Goal: Information Seeking & Learning: Learn about a topic

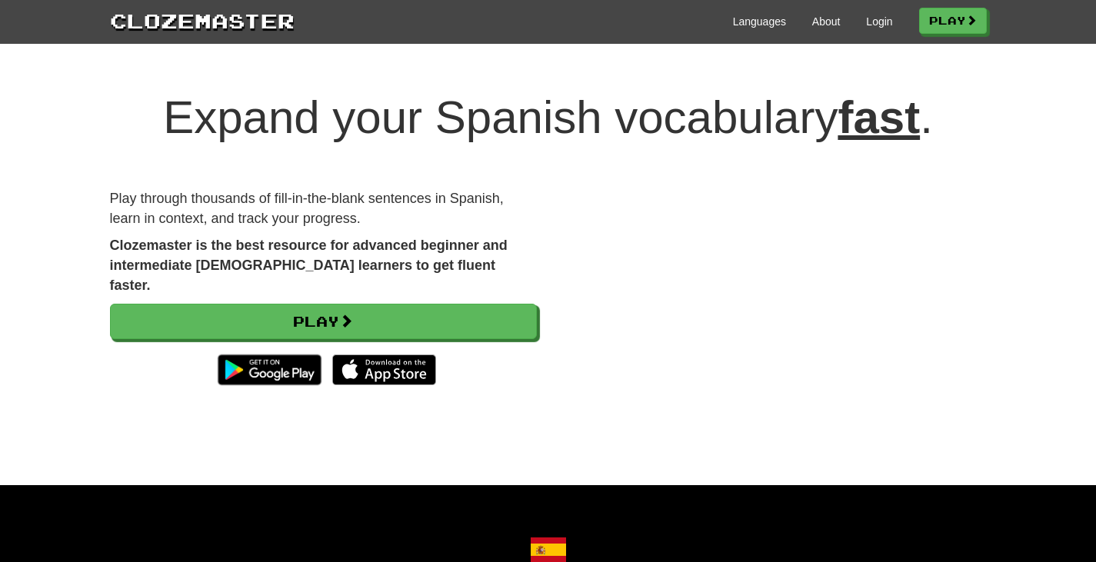
scroll to position [22, 0]
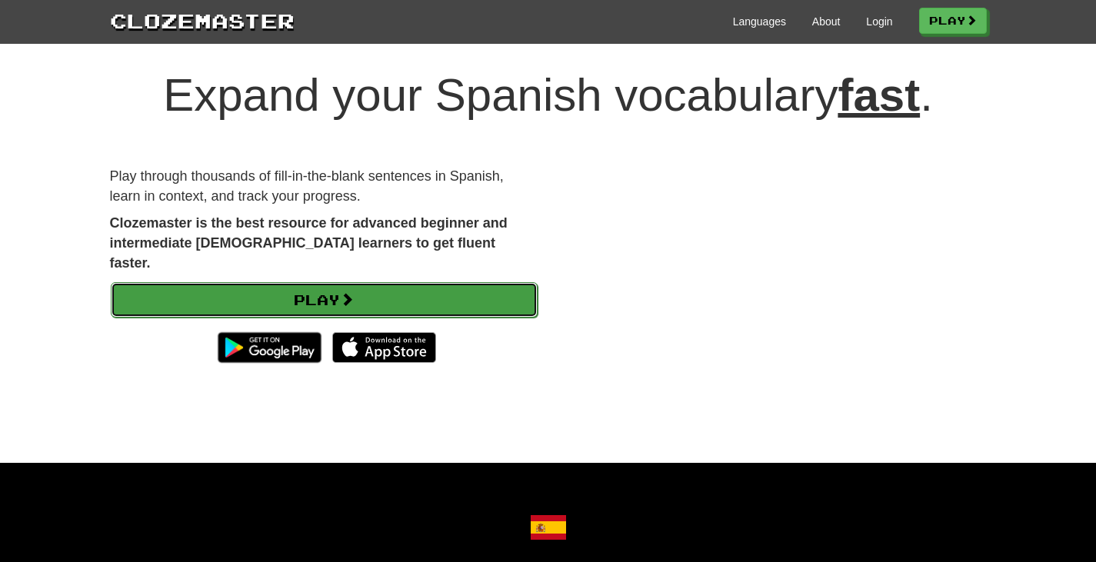
click at [492, 289] on link "Play" at bounding box center [324, 299] width 427 height 35
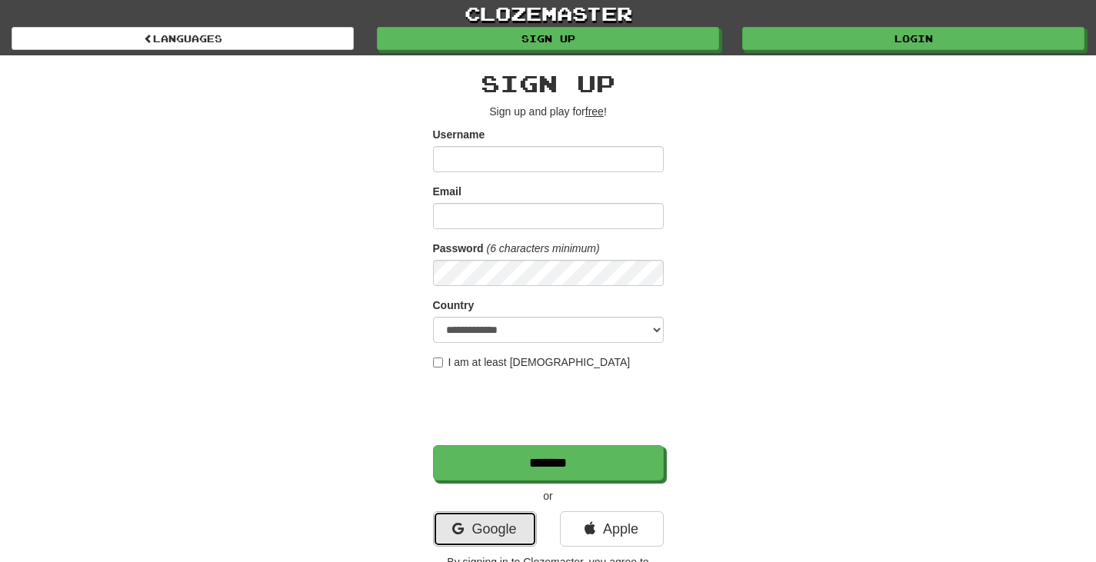
click at [506, 525] on link "Google" at bounding box center [485, 529] width 104 height 35
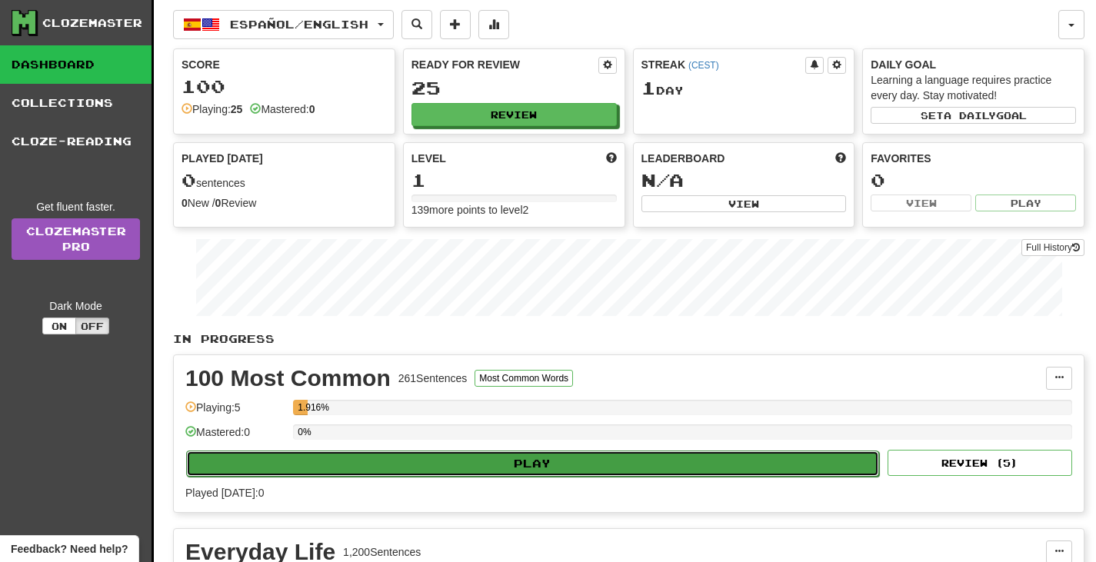
click at [579, 465] on button "Play" at bounding box center [532, 464] width 693 height 26
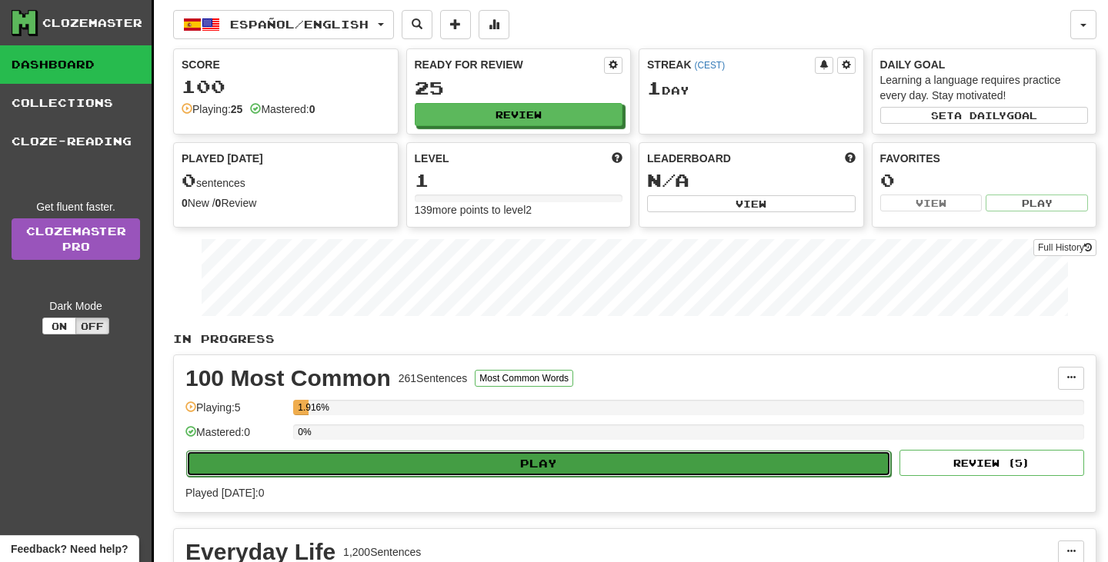
select select "**"
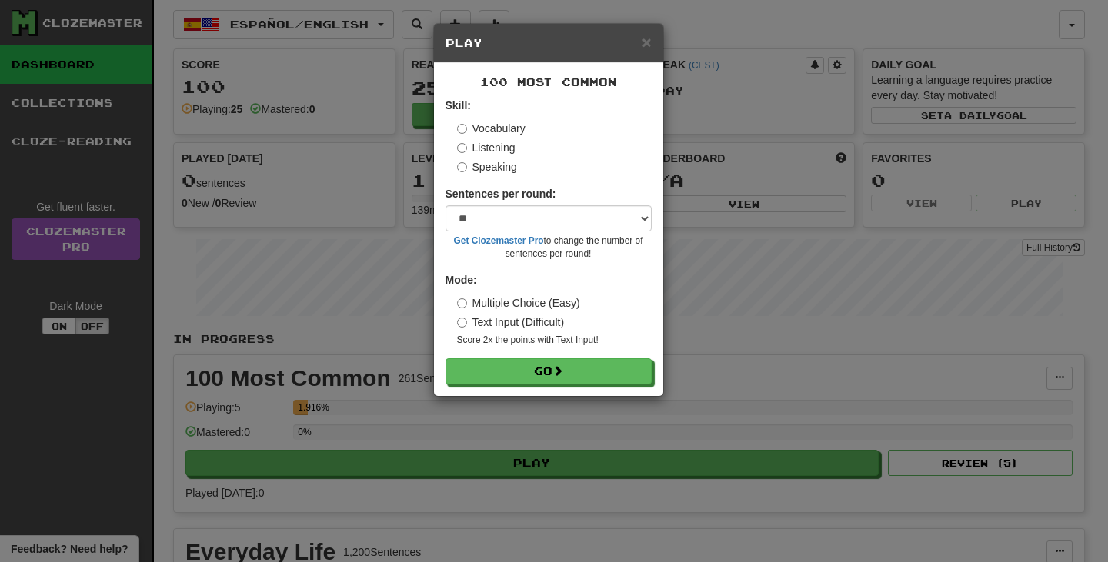
click at [499, 142] on label "Listening" at bounding box center [486, 147] width 58 height 15
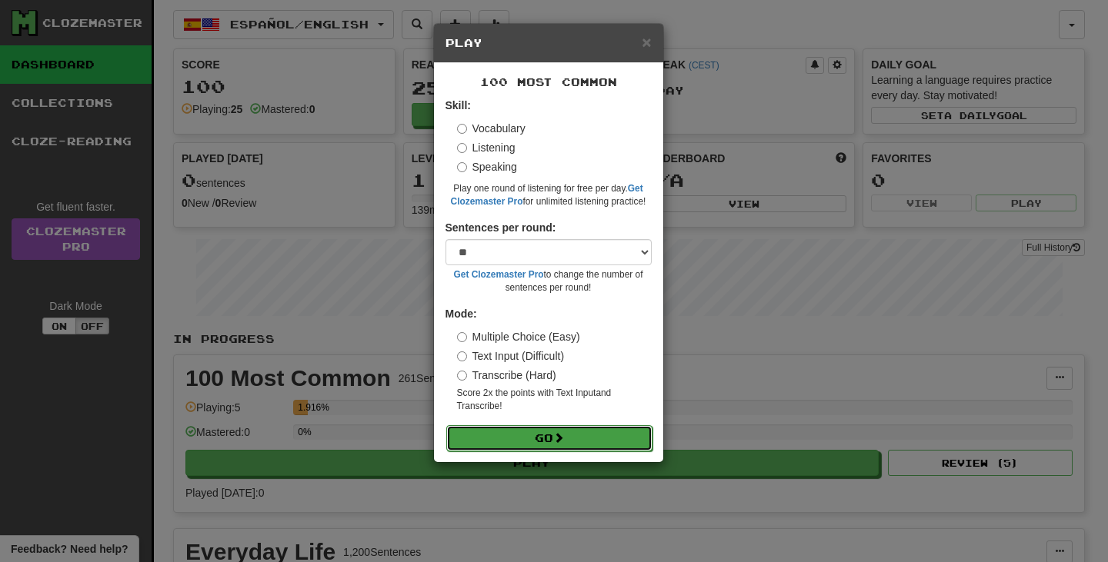
click at [536, 442] on button "Go" at bounding box center [549, 439] width 206 height 26
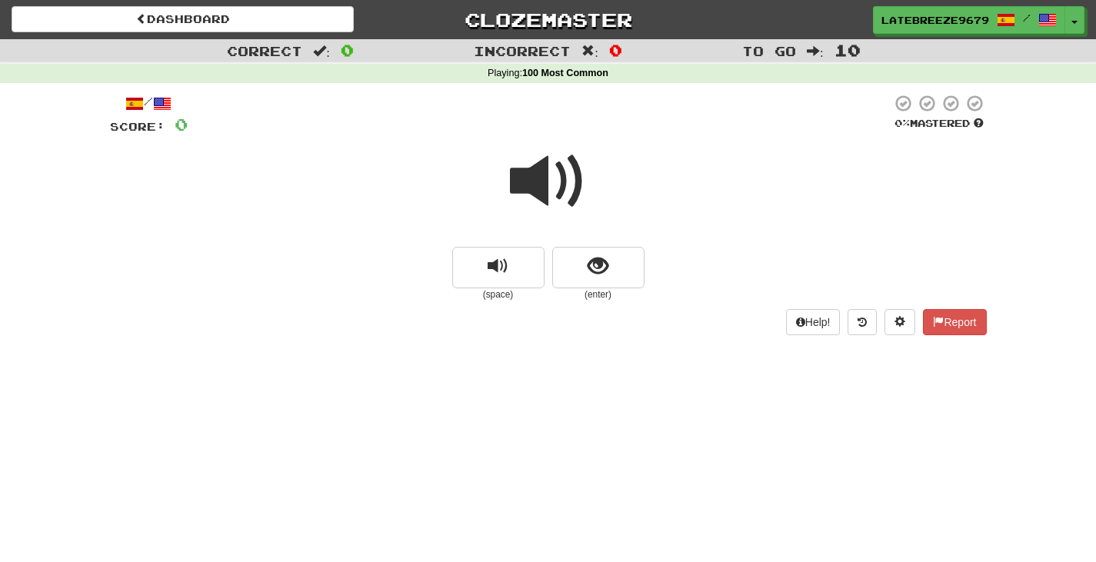
click at [556, 180] on span at bounding box center [548, 181] width 77 height 77
click at [609, 272] on button "show sentence" at bounding box center [598, 268] width 92 height 42
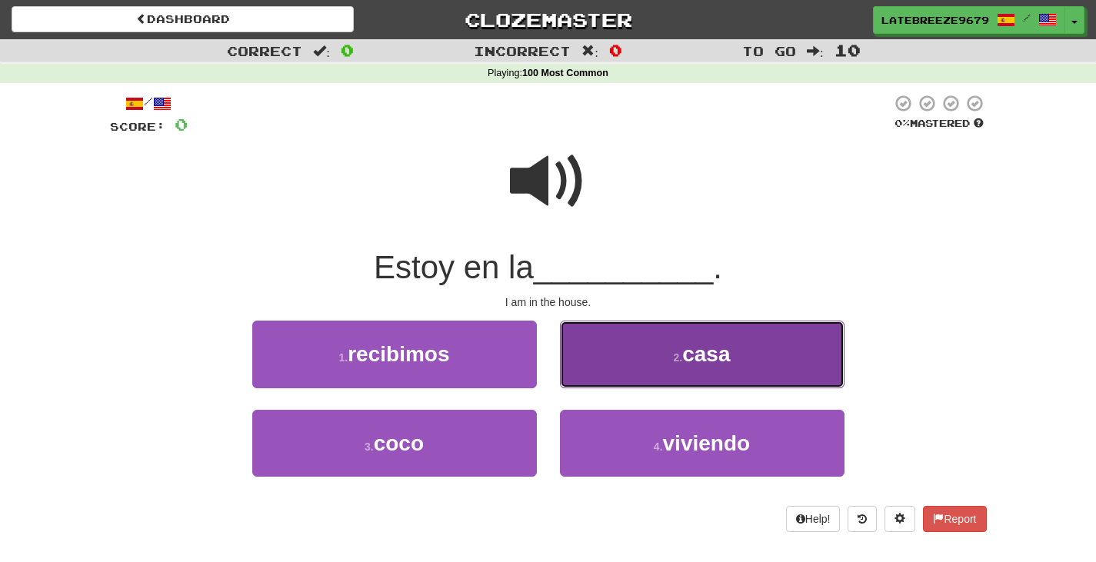
click at [709, 342] on span "casa" at bounding box center [707, 354] width 48 height 24
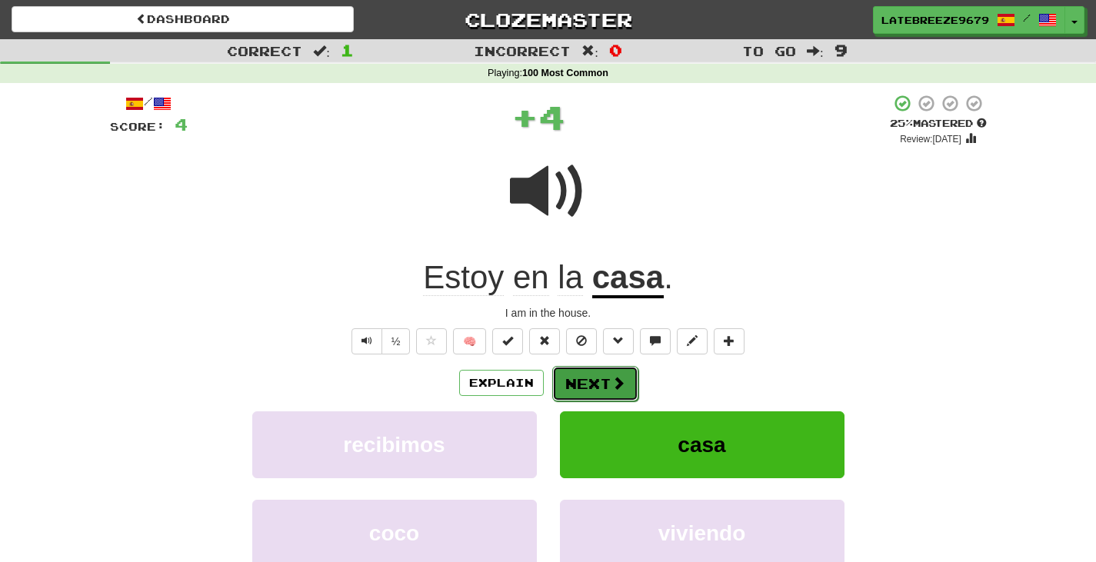
click at [624, 382] on button "Next" at bounding box center [595, 383] width 86 height 35
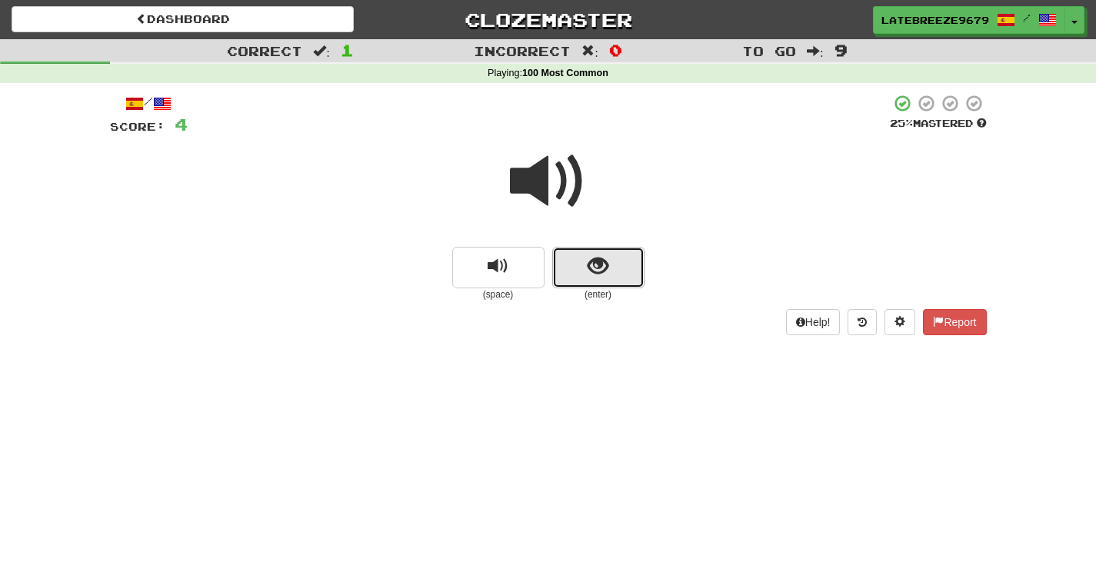
click at [593, 277] on span "show sentence" at bounding box center [598, 266] width 21 height 21
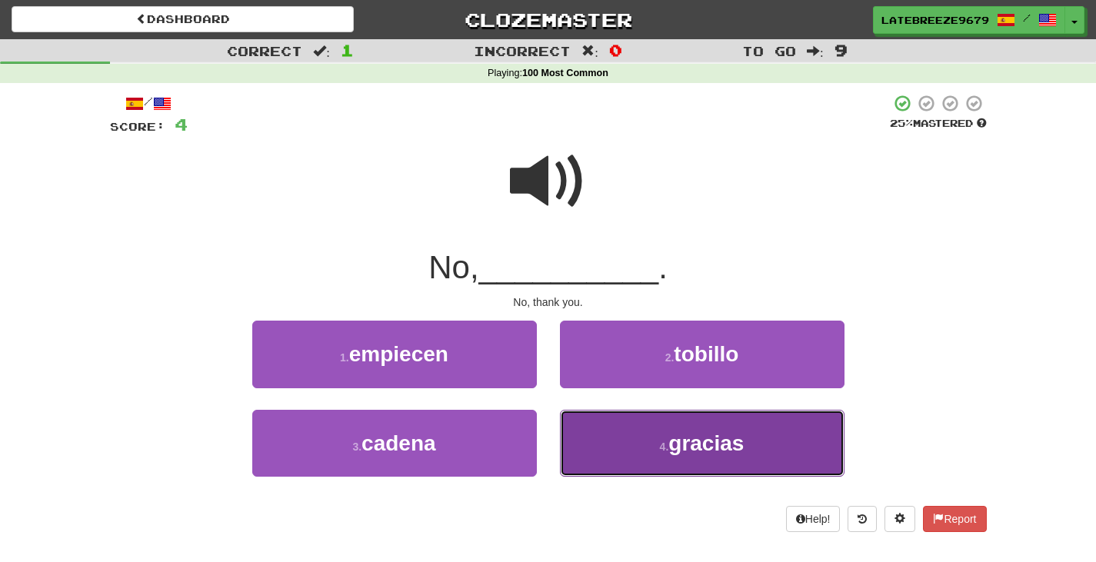
click at [682, 430] on button "4 . gracias" at bounding box center [702, 443] width 285 height 67
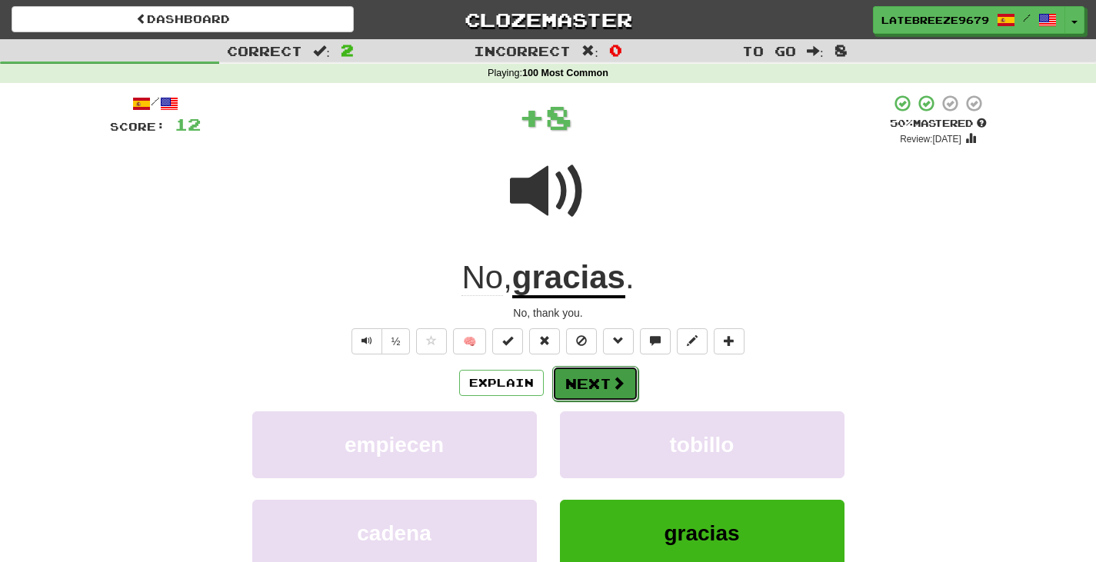
click at [593, 380] on button "Next" at bounding box center [595, 383] width 86 height 35
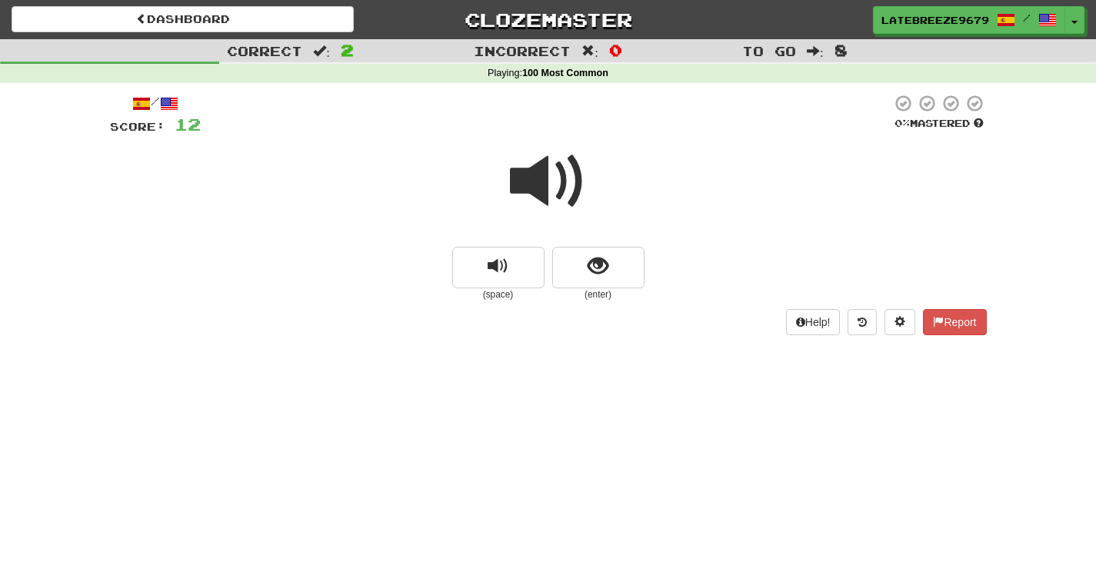
click at [552, 177] on span at bounding box center [548, 181] width 77 height 77
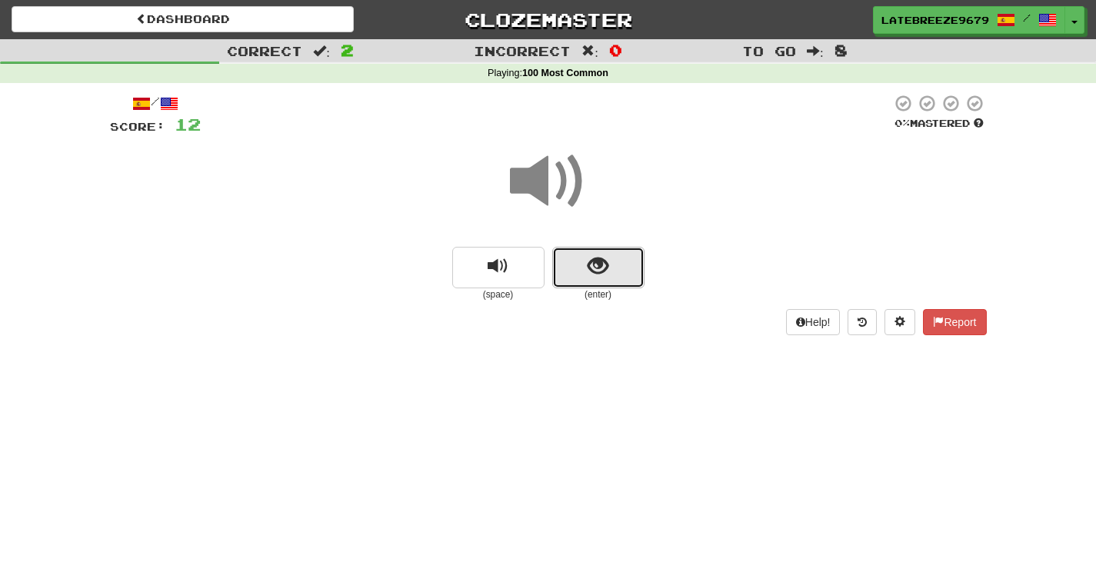
click at [581, 277] on button "show sentence" at bounding box center [598, 268] width 92 height 42
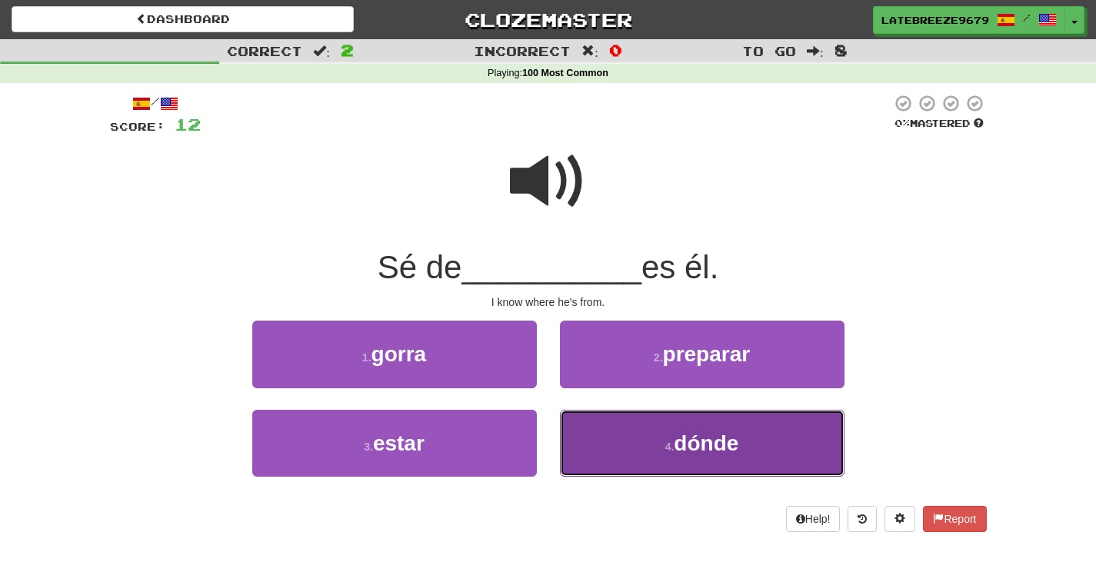
click at [649, 445] on button "4 . dónde" at bounding box center [702, 443] width 285 height 67
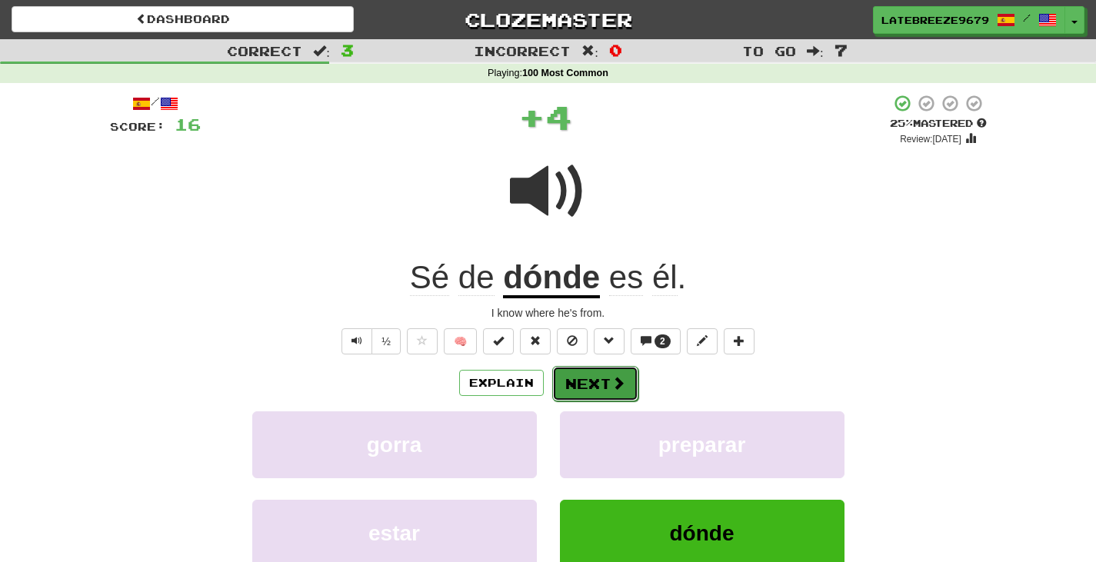
click at [595, 383] on button "Next" at bounding box center [595, 383] width 86 height 35
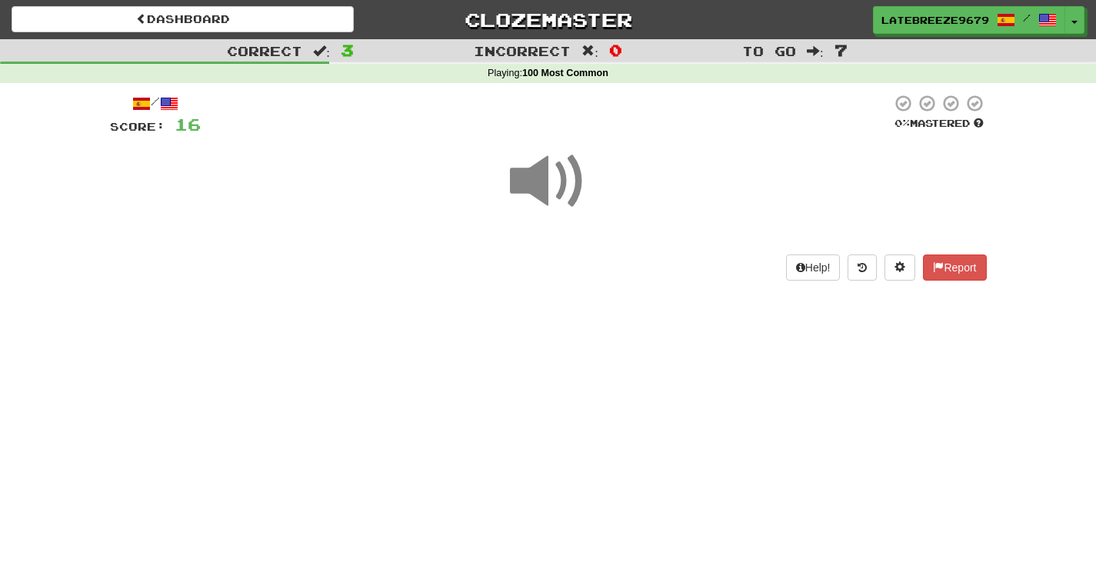
click at [558, 186] on span at bounding box center [548, 181] width 77 height 77
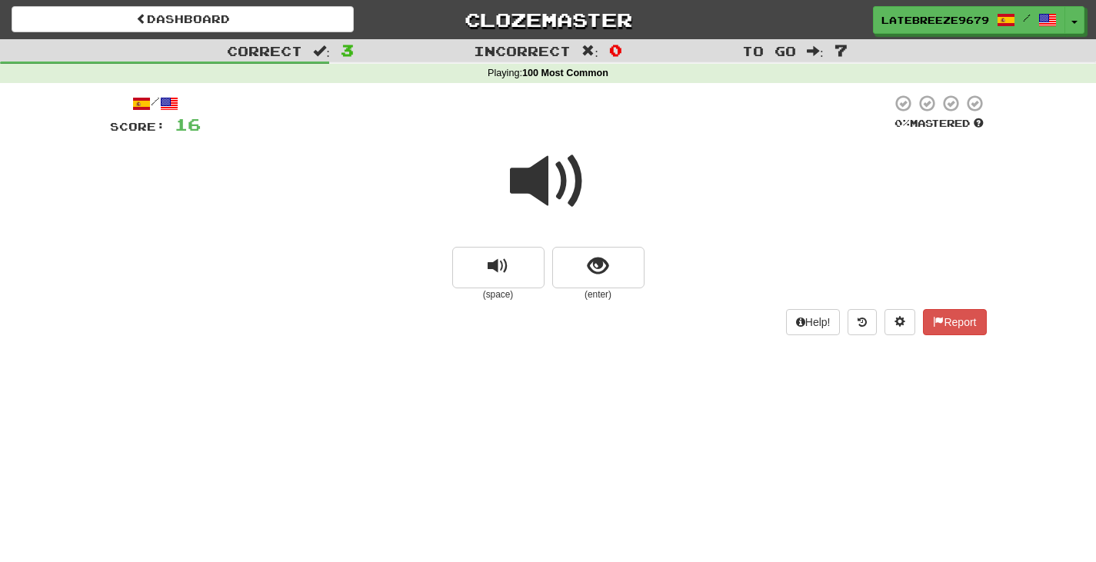
click at [551, 189] on span at bounding box center [548, 181] width 77 height 77
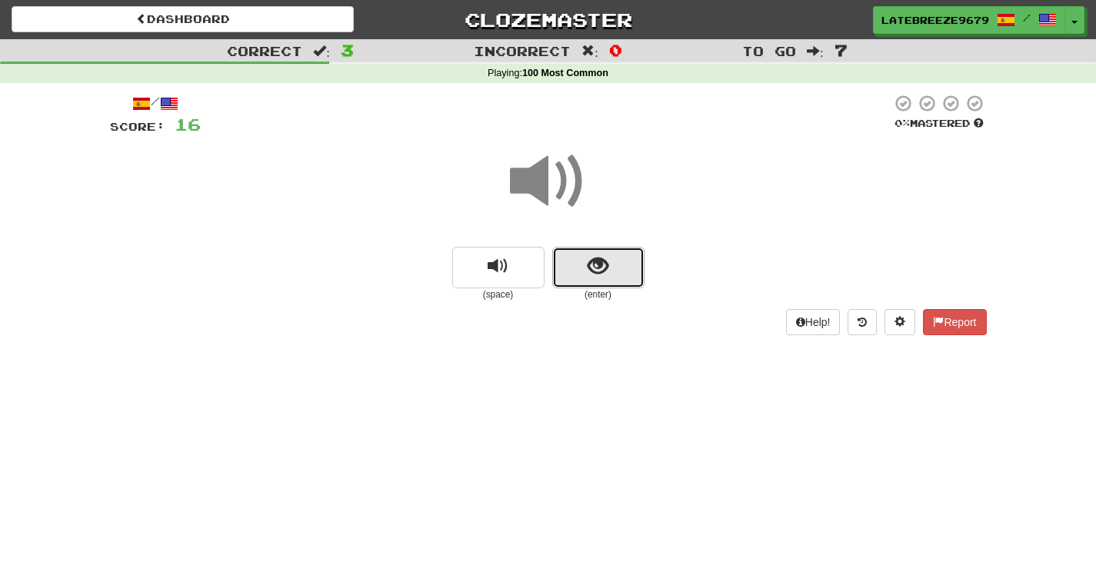
click at [609, 272] on button "show sentence" at bounding box center [598, 268] width 92 height 42
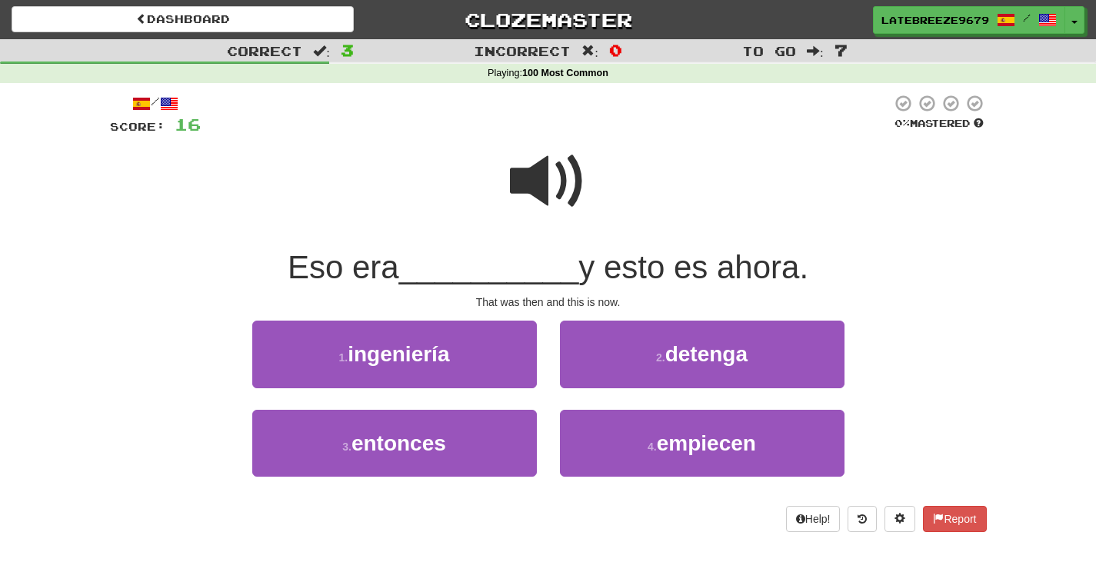
click at [552, 195] on span at bounding box center [548, 181] width 77 height 77
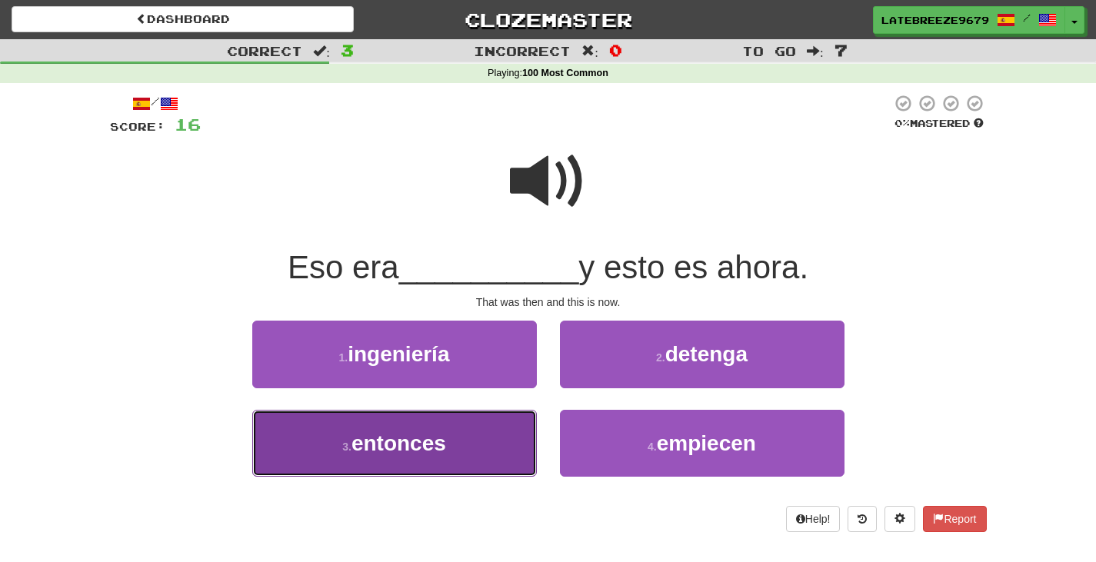
click at [477, 436] on button "3 . entonces" at bounding box center [394, 443] width 285 height 67
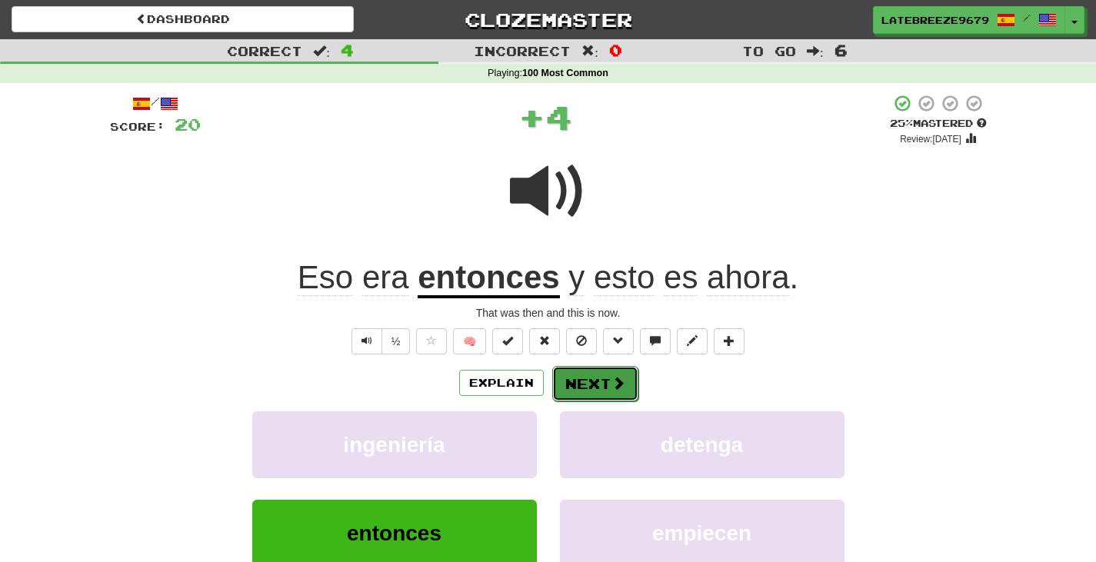
click at [607, 382] on button "Next" at bounding box center [595, 383] width 86 height 35
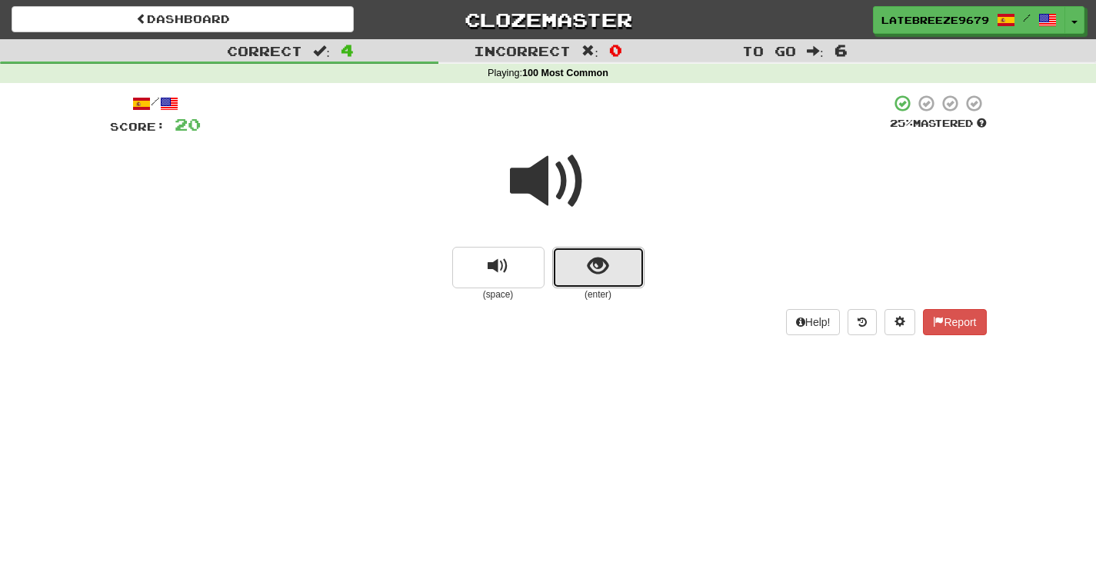
click at [606, 269] on span "show sentence" at bounding box center [598, 266] width 21 height 21
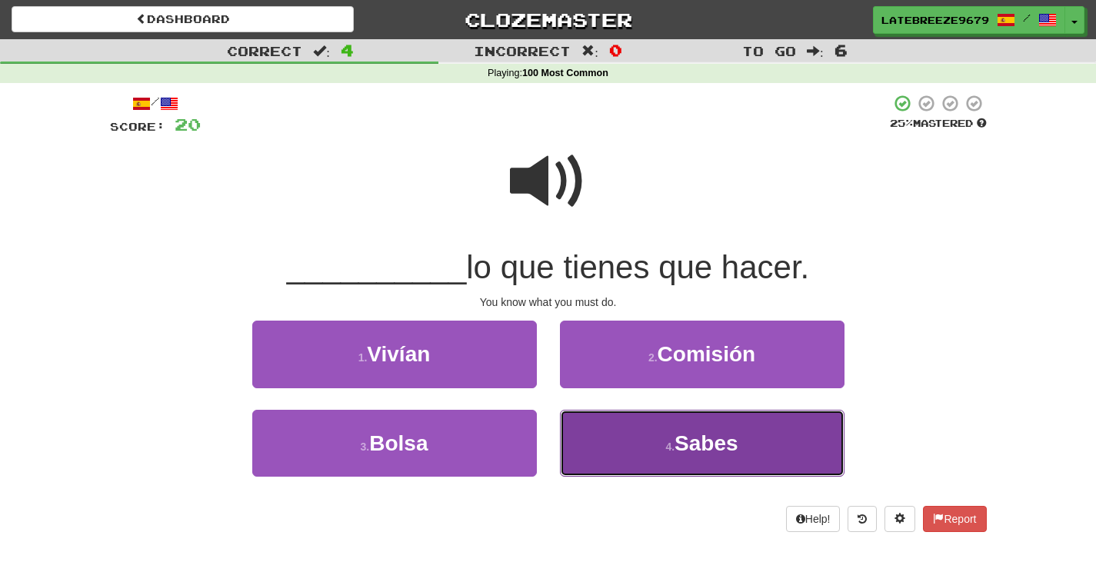
click at [669, 439] on button "4 . Sabes" at bounding box center [702, 443] width 285 height 67
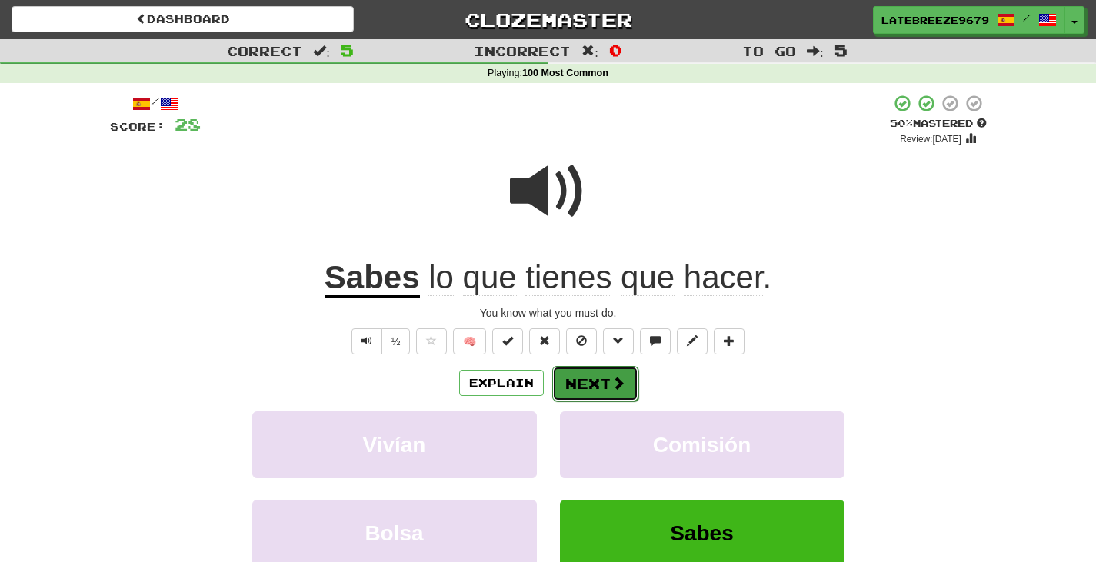
click at [573, 373] on button "Next" at bounding box center [595, 383] width 86 height 35
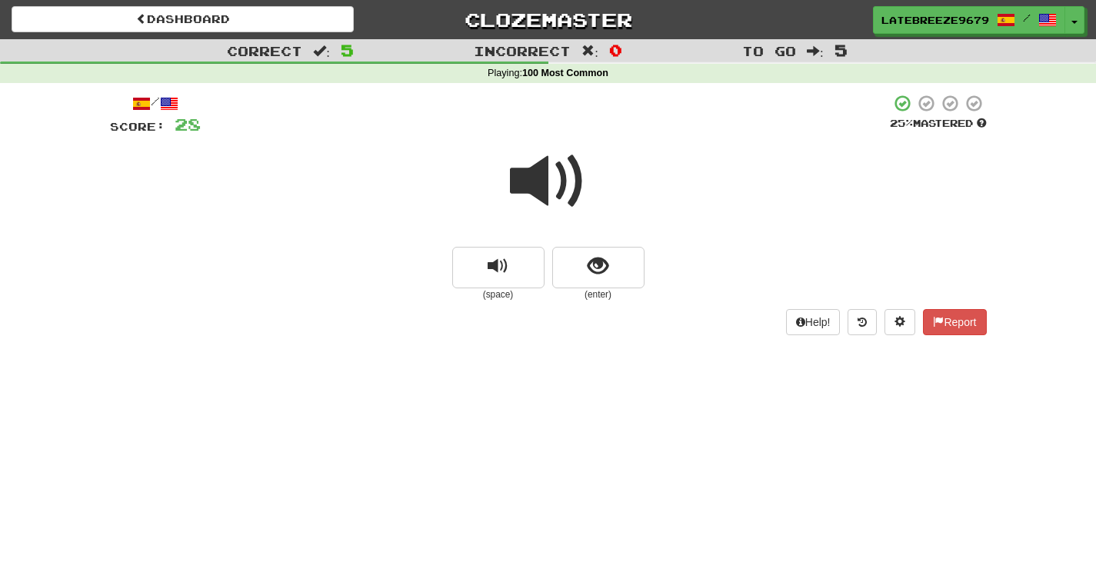
click at [542, 176] on span at bounding box center [548, 181] width 77 height 77
click at [610, 276] on button "show sentence" at bounding box center [598, 268] width 92 height 42
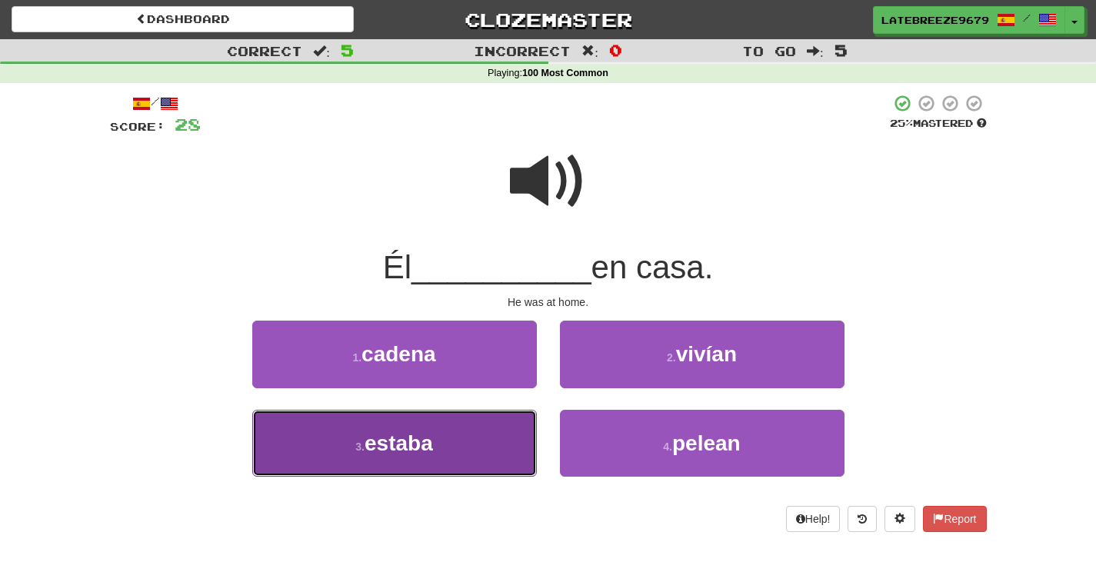
click at [452, 437] on button "3 . estaba" at bounding box center [394, 443] width 285 height 67
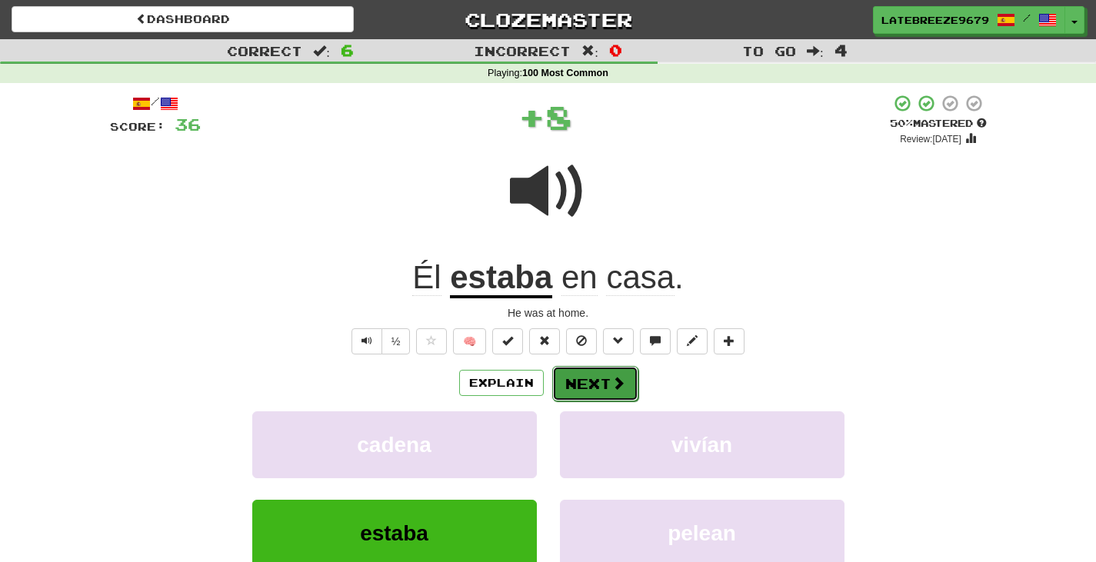
click at [582, 379] on button "Next" at bounding box center [595, 383] width 86 height 35
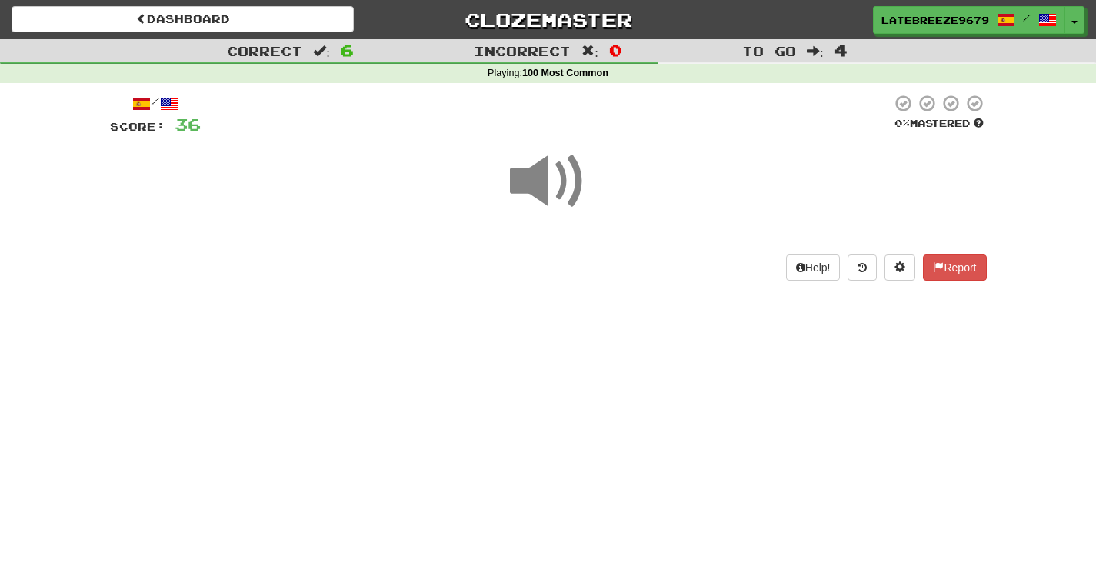
click at [555, 172] on span at bounding box center [548, 181] width 77 height 77
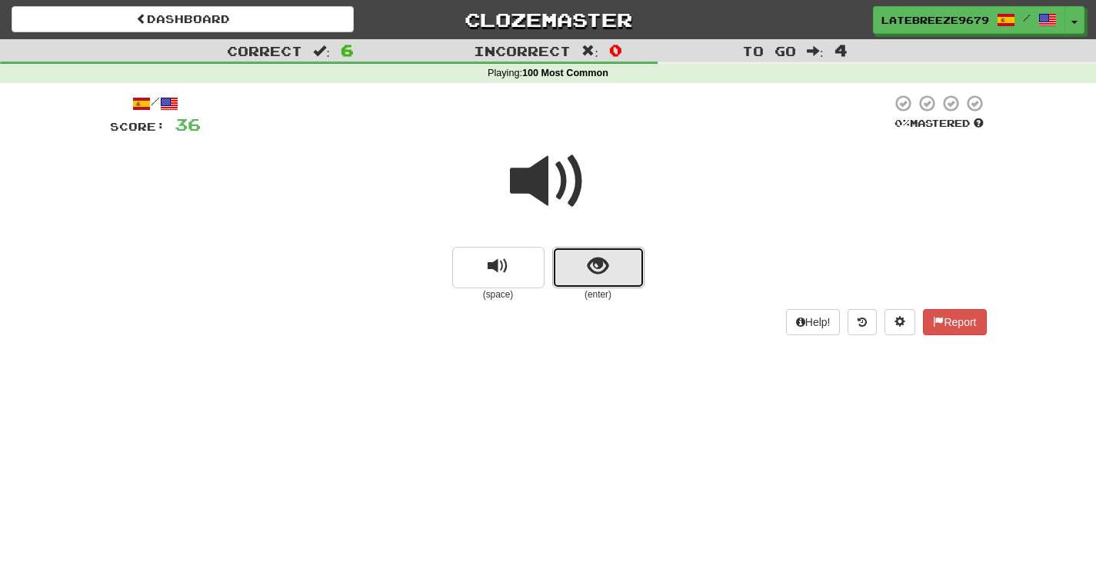
click at [568, 275] on button "show sentence" at bounding box center [598, 268] width 92 height 42
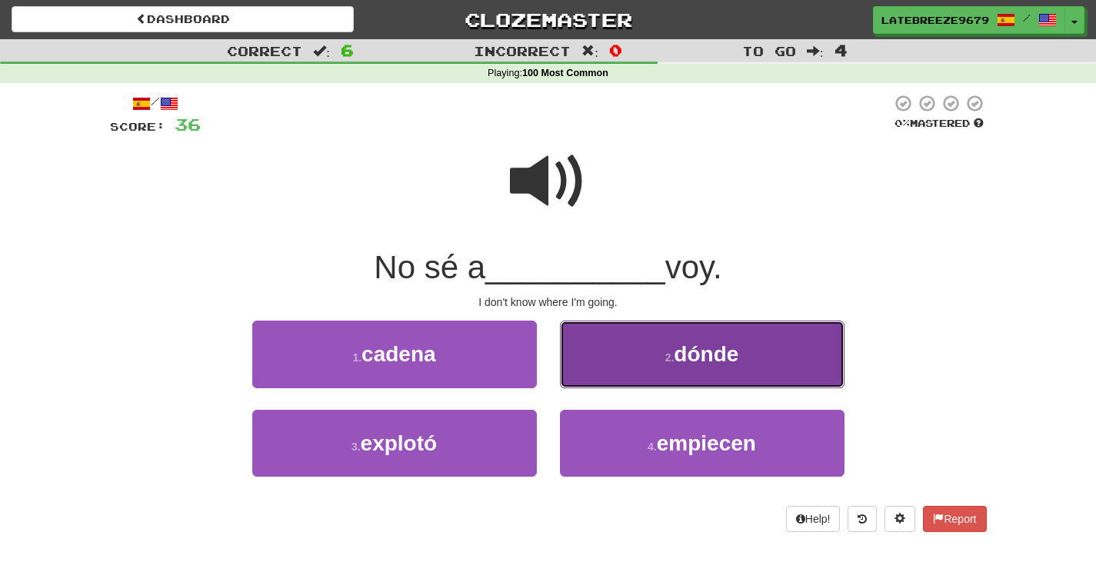
click at [729, 358] on span "dónde" at bounding box center [706, 354] width 65 height 24
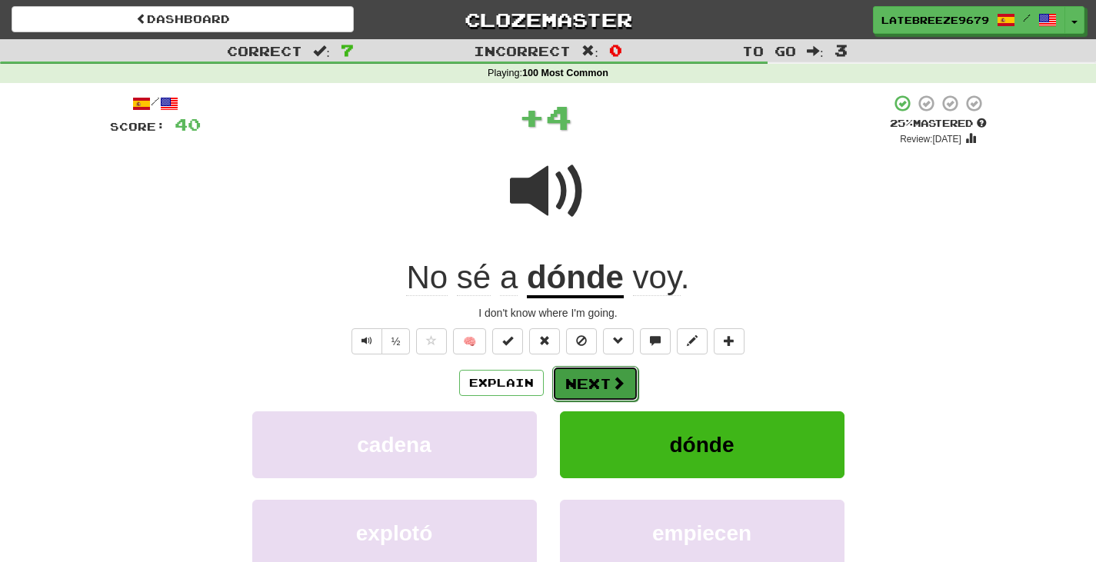
click at [603, 395] on button "Next" at bounding box center [595, 383] width 86 height 35
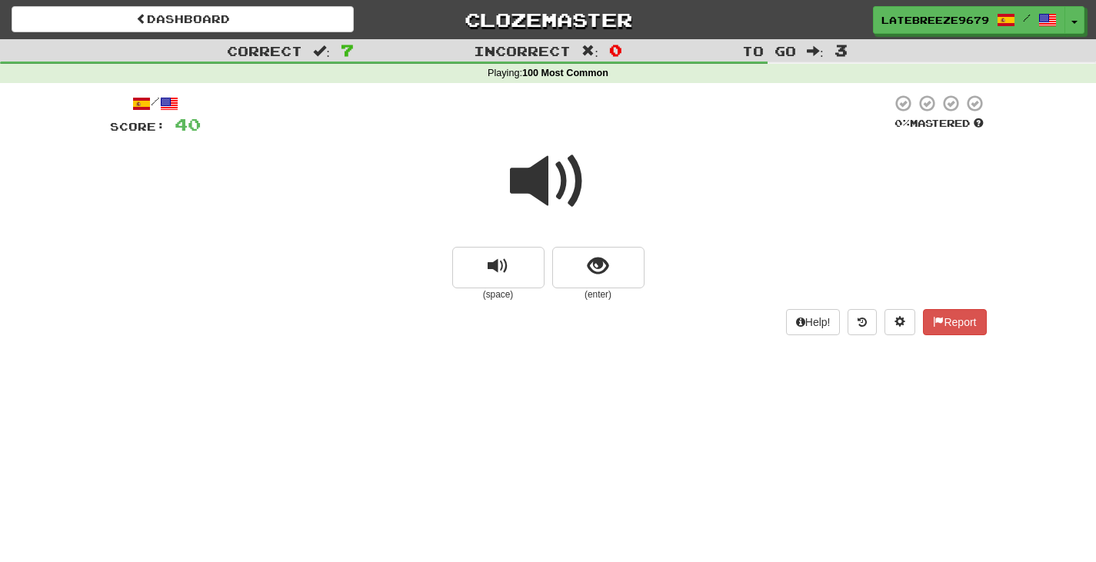
click at [553, 155] on span at bounding box center [548, 181] width 77 height 77
click at [571, 178] on span at bounding box center [548, 181] width 77 height 77
click at [590, 264] on span "show sentence" at bounding box center [598, 266] width 21 height 21
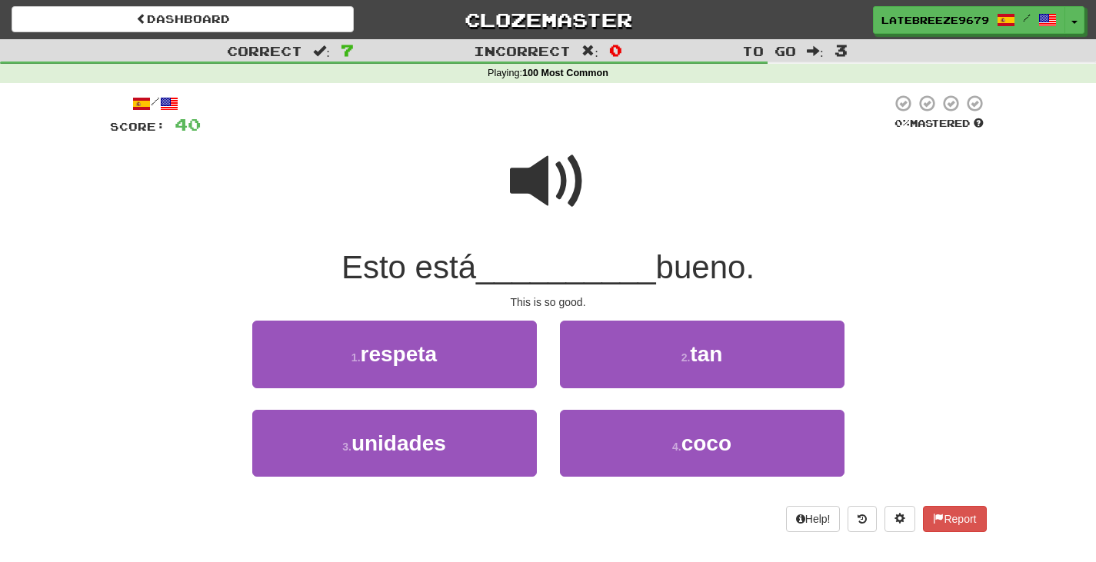
click at [556, 204] on span at bounding box center [548, 181] width 77 height 77
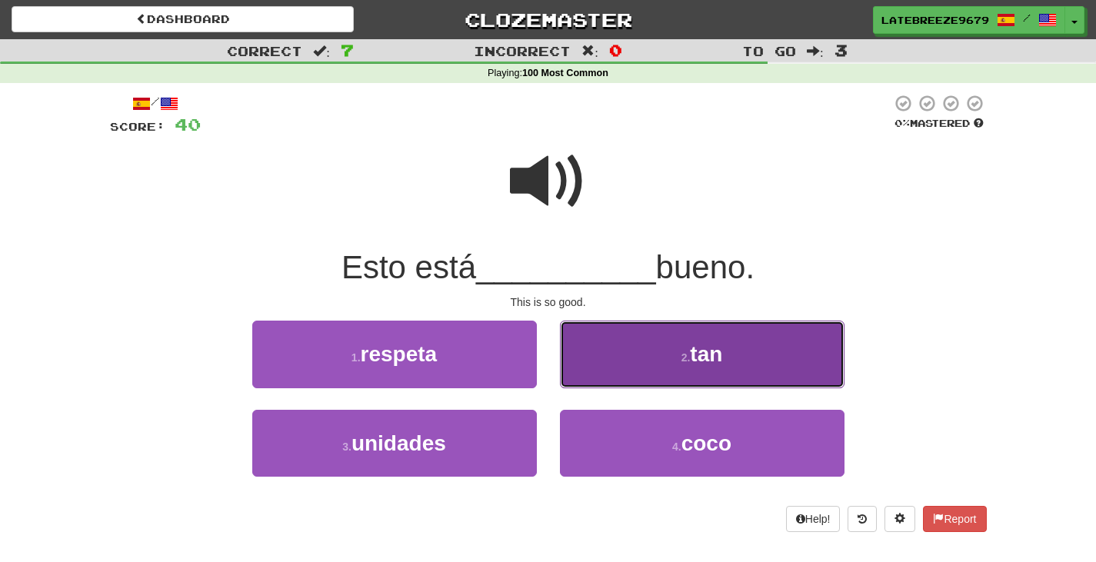
click at [659, 331] on button "2 . tan" at bounding box center [702, 354] width 285 height 67
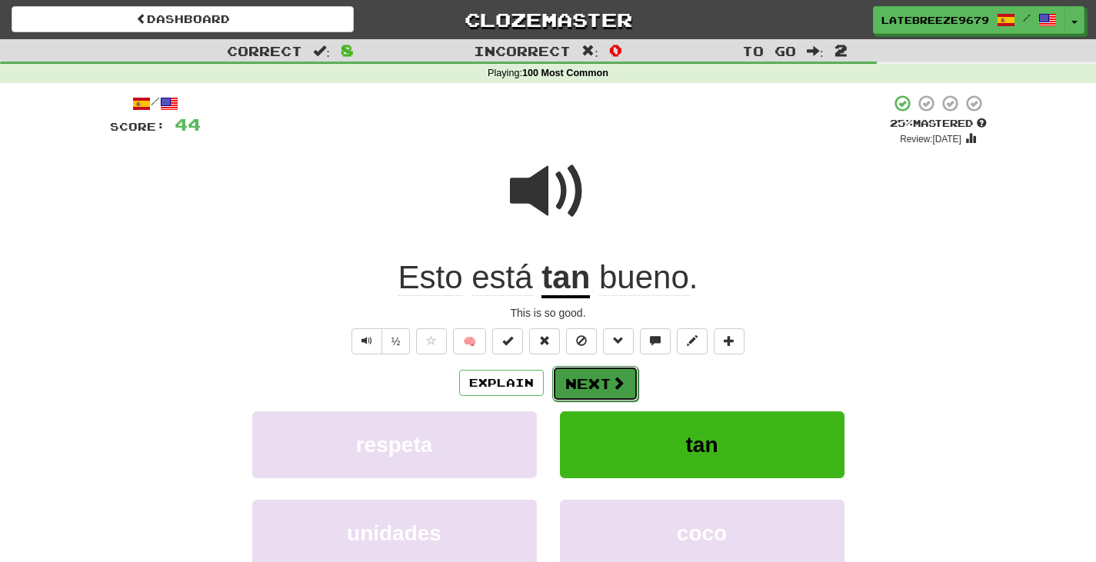
click at [579, 382] on button "Next" at bounding box center [595, 383] width 86 height 35
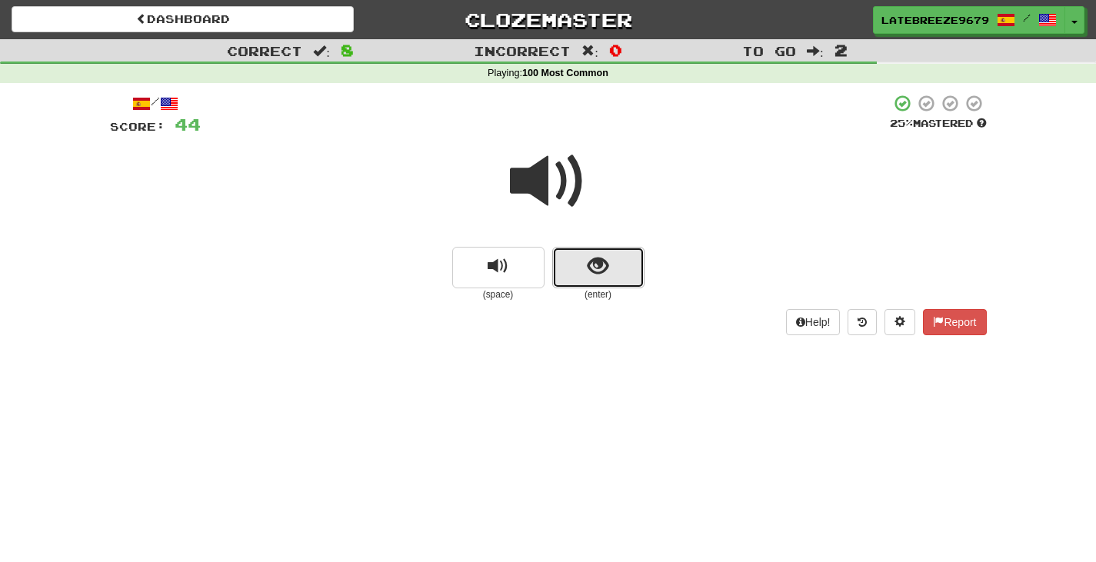
click at [594, 251] on button "show sentence" at bounding box center [598, 268] width 92 height 42
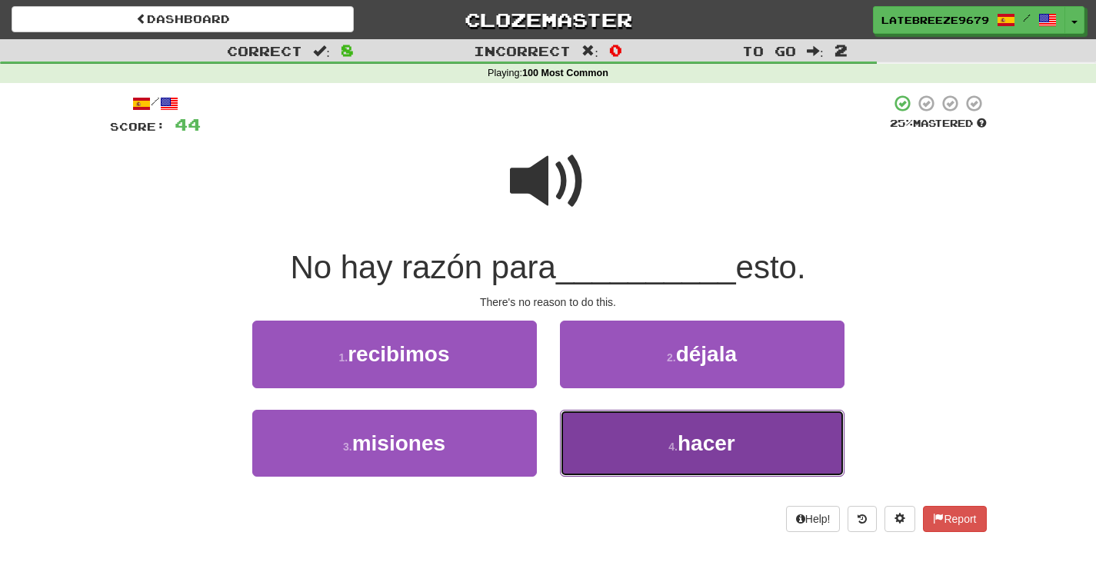
click at [629, 459] on button "4 . hacer" at bounding box center [702, 443] width 285 height 67
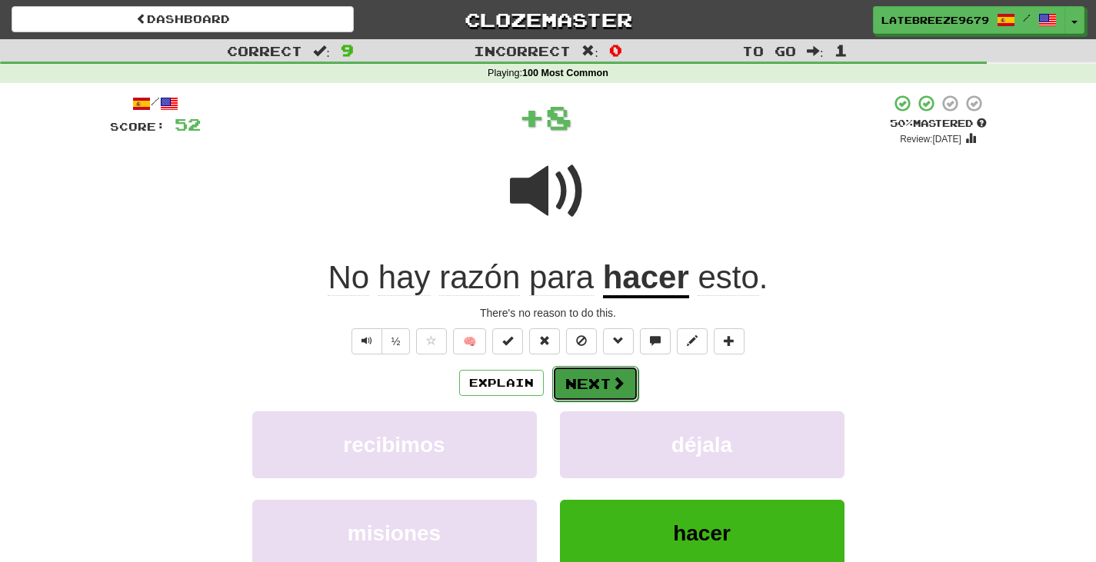
click at [586, 391] on button "Next" at bounding box center [595, 383] width 86 height 35
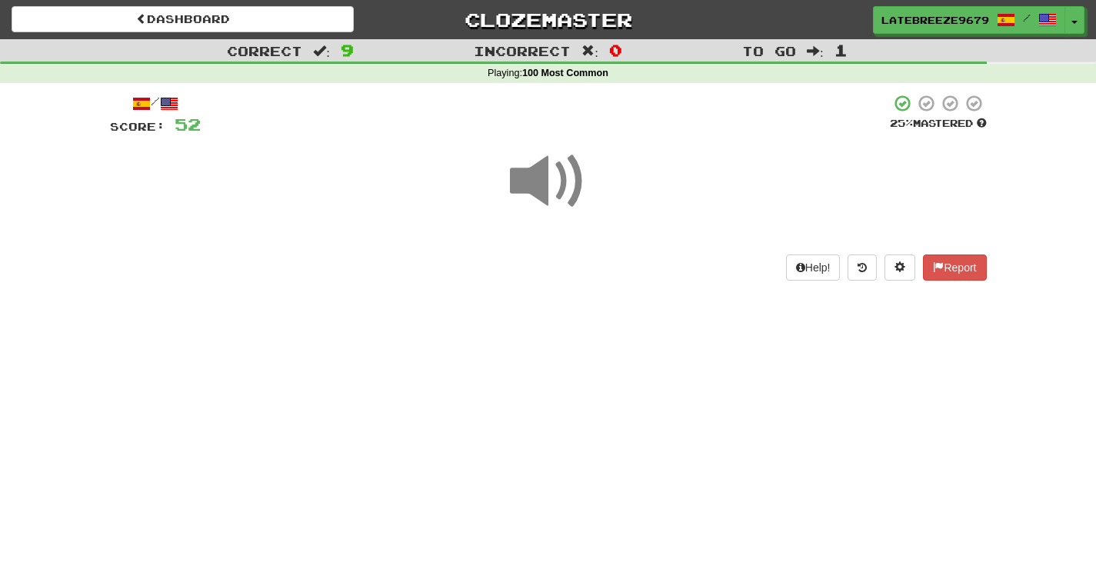
click at [554, 205] on span at bounding box center [548, 181] width 77 height 77
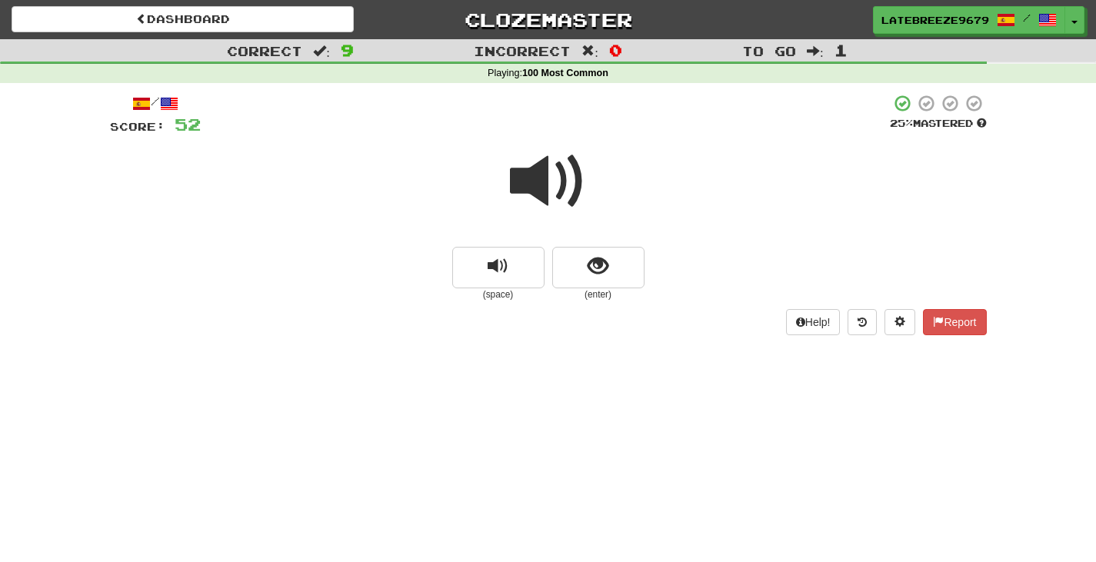
click at [580, 194] on span at bounding box center [548, 181] width 77 height 77
click at [589, 285] on button "show sentence" at bounding box center [598, 268] width 92 height 42
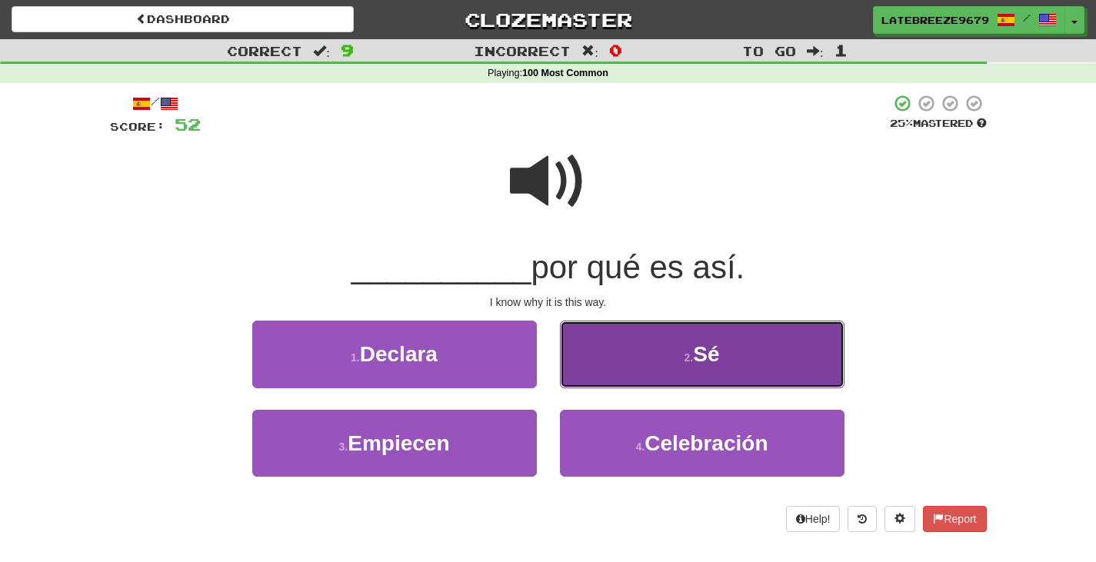
click at [626, 344] on button "2 . Sé" at bounding box center [702, 354] width 285 height 67
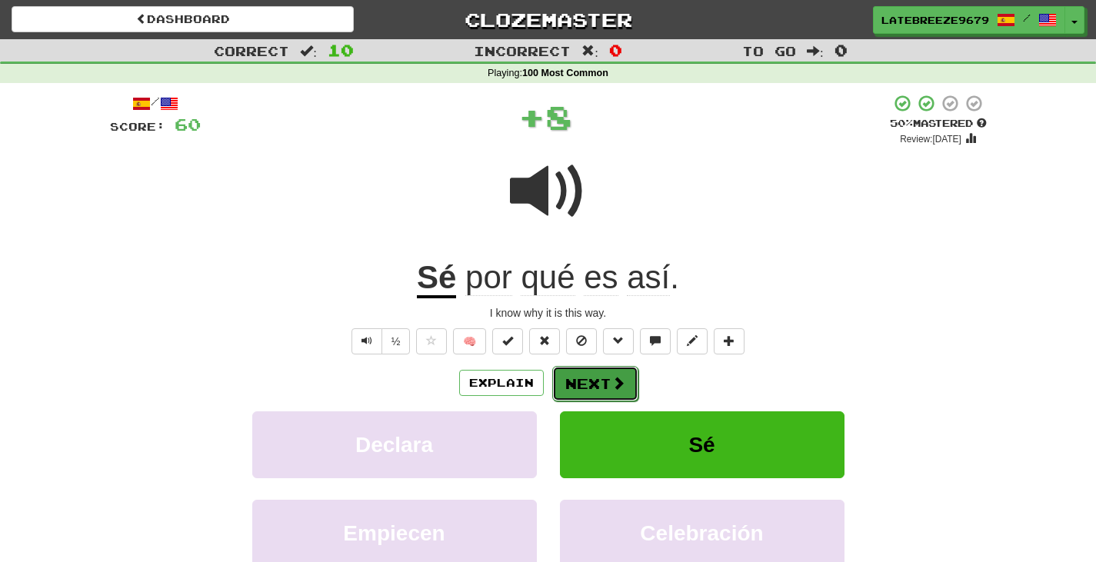
click at [597, 378] on button "Next" at bounding box center [595, 383] width 86 height 35
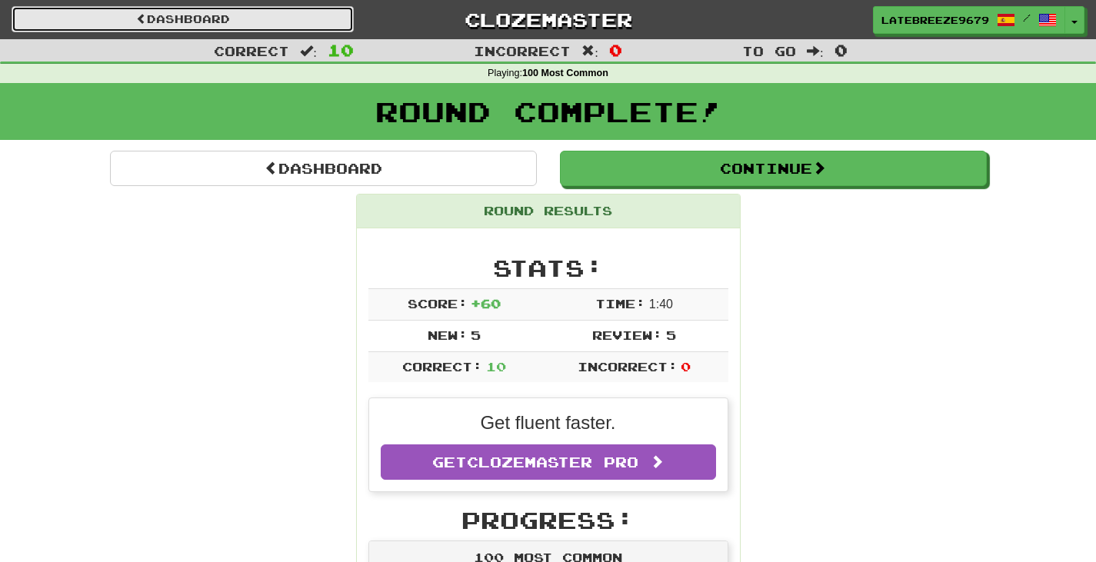
click at [204, 19] on link "Dashboard" at bounding box center [183, 19] width 342 height 26
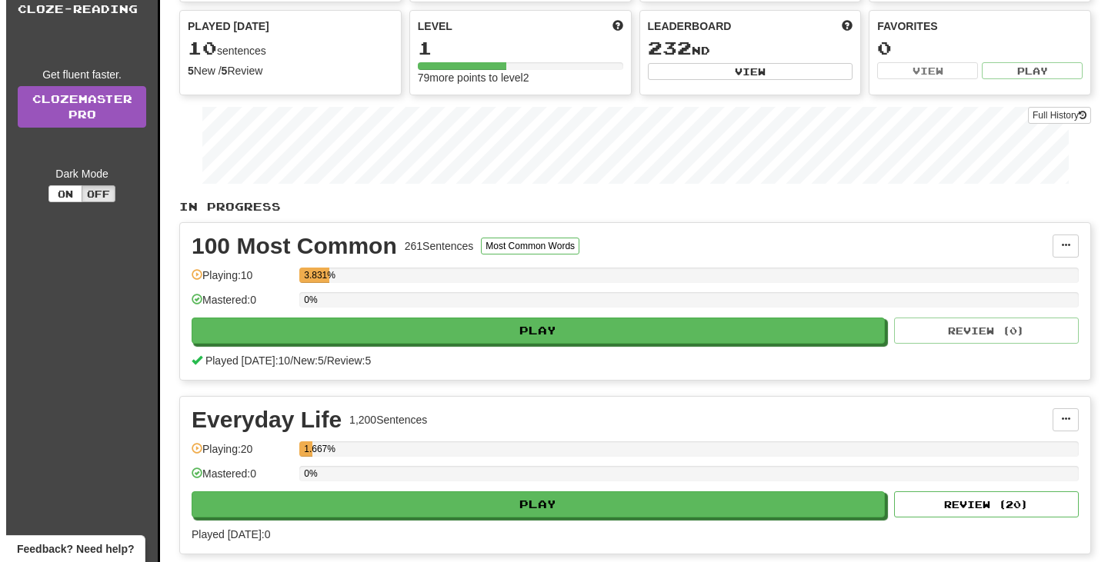
scroll to position [135, 0]
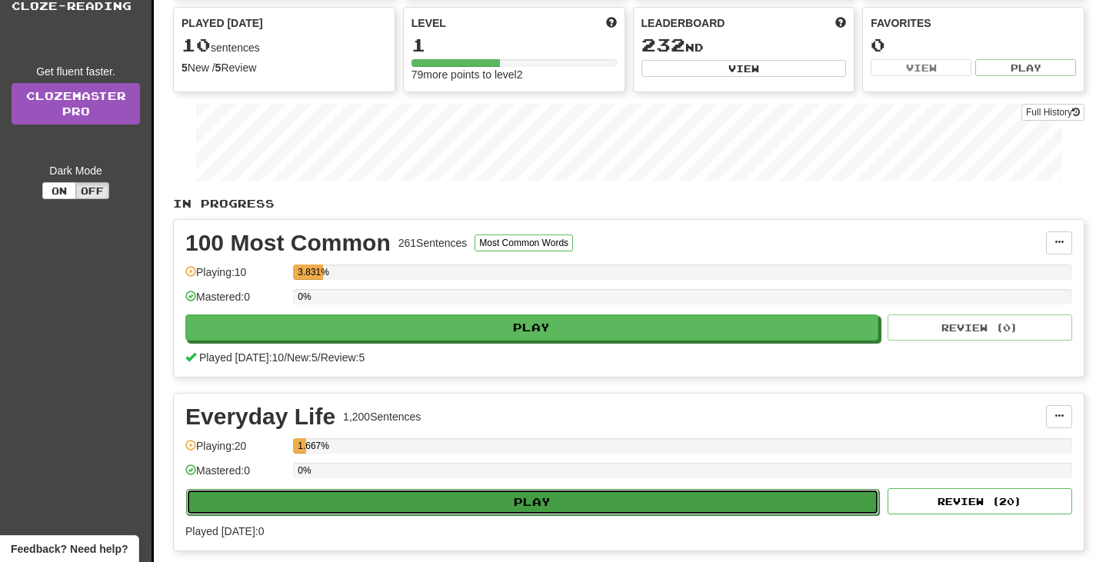
click at [372, 509] on button "Play" at bounding box center [532, 502] width 693 height 26
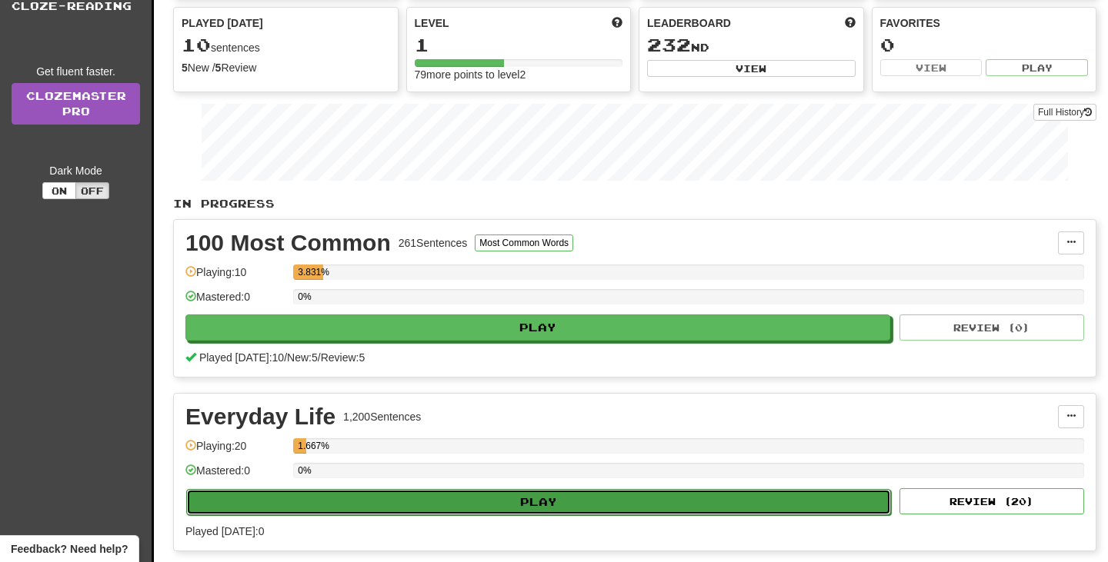
select select "**"
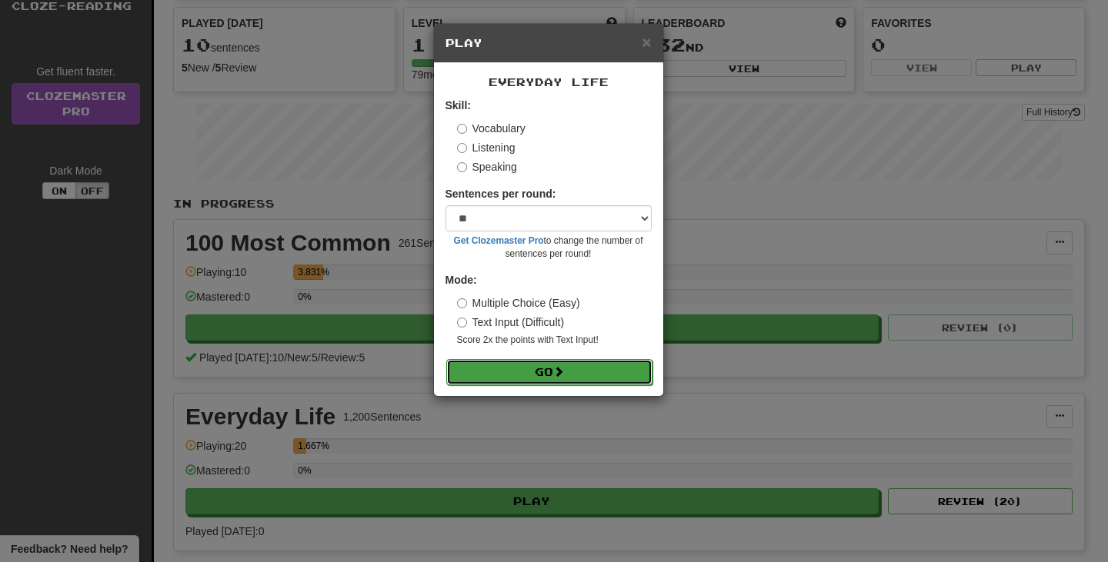
click at [496, 381] on button "Go" at bounding box center [549, 372] width 206 height 26
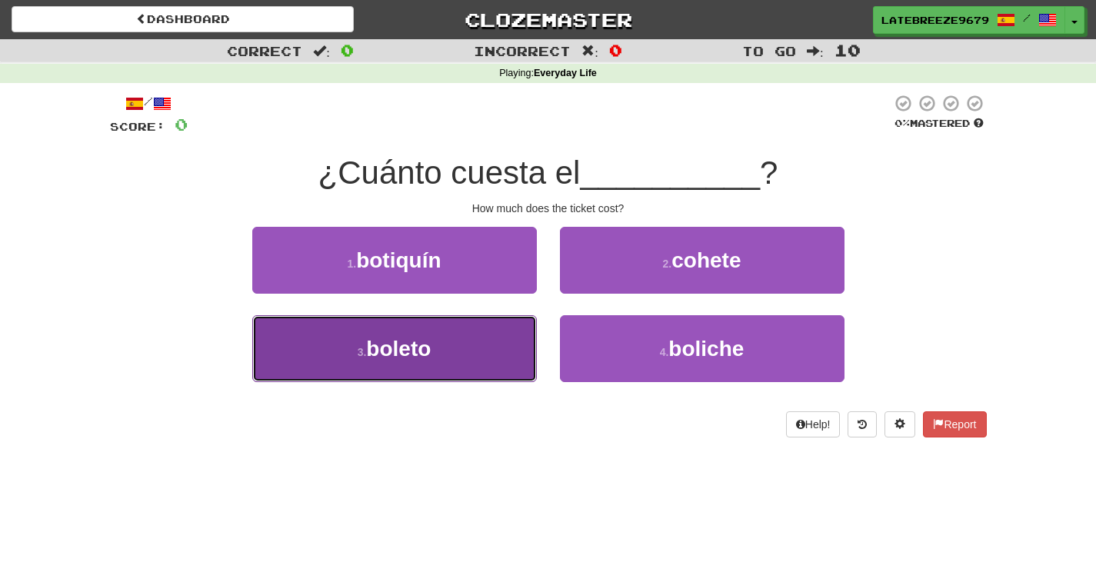
click at [472, 349] on button "3 . [GEOGRAPHIC_DATA]" at bounding box center [394, 348] width 285 height 67
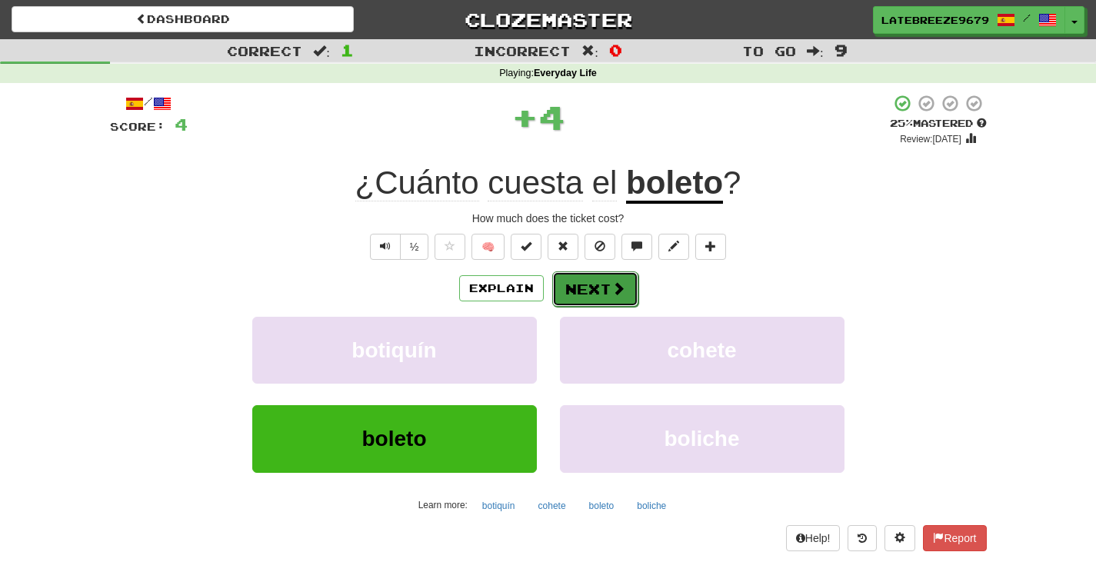
click at [599, 302] on button "Next" at bounding box center [595, 289] width 86 height 35
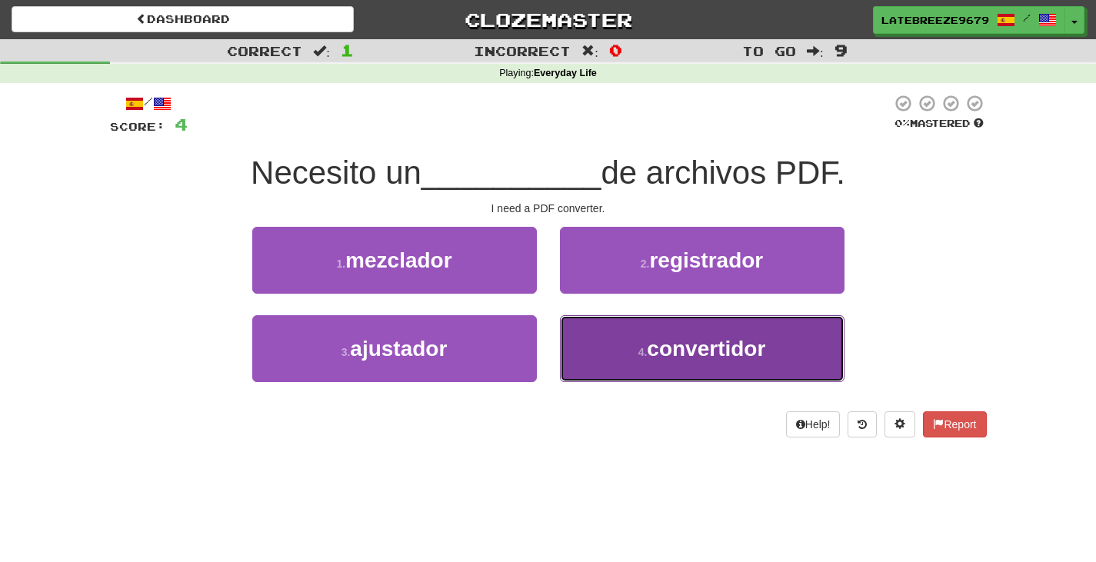
click at [693, 347] on span "convertidor" at bounding box center [706, 349] width 118 height 24
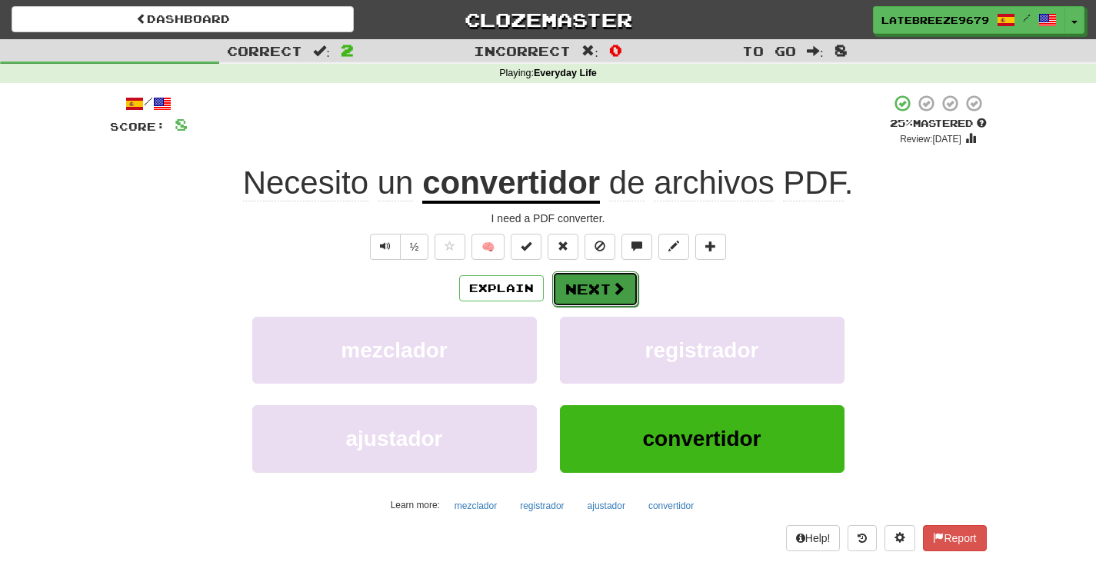
click at [605, 279] on button "Next" at bounding box center [595, 289] width 86 height 35
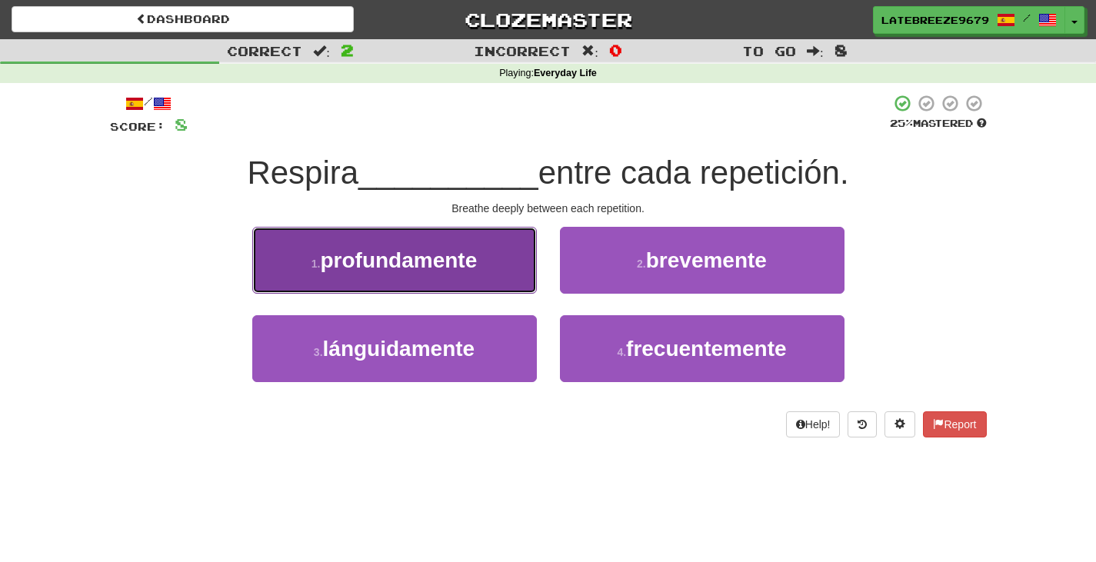
click at [486, 254] on button "1 . profundamente" at bounding box center [394, 260] width 285 height 67
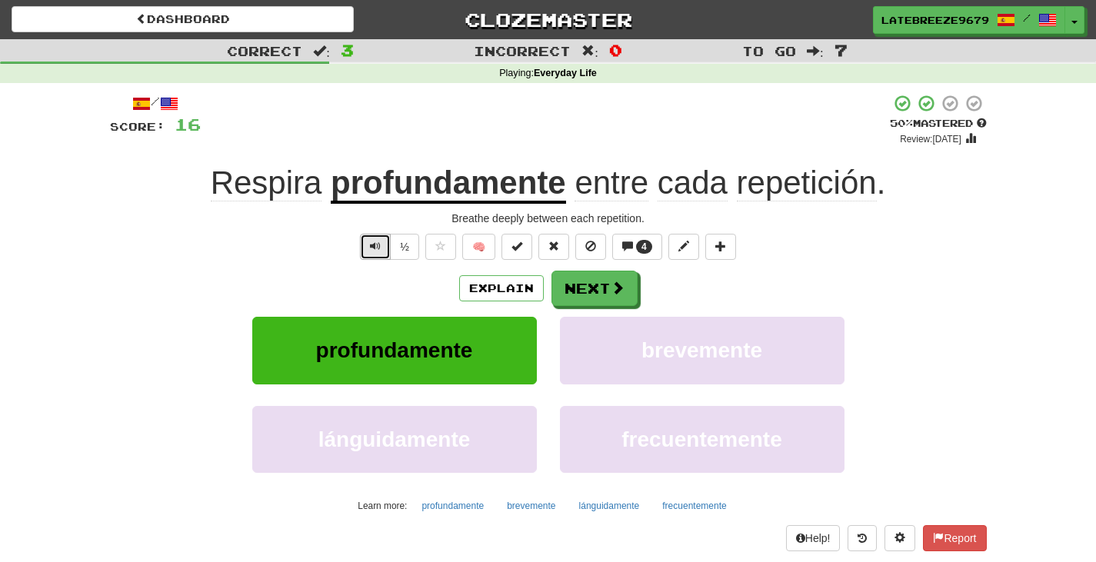
click at [378, 241] on span "Text-to-speech controls" at bounding box center [375, 246] width 11 height 11
click at [595, 295] on button "Next" at bounding box center [595, 289] width 86 height 35
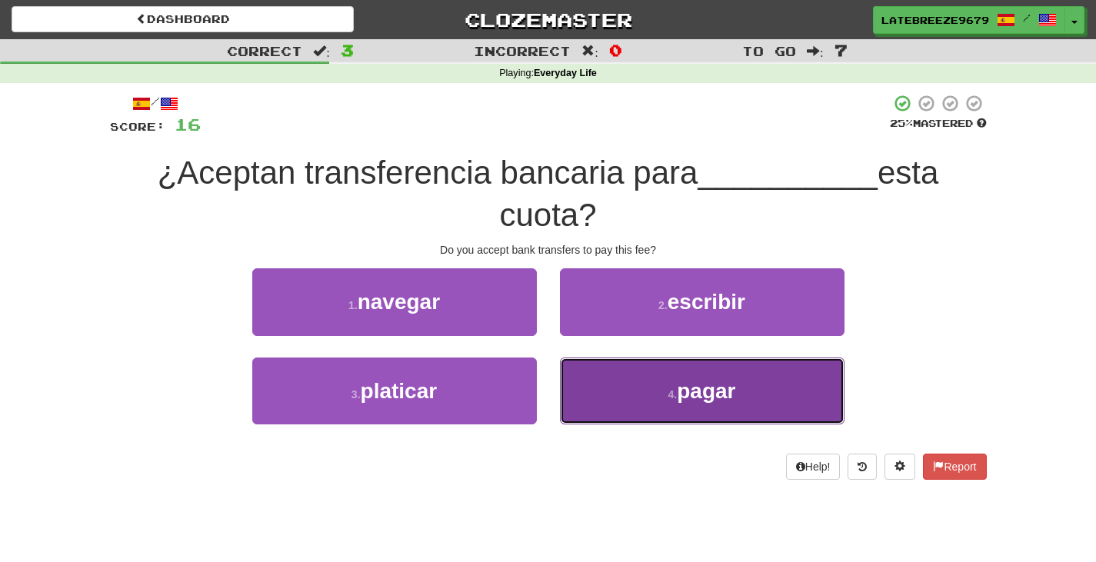
click at [616, 371] on button "4 . pagar" at bounding box center [702, 391] width 285 height 67
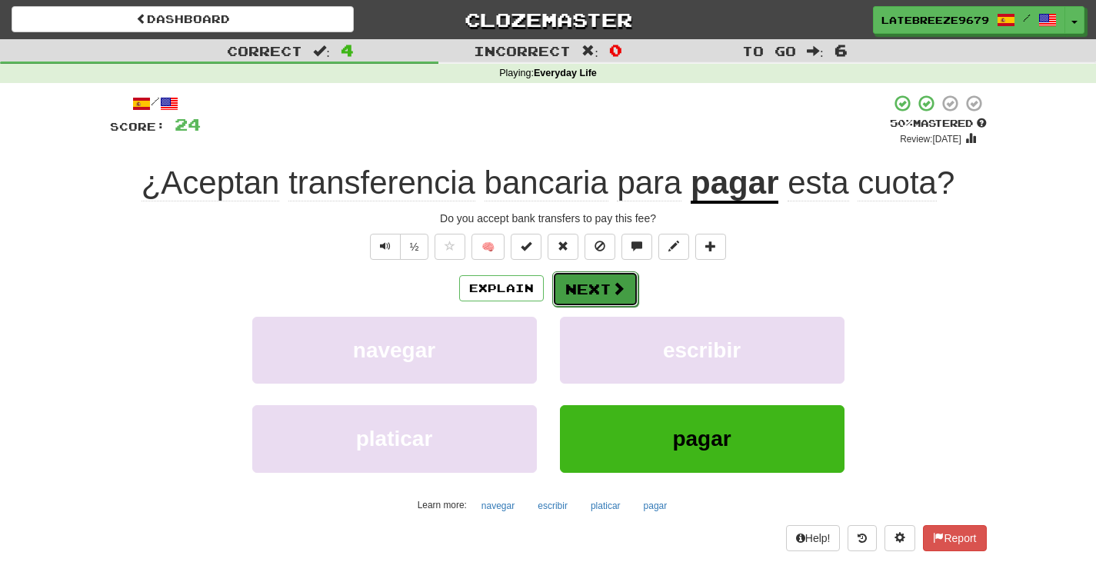
click at [607, 289] on button "Next" at bounding box center [595, 289] width 86 height 35
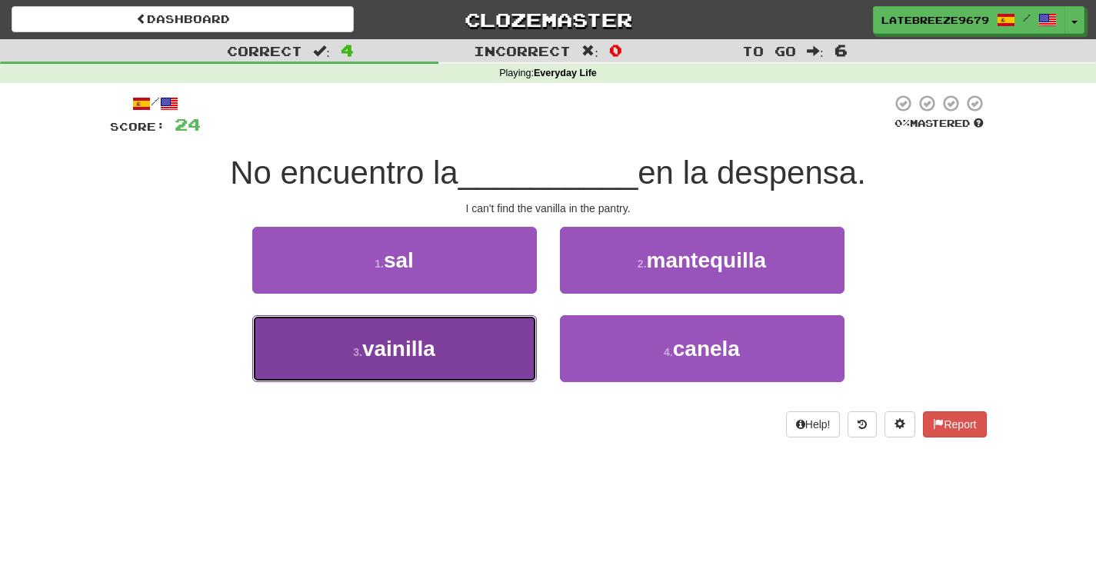
click at [424, 352] on span "vainilla" at bounding box center [398, 349] width 73 height 24
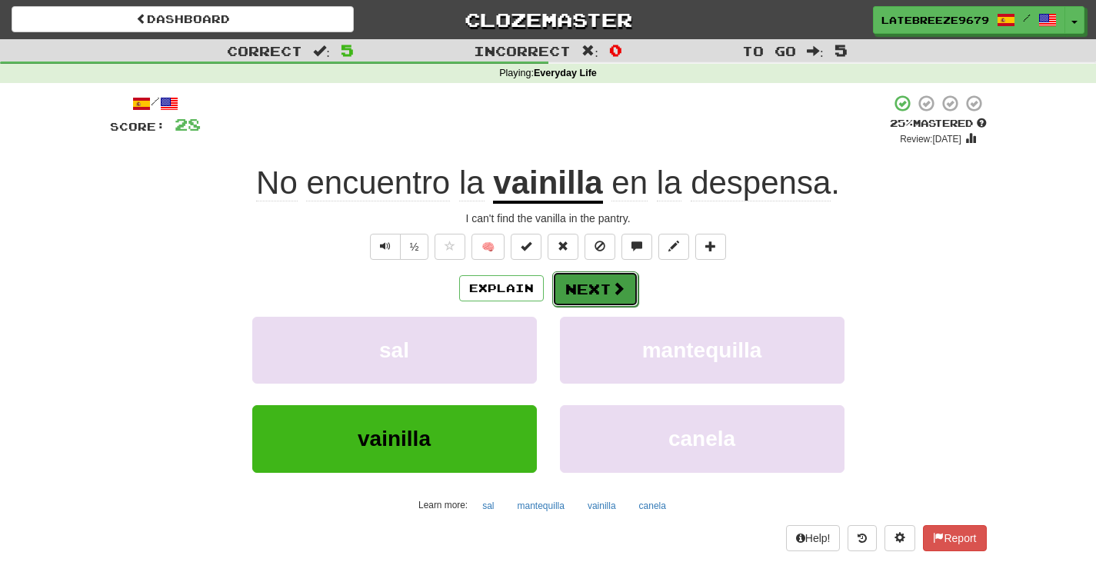
click at [610, 276] on button "Next" at bounding box center [595, 289] width 86 height 35
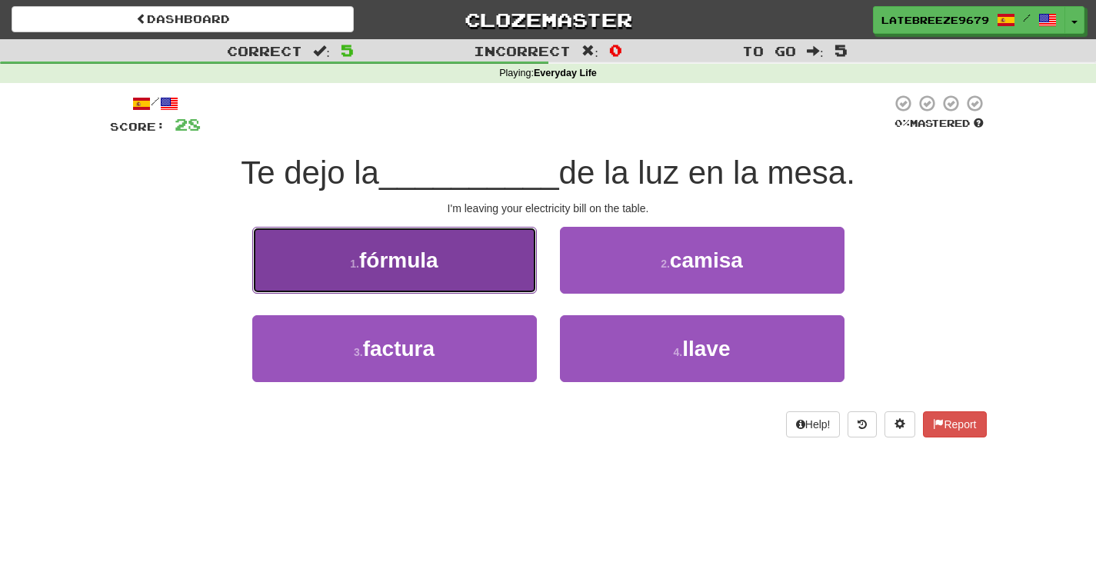
click at [429, 279] on button "1 . fórmula" at bounding box center [394, 260] width 285 height 67
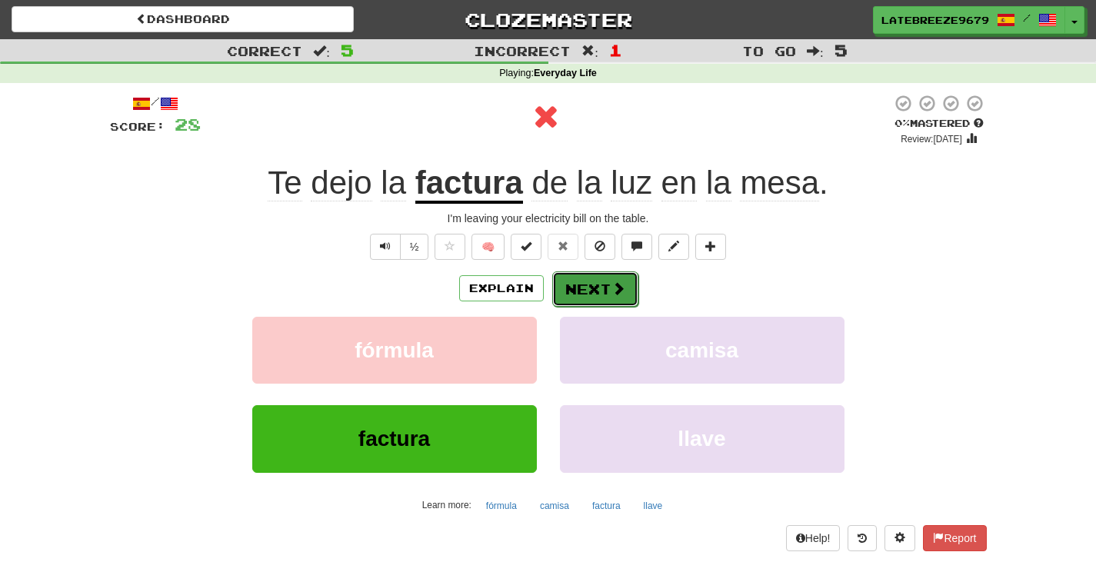
click at [577, 285] on button "Next" at bounding box center [595, 289] width 86 height 35
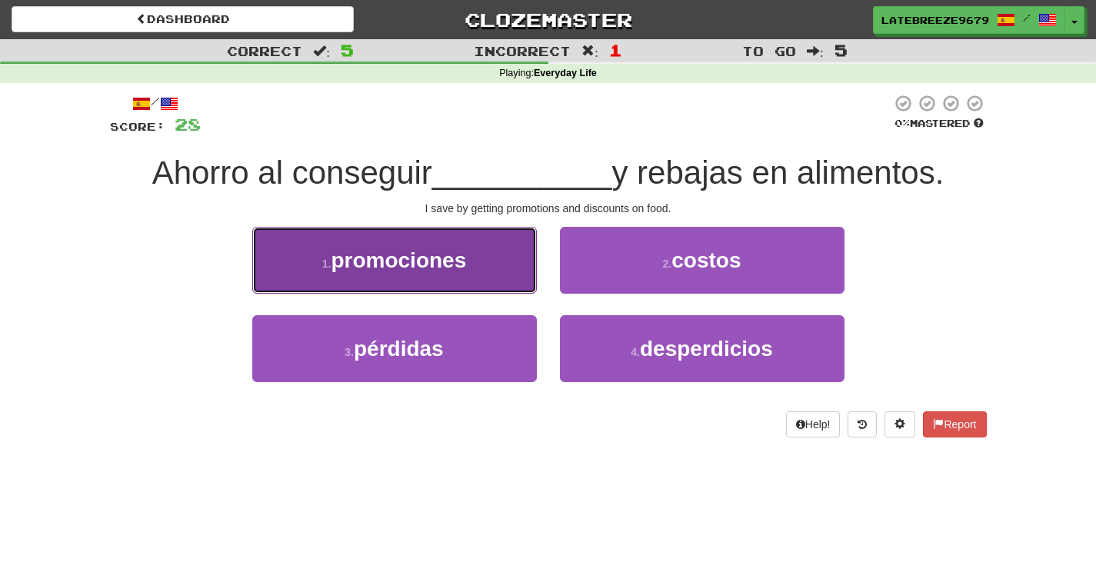
click at [429, 238] on button "1 . promociones" at bounding box center [394, 260] width 285 height 67
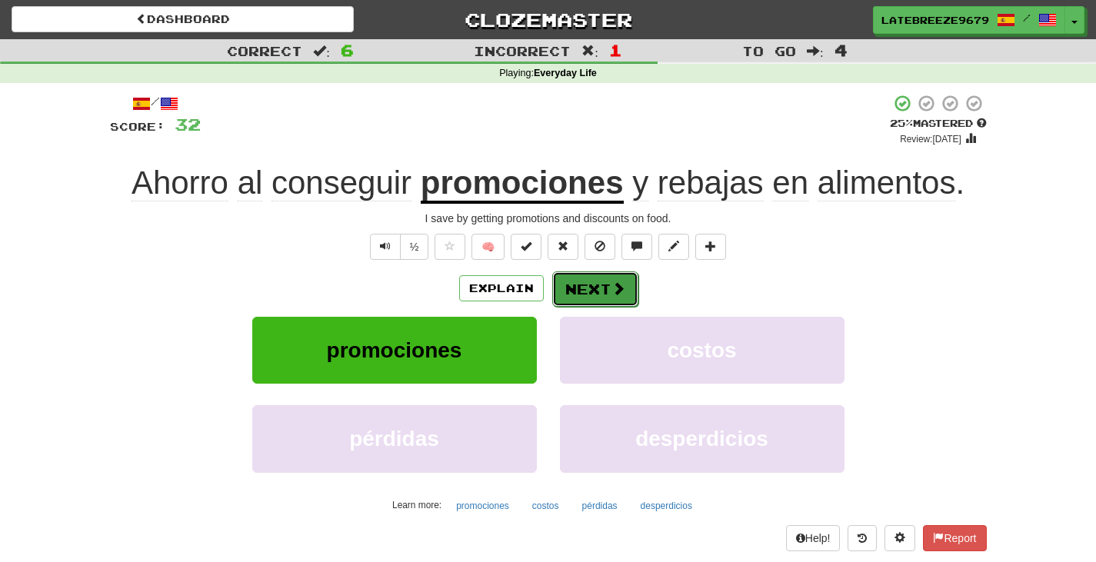
click at [582, 291] on button "Next" at bounding box center [595, 289] width 86 height 35
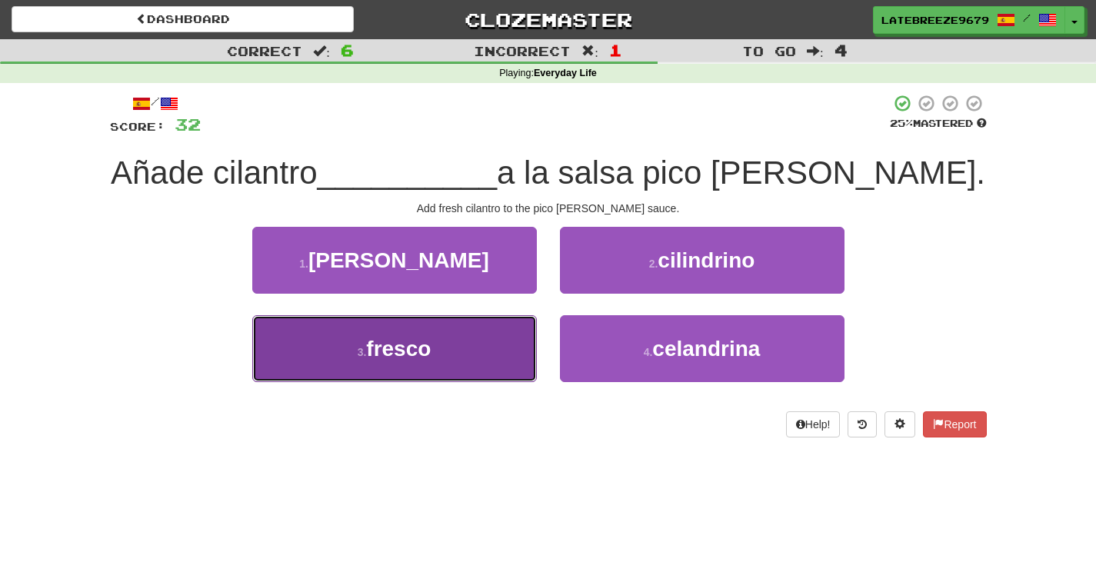
click at [445, 362] on button "3 . fresco" at bounding box center [394, 348] width 285 height 67
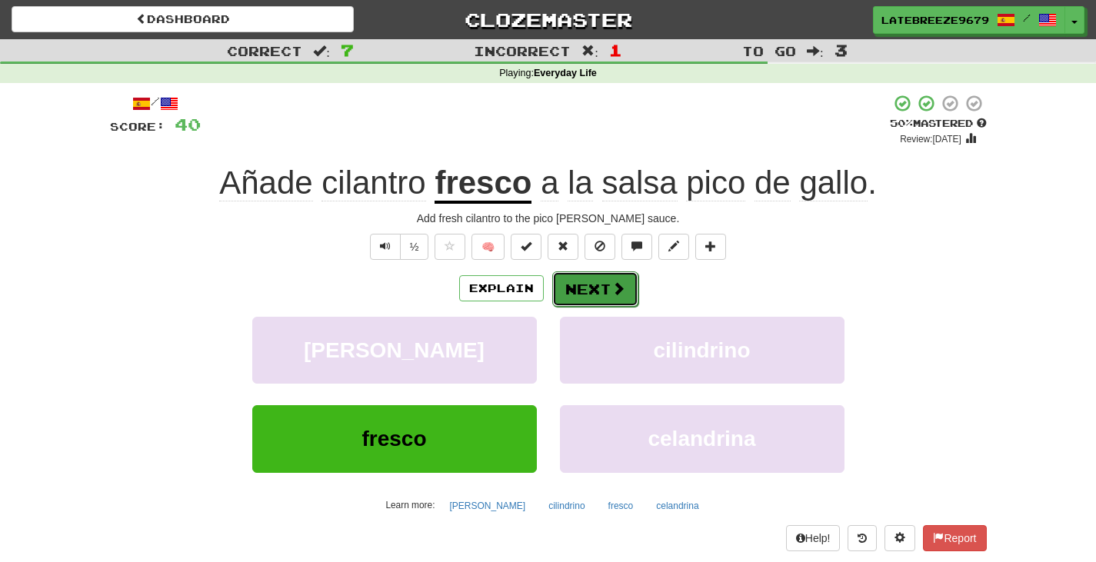
click at [612, 279] on button "Next" at bounding box center [595, 289] width 86 height 35
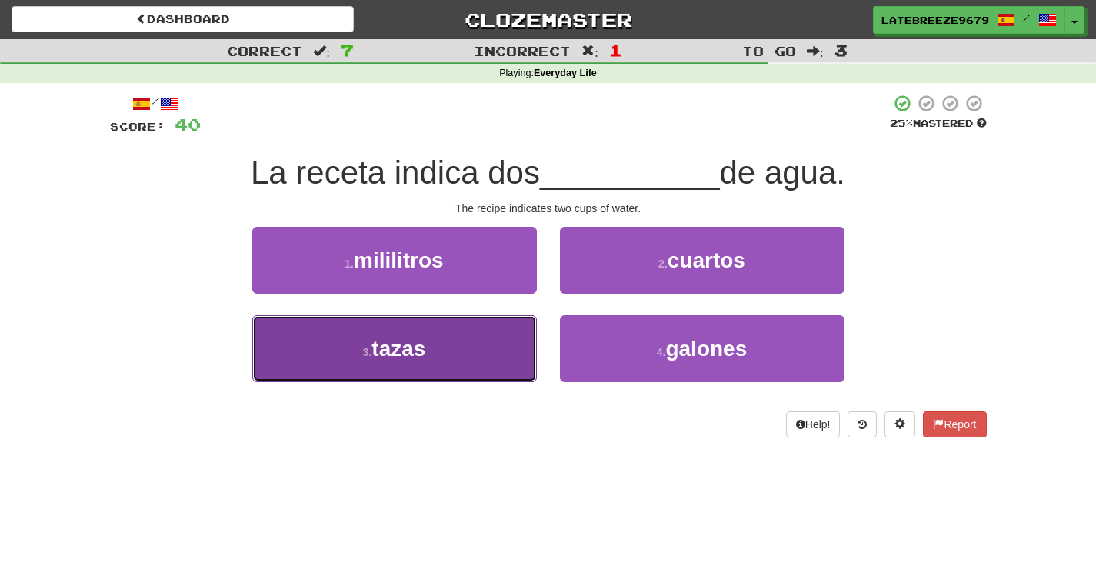
click at [433, 338] on button "3 . tazas" at bounding box center [394, 348] width 285 height 67
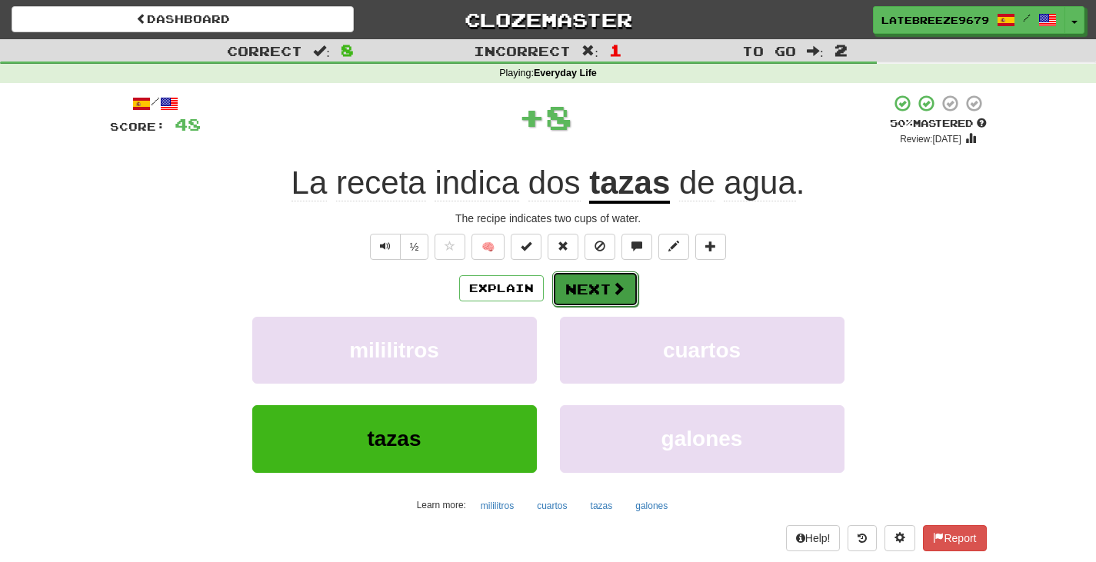
click at [609, 284] on button "Next" at bounding box center [595, 289] width 86 height 35
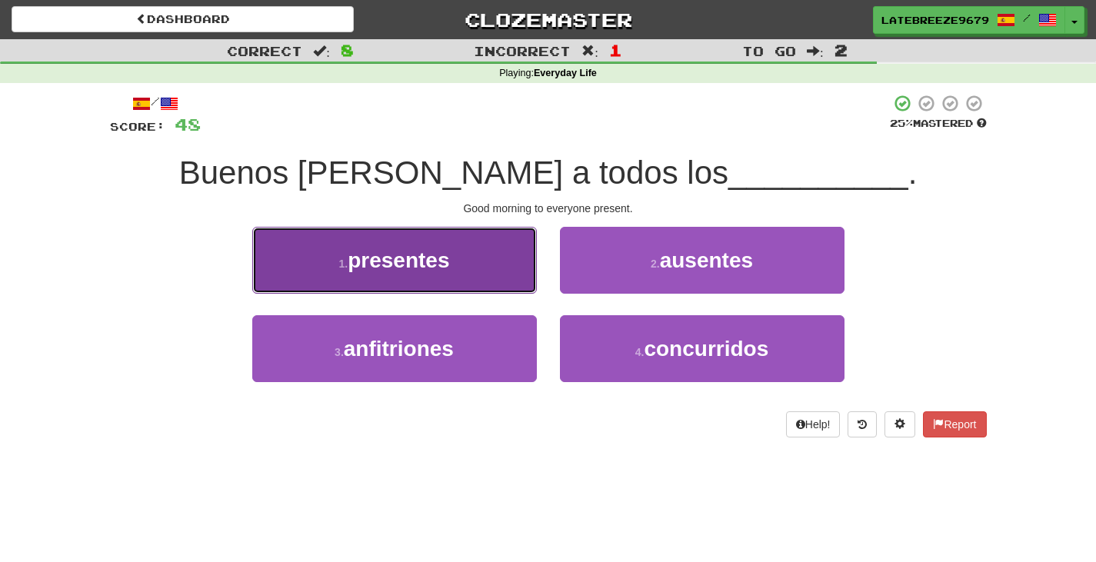
click at [441, 262] on span "presentes" at bounding box center [399, 261] width 102 height 24
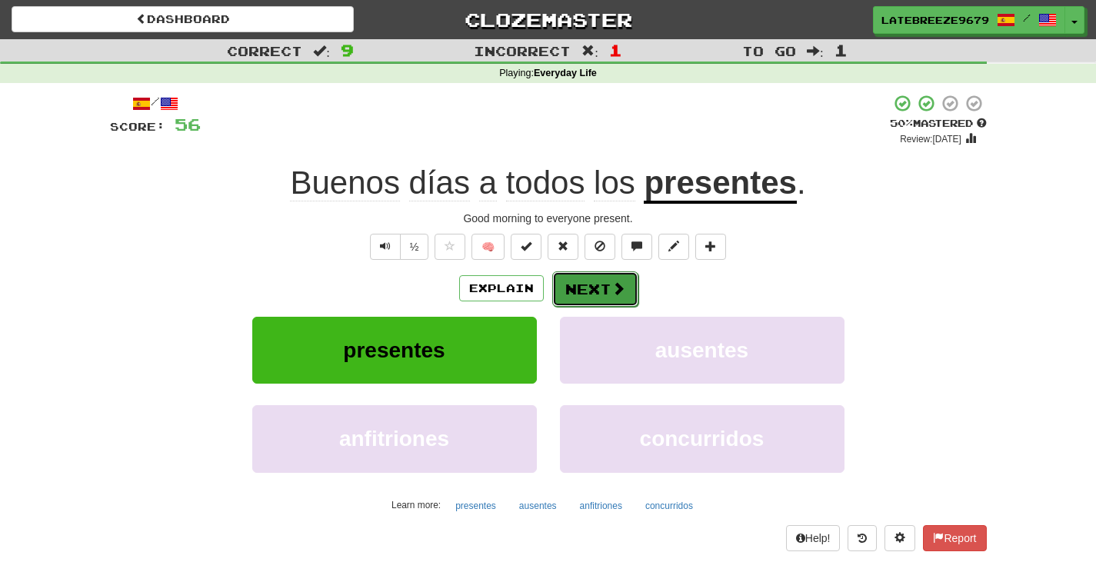
click at [593, 294] on button "Next" at bounding box center [595, 289] width 86 height 35
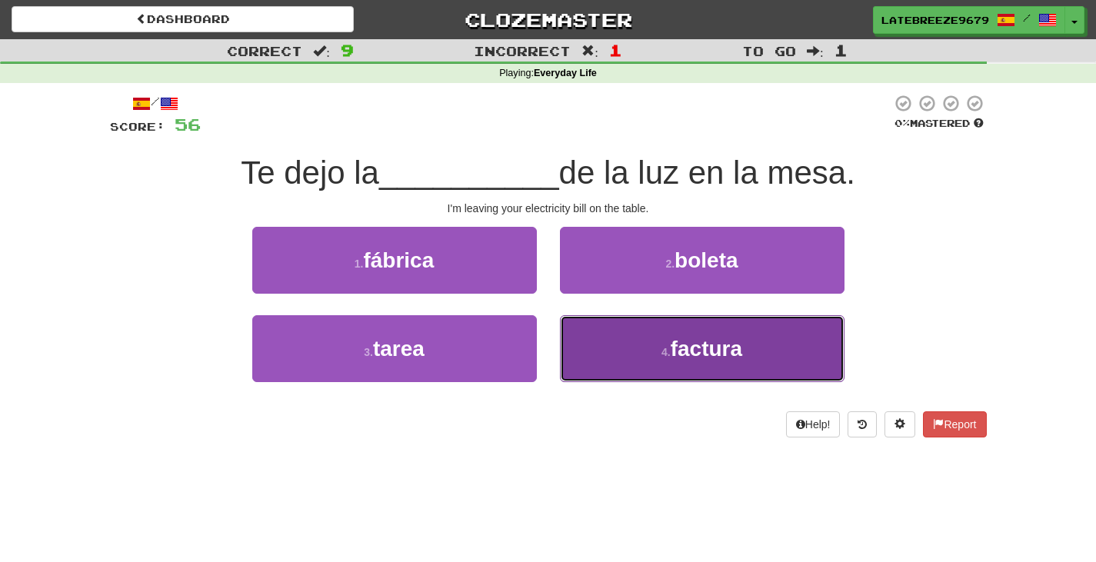
click at [674, 343] on span "factura" at bounding box center [707, 349] width 72 height 24
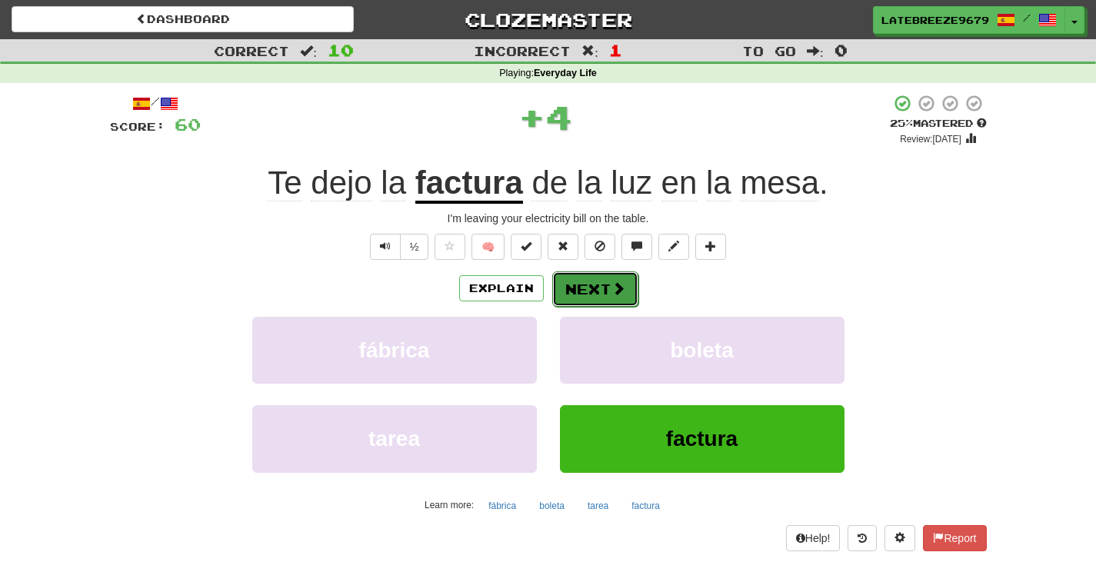
click at [616, 285] on span at bounding box center [619, 289] width 14 height 14
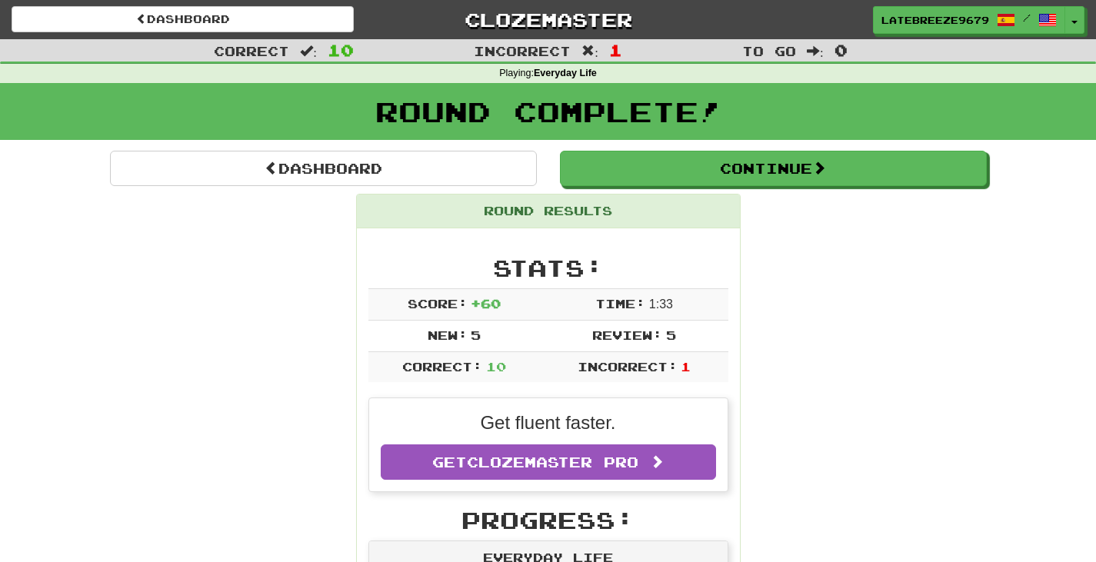
scroll to position [15, 0]
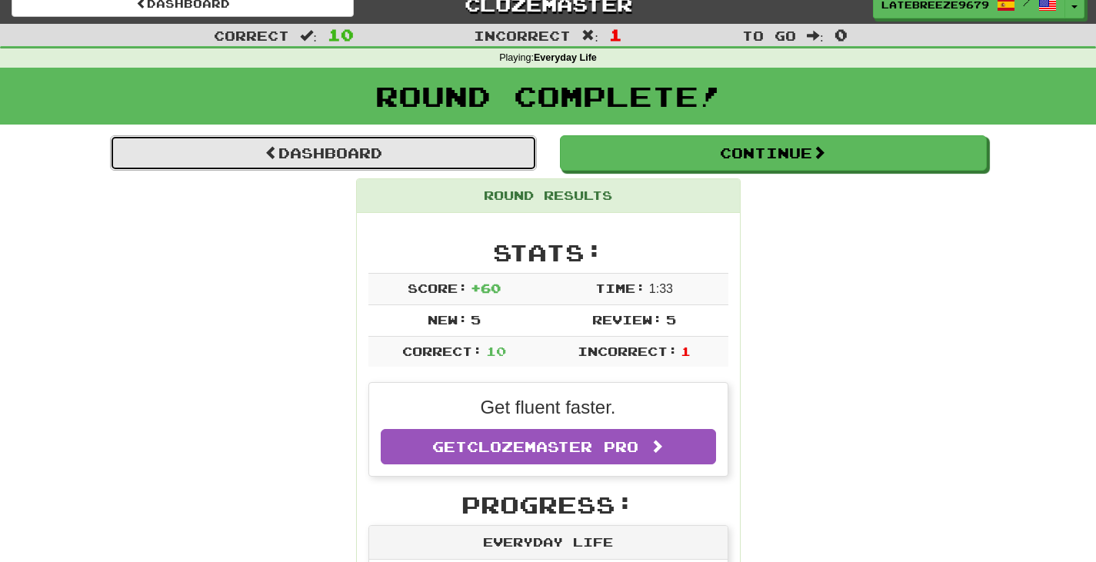
click at [366, 163] on link "Dashboard" at bounding box center [323, 152] width 427 height 35
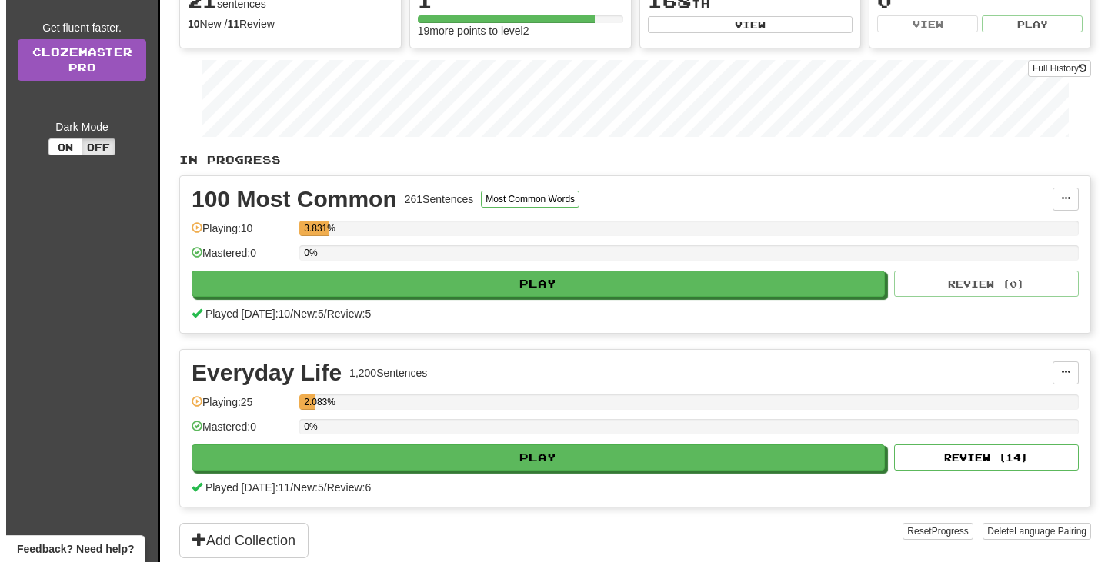
scroll to position [180, 0]
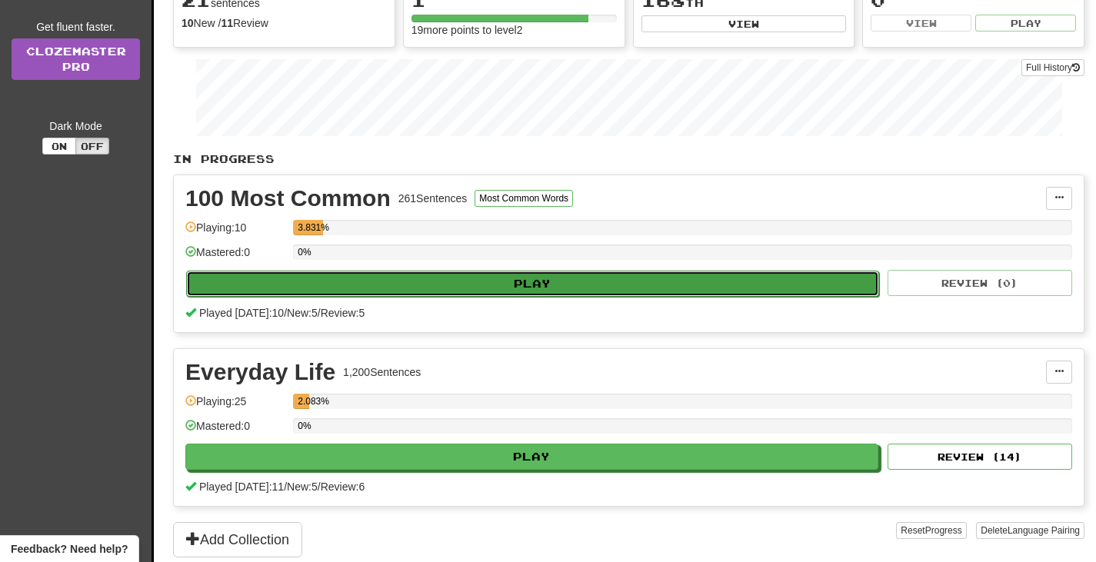
click at [514, 287] on button "Play" at bounding box center [532, 284] width 693 height 26
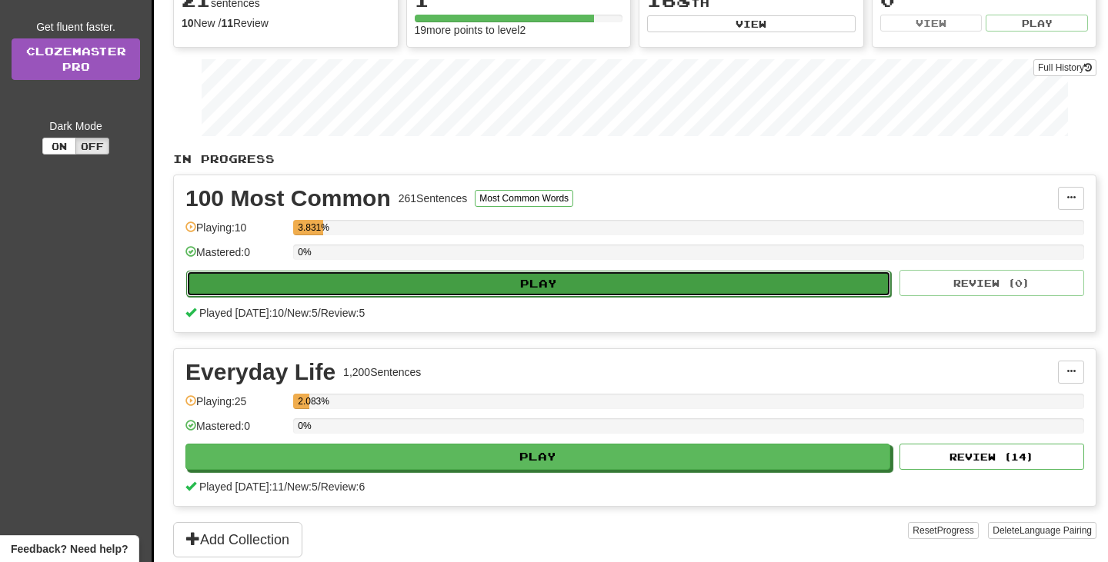
select select "**"
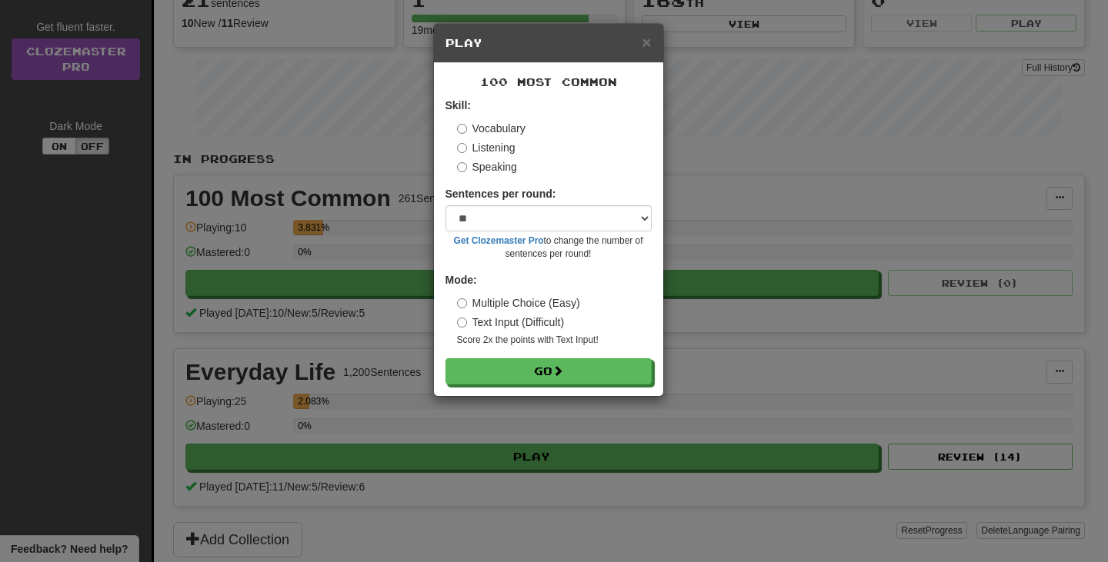
click at [499, 148] on label "Listening" at bounding box center [486, 147] width 58 height 15
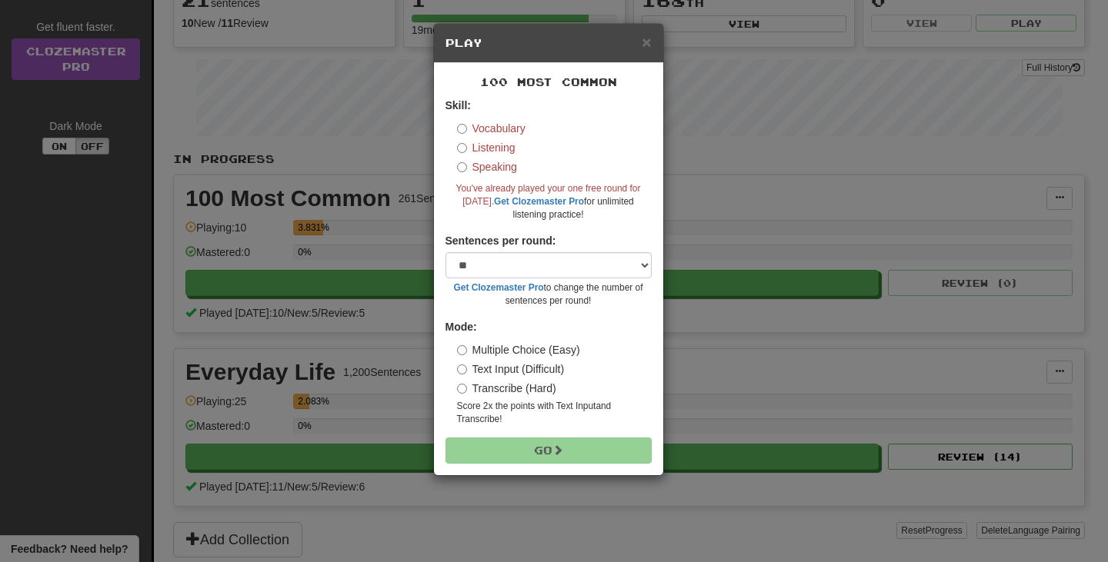
click at [509, 128] on label "Vocabulary" at bounding box center [491, 128] width 68 height 15
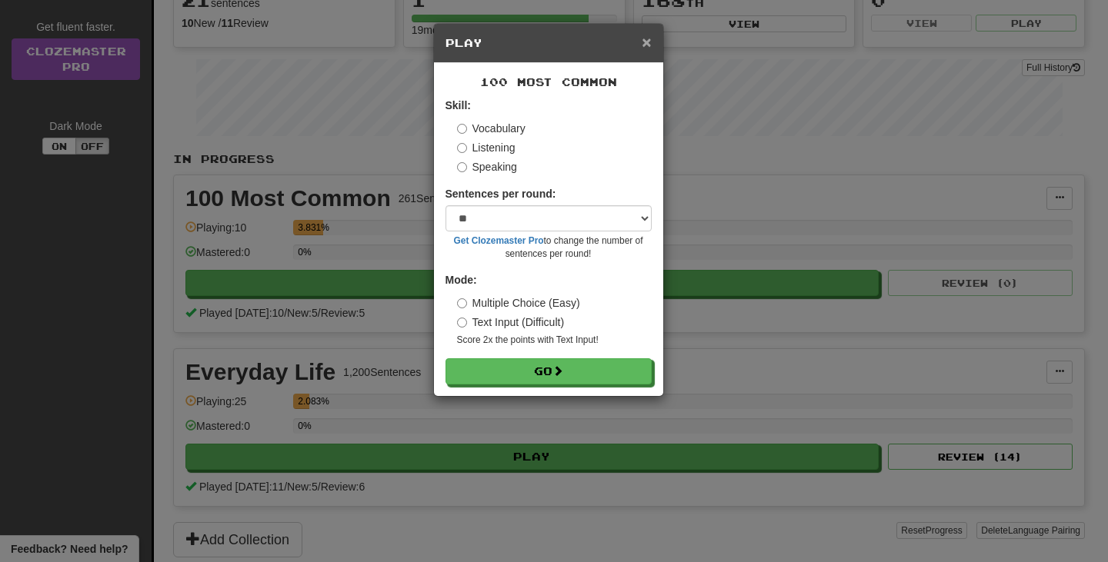
click at [649, 47] on span "×" at bounding box center [646, 42] width 9 height 18
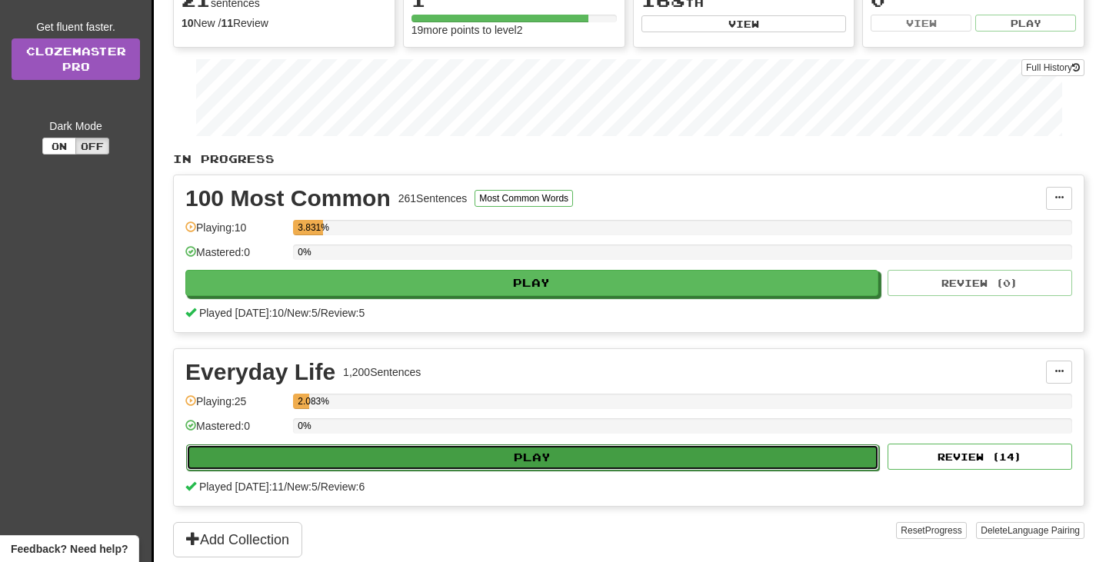
click at [356, 460] on button "Play" at bounding box center [532, 458] width 693 height 26
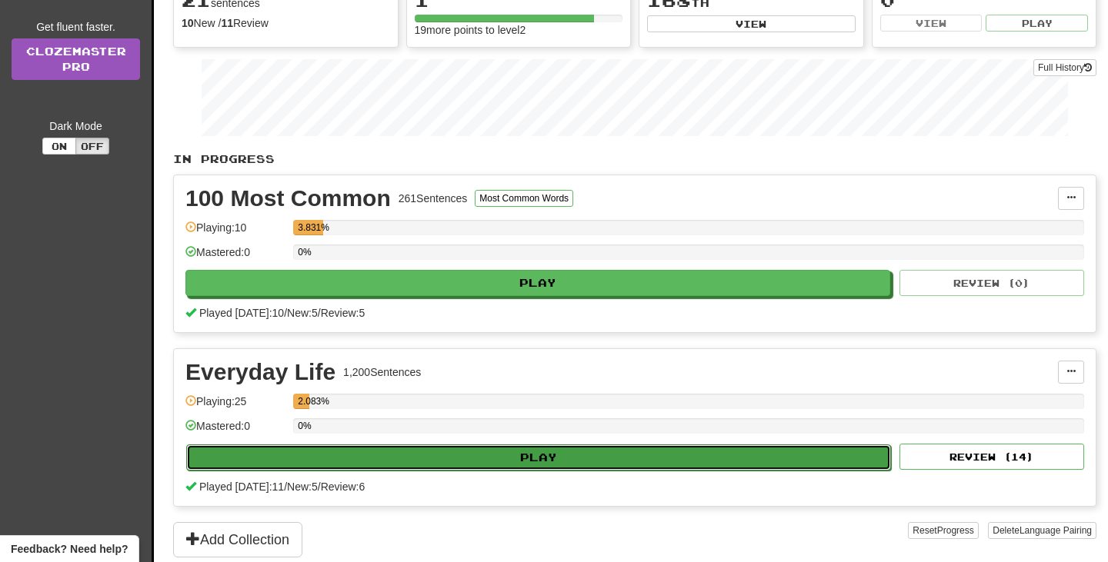
select select "**"
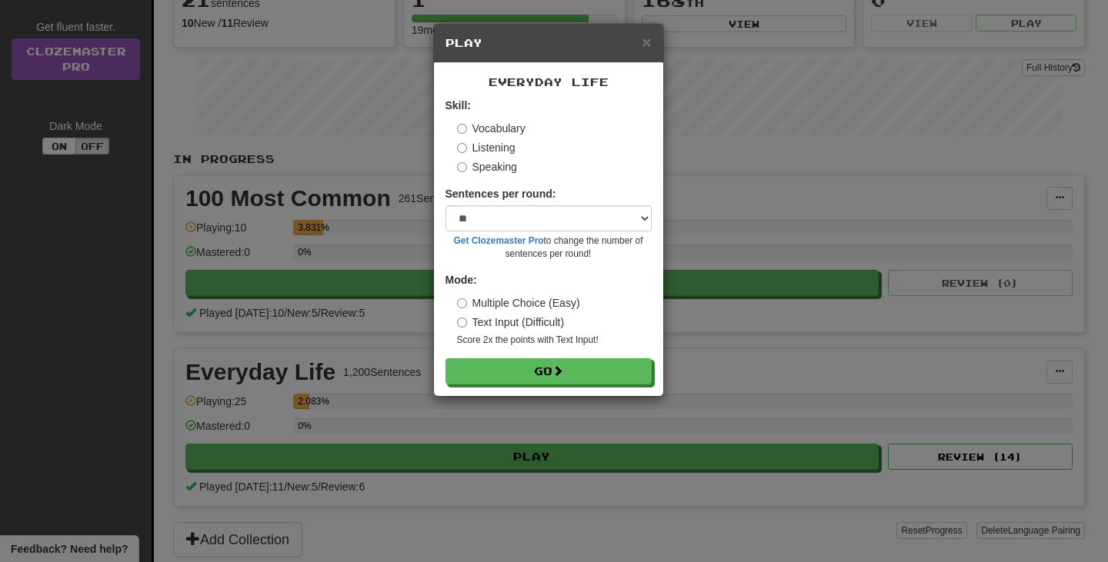
click at [484, 146] on label "Listening" at bounding box center [486, 147] width 58 height 15
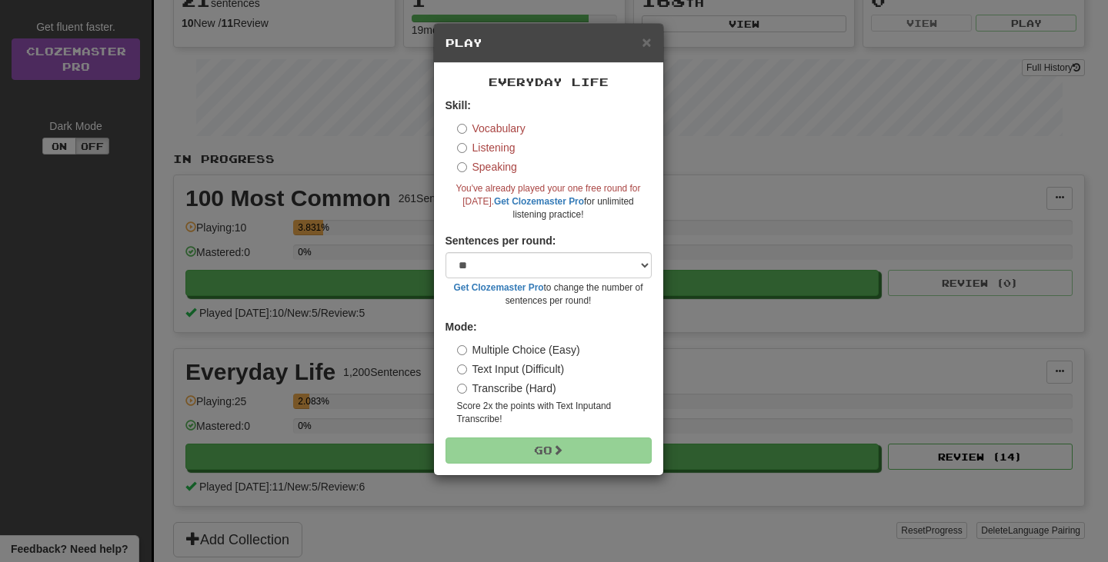
click at [491, 128] on label "Vocabulary" at bounding box center [491, 128] width 68 height 15
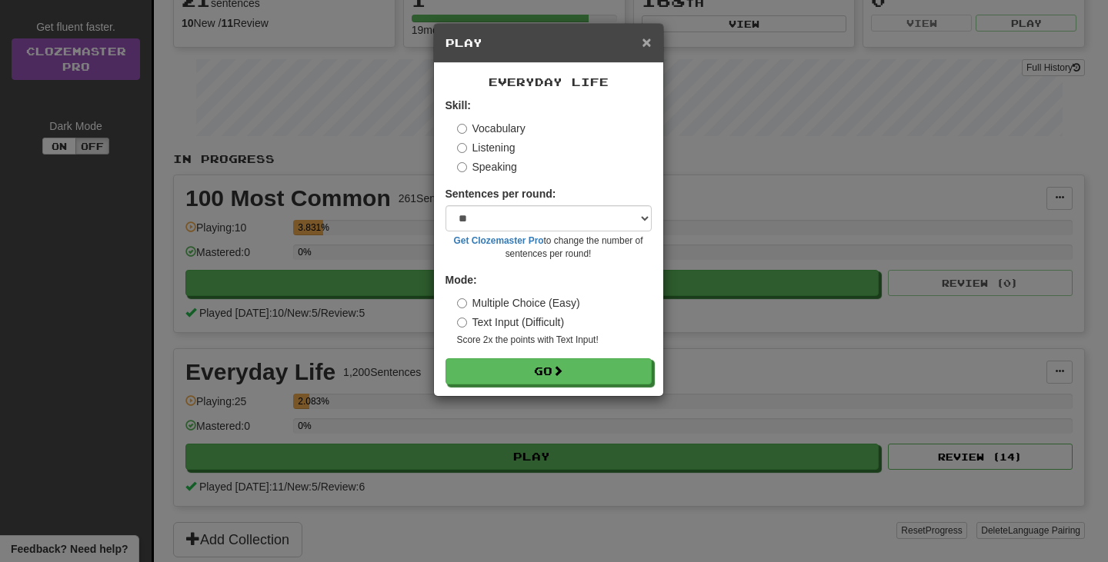
click at [648, 43] on span "×" at bounding box center [646, 42] width 9 height 18
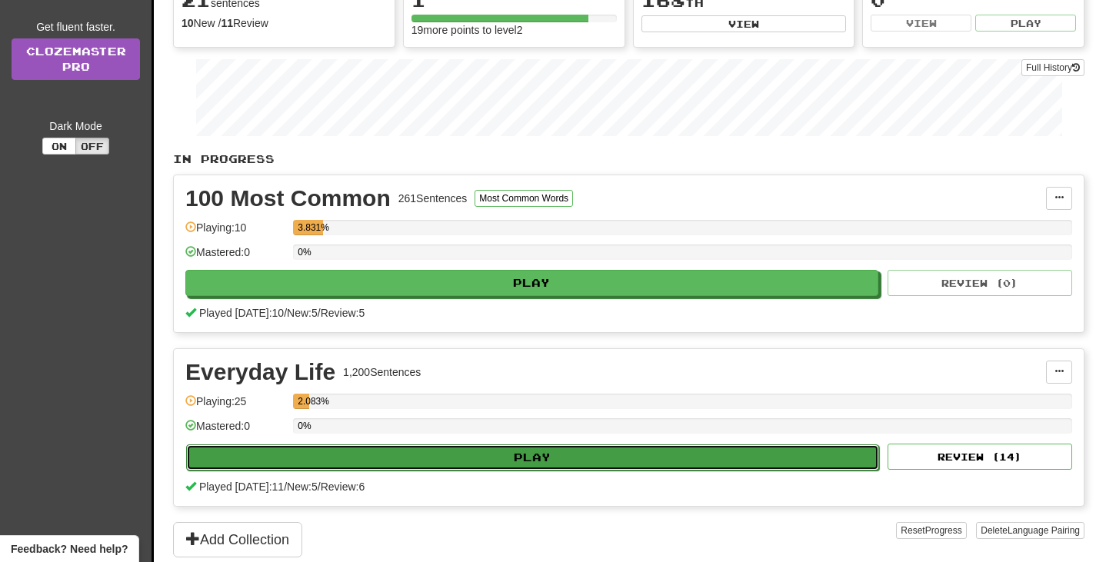
click at [406, 450] on button "Play" at bounding box center [532, 458] width 693 height 26
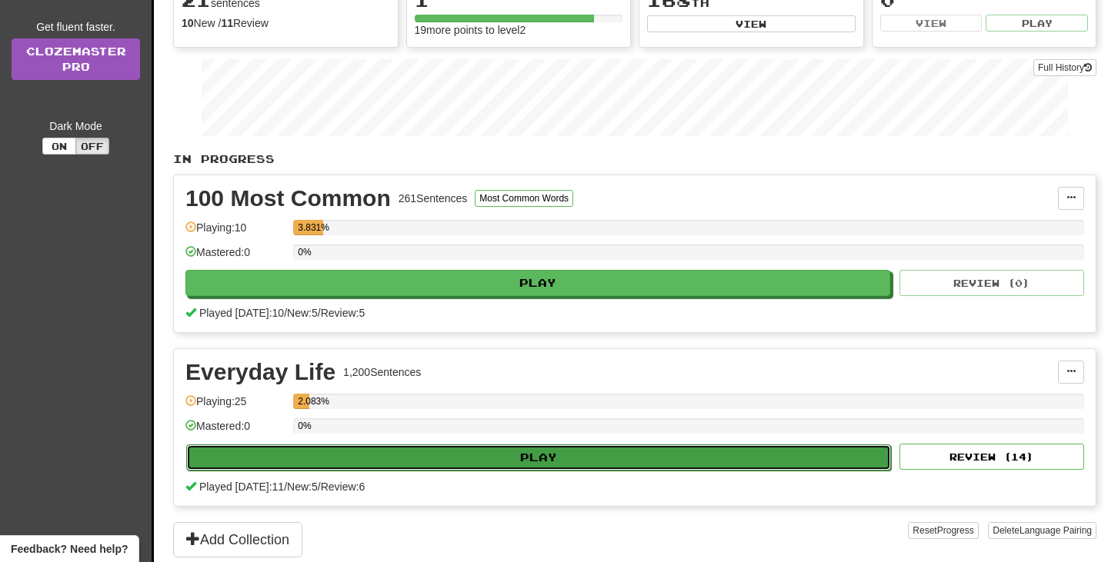
select select "**"
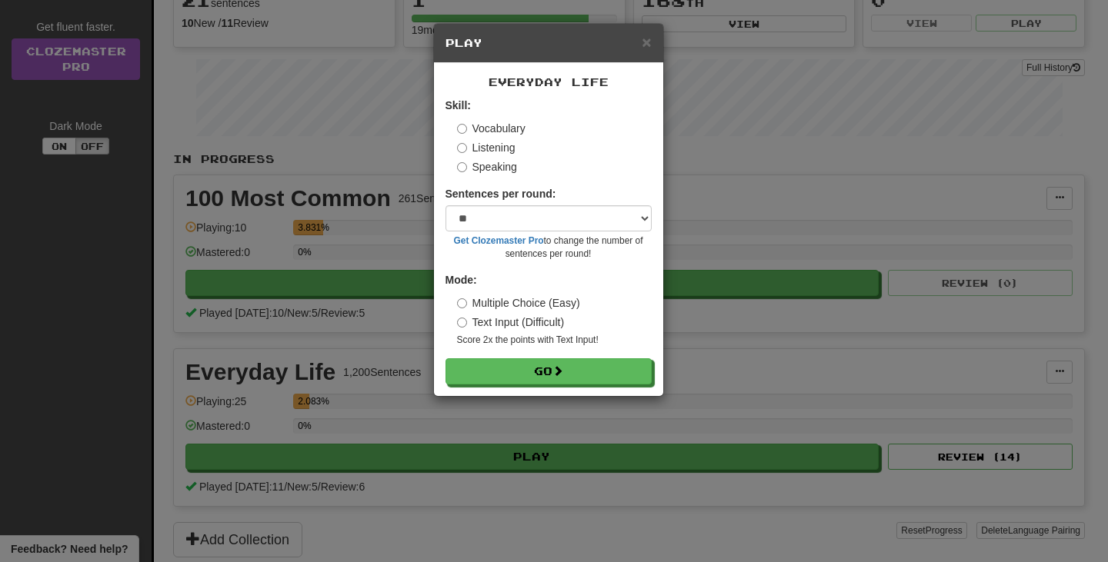
click at [499, 320] on label "Text Input (Difficult)" at bounding box center [511, 322] width 108 height 15
click at [640, 48] on h5 "Play" at bounding box center [549, 42] width 206 height 15
click at [642, 46] on span "×" at bounding box center [646, 42] width 9 height 18
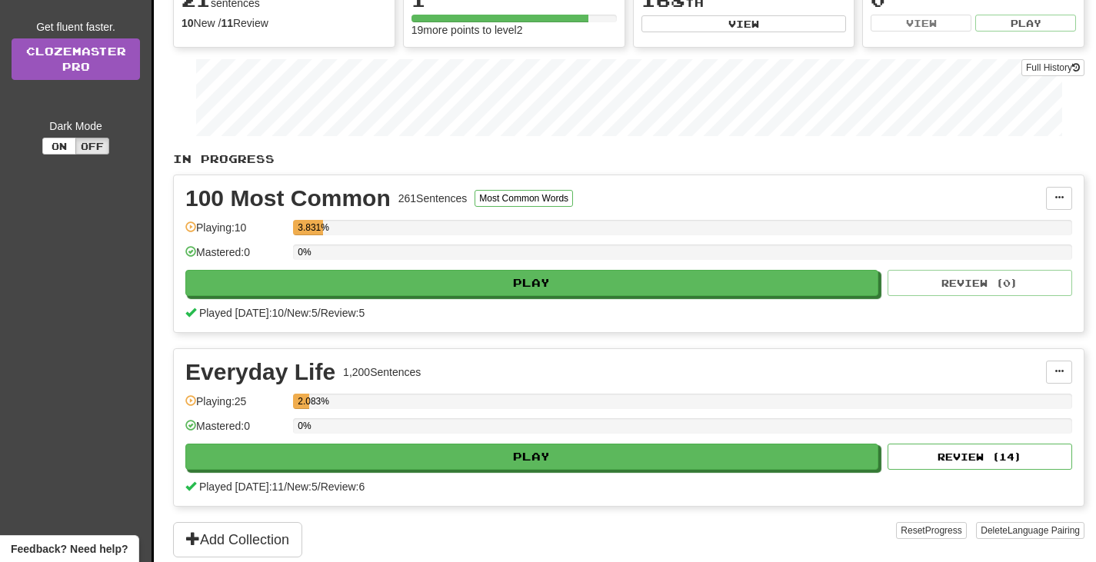
click at [438, 203] on div "261 Sentences" at bounding box center [433, 198] width 69 height 15
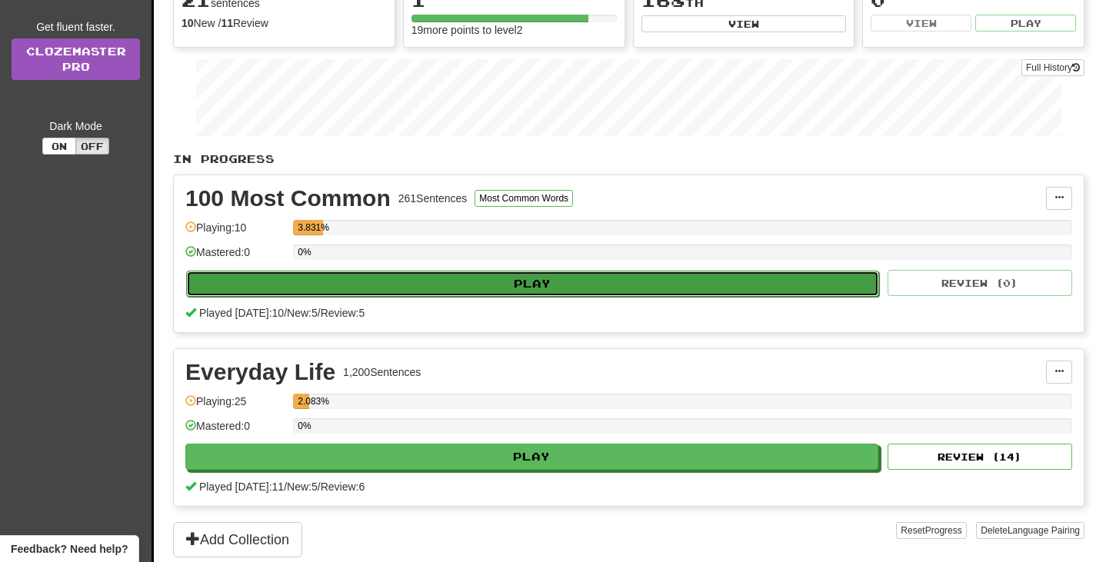
click at [455, 292] on button "Play" at bounding box center [532, 284] width 693 height 26
select select "**"
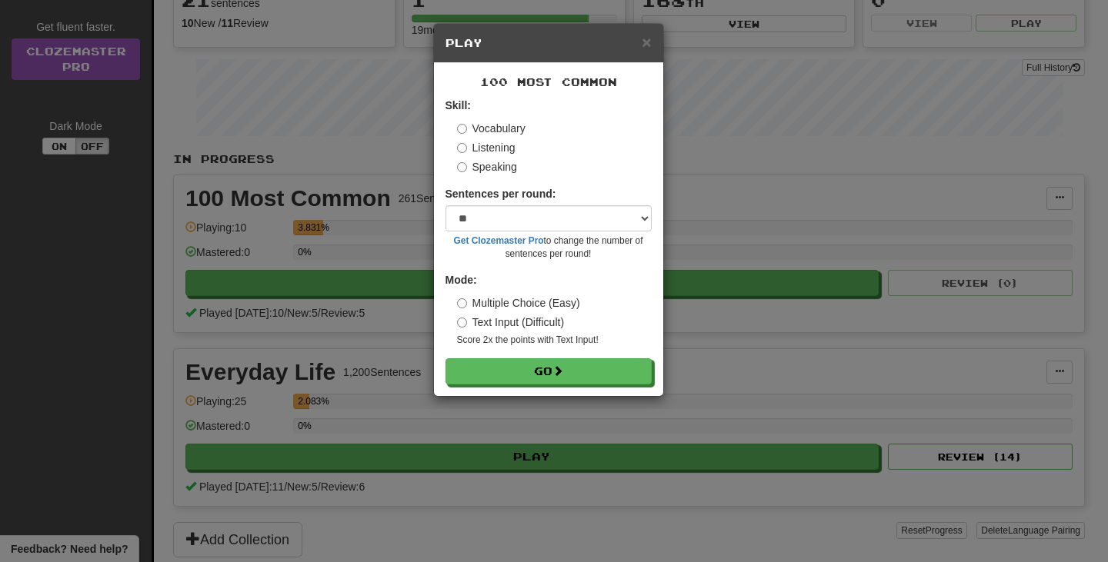
click at [484, 319] on label "Text Input (Difficult)" at bounding box center [511, 322] width 108 height 15
click at [483, 375] on button "Go" at bounding box center [549, 372] width 206 height 26
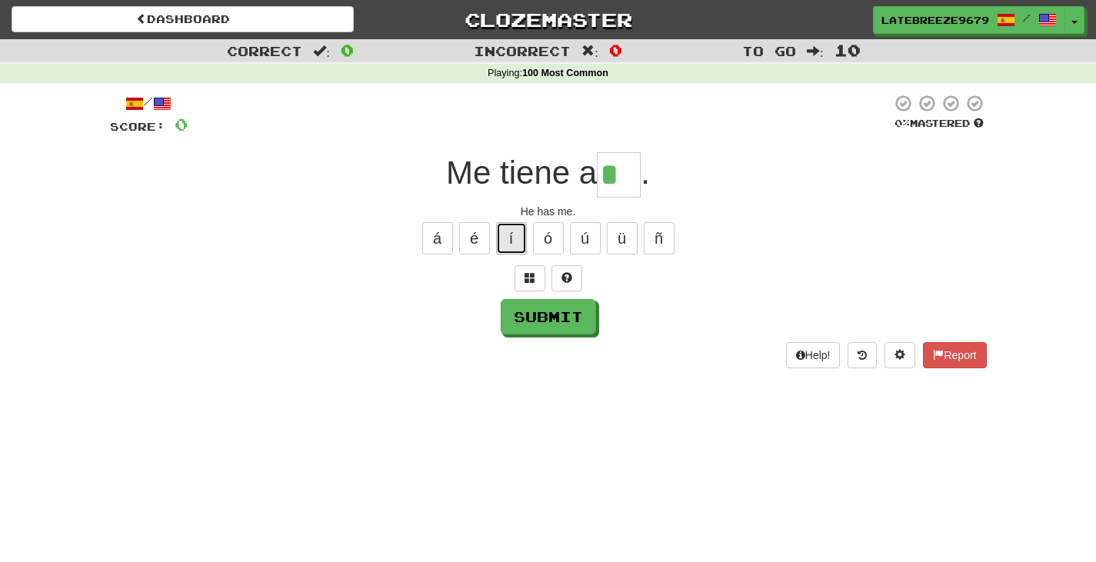
click at [525, 249] on button "í" at bounding box center [511, 238] width 31 height 32
type input "**"
click at [582, 317] on button "Submit" at bounding box center [549, 317] width 95 height 35
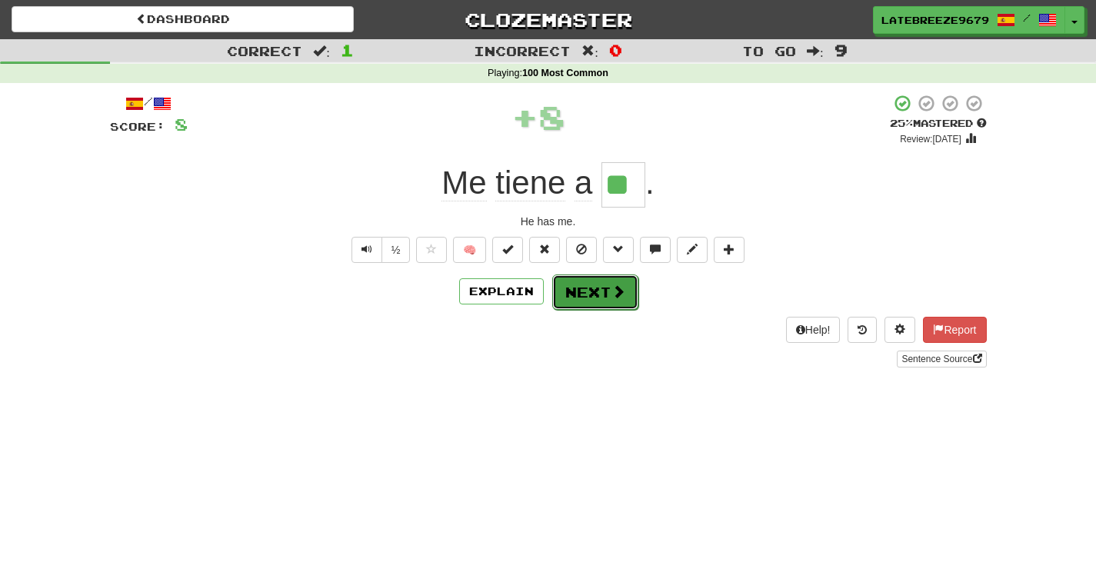
click at [617, 303] on button "Next" at bounding box center [595, 292] width 86 height 35
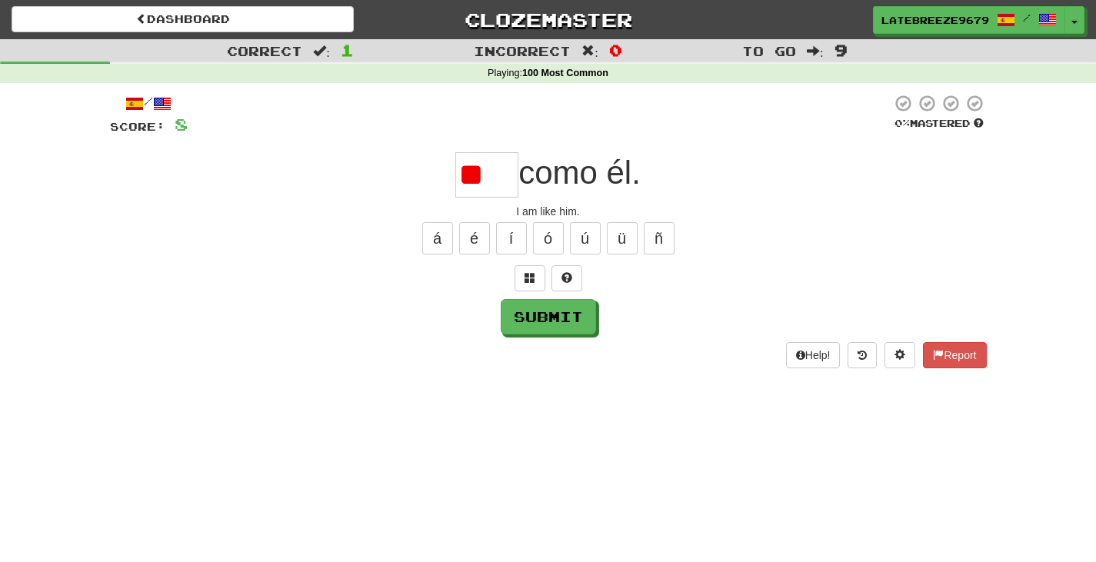
type input "*"
type input "***"
click at [552, 316] on button "Submit" at bounding box center [549, 317] width 95 height 35
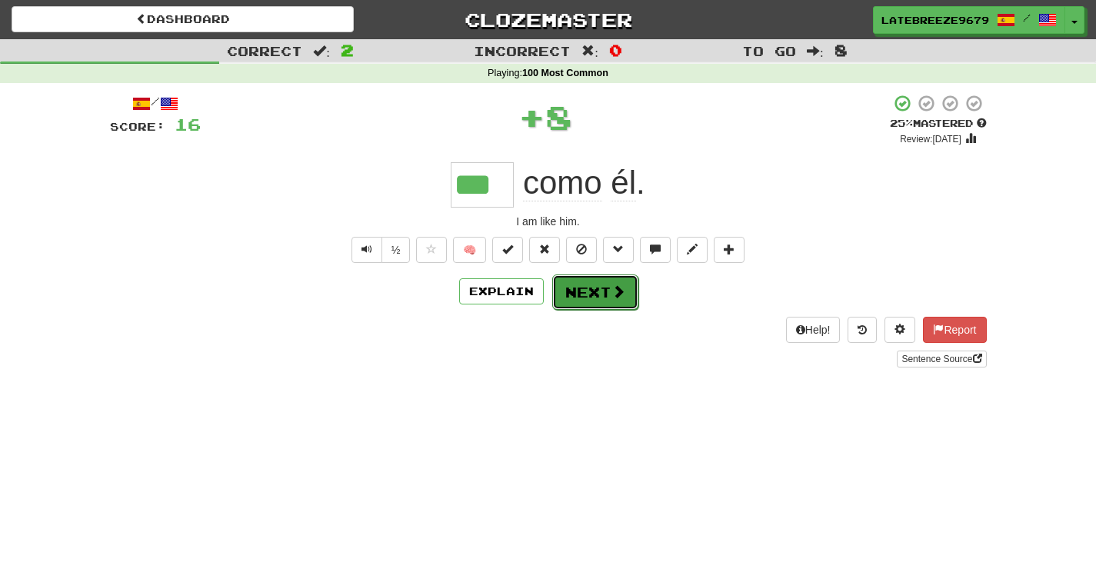
click at [620, 306] on button "Next" at bounding box center [595, 292] width 86 height 35
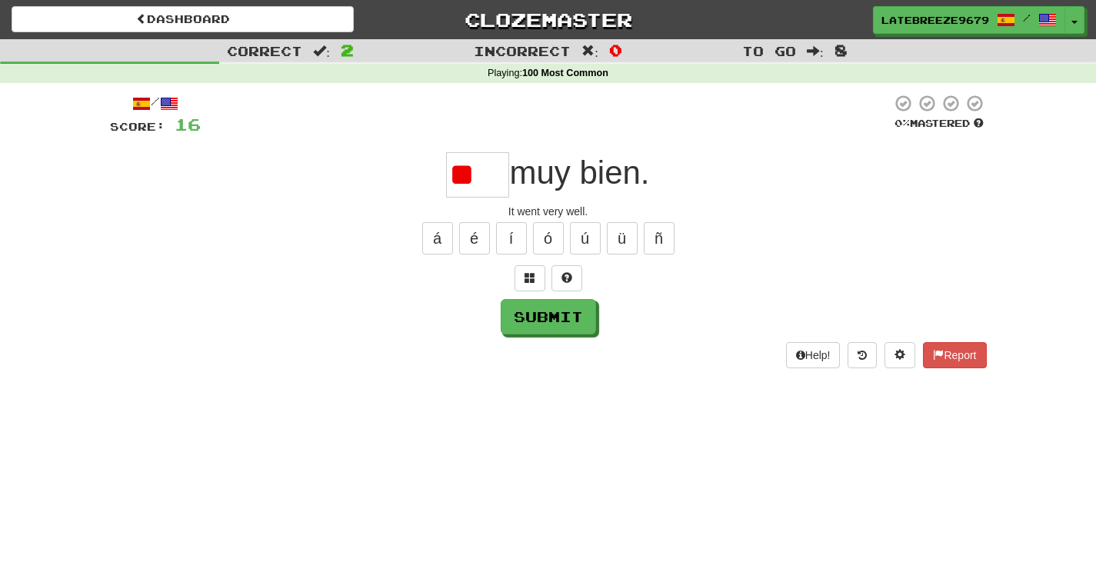
type input "*"
type input "***"
click at [547, 323] on button "Submit" at bounding box center [549, 317] width 95 height 35
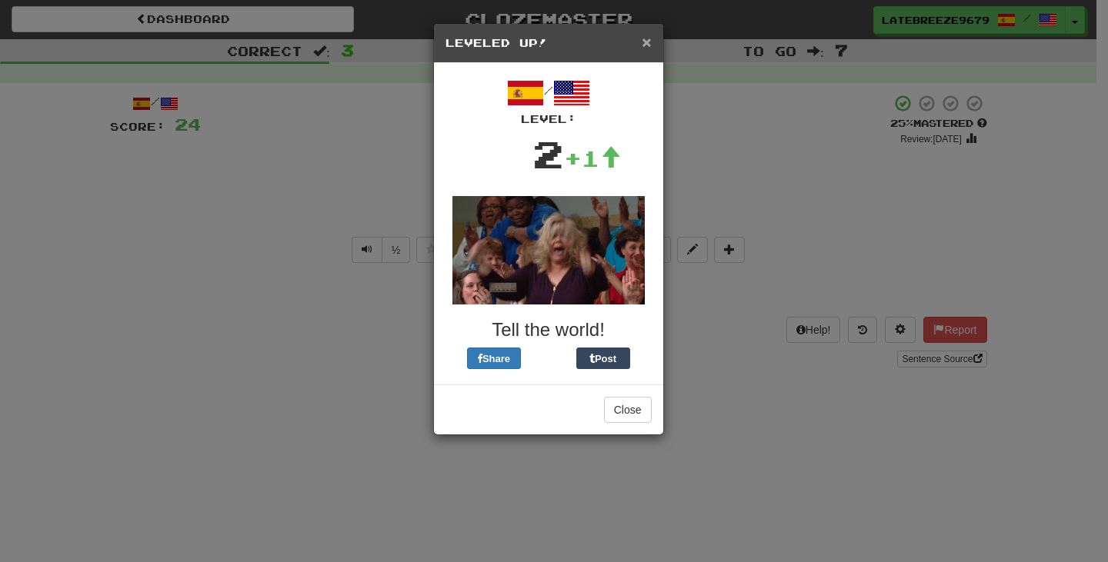
click at [644, 48] on span "×" at bounding box center [646, 42] width 9 height 18
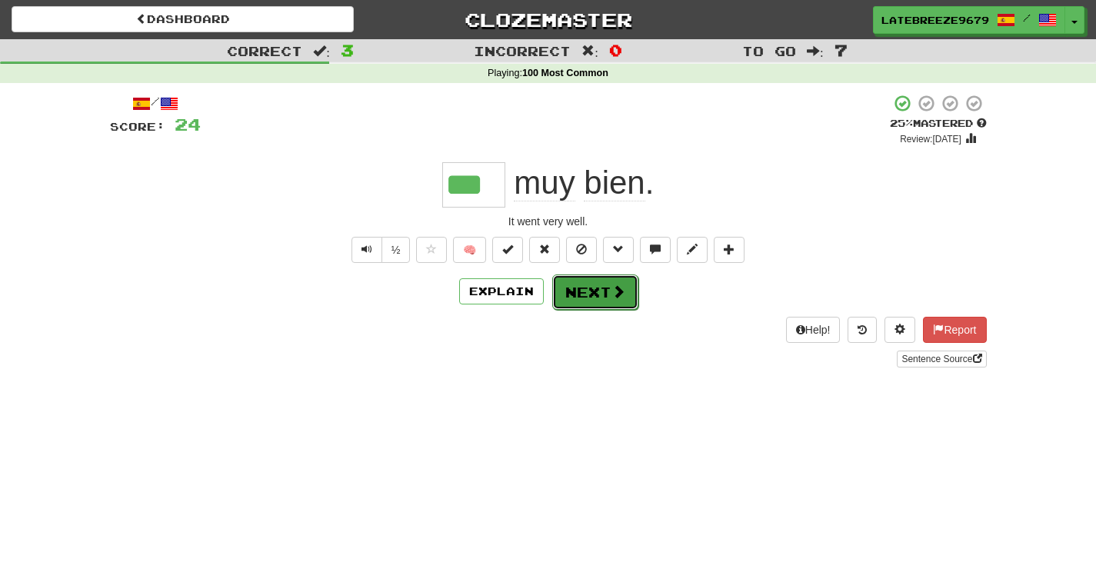
click at [614, 285] on span at bounding box center [619, 292] width 14 height 14
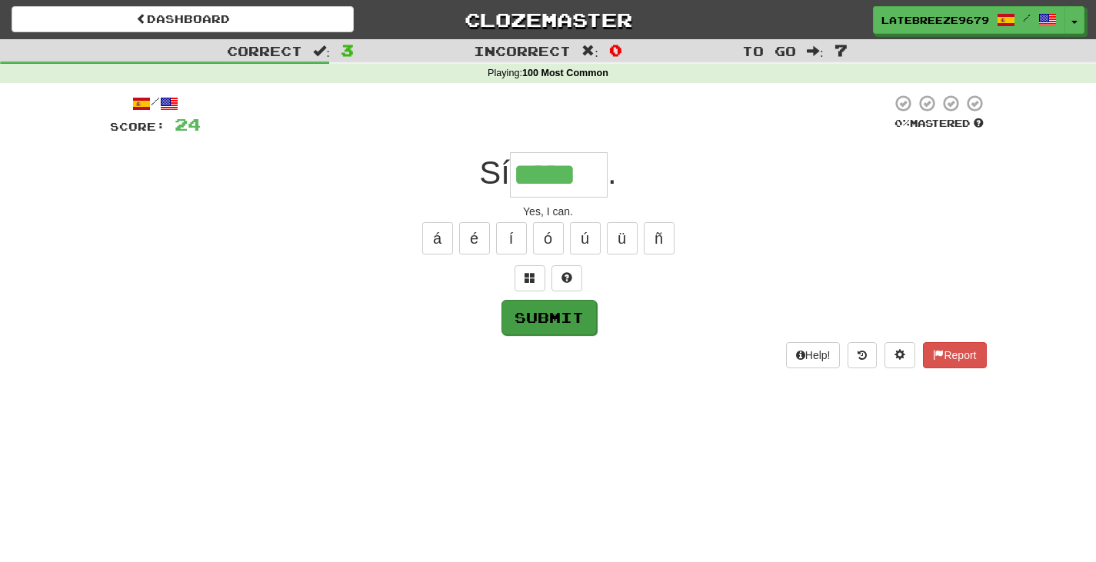
type input "*****"
click at [576, 309] on button "Submit" at bounding box center [549, 317] width 95 height 35
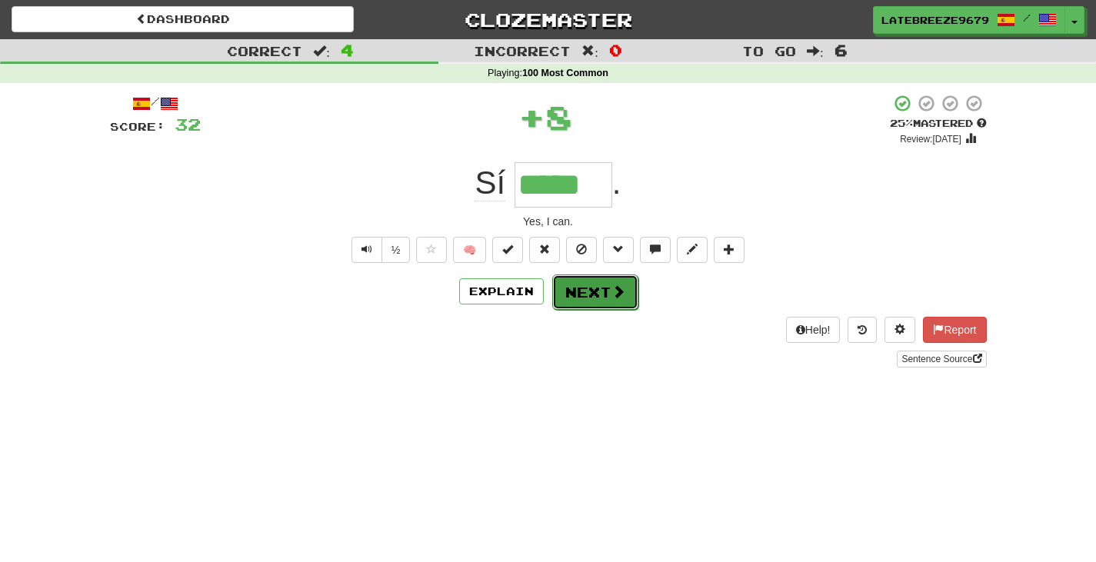
click at [612, 286] on span at bounding box center [619, 292] width 14 height 14
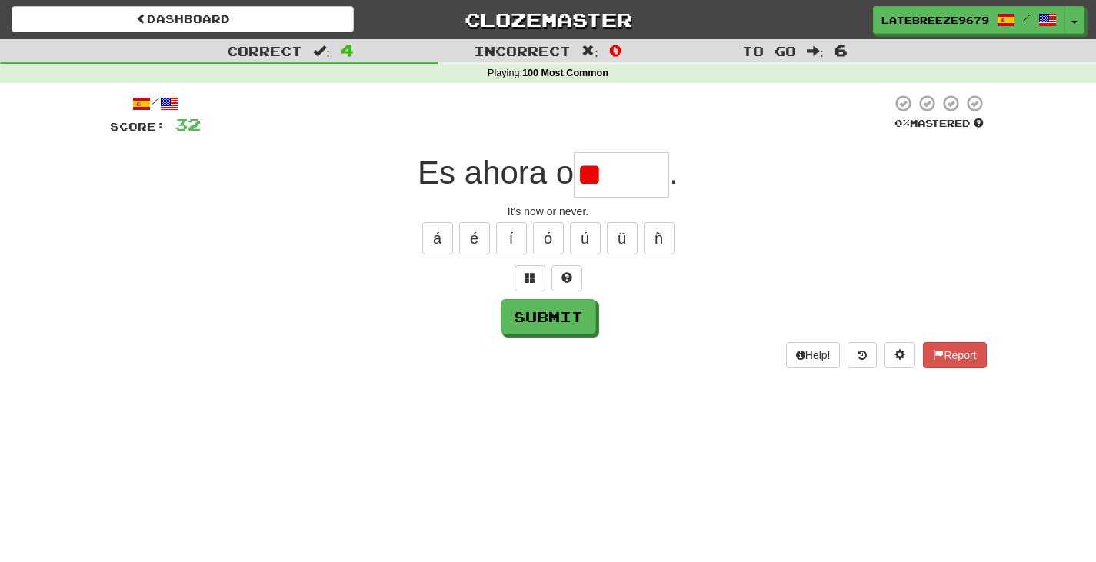
type input "*"
type input "*****"
click at [567, 321] on button "Submit" at bounding box center [549, 317] width 95 height 35
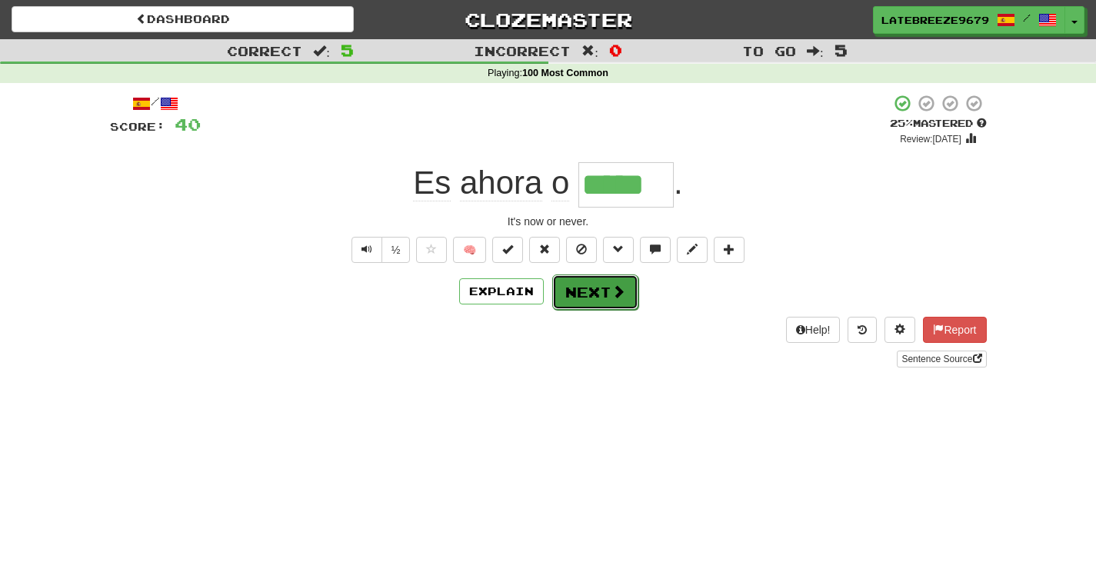
click at [599, 296] on button "Next" at bounding box center [595, 292] width 86 height 35
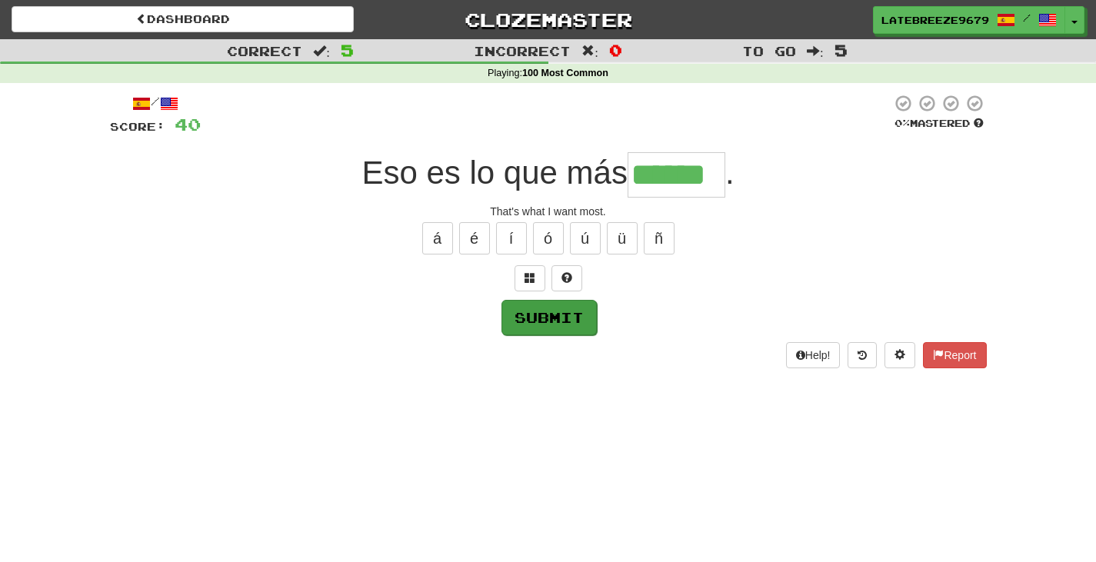
type input "******"
click at [563, 312] on button "Submit" at bounding box center [549, 317] width 95 height 35
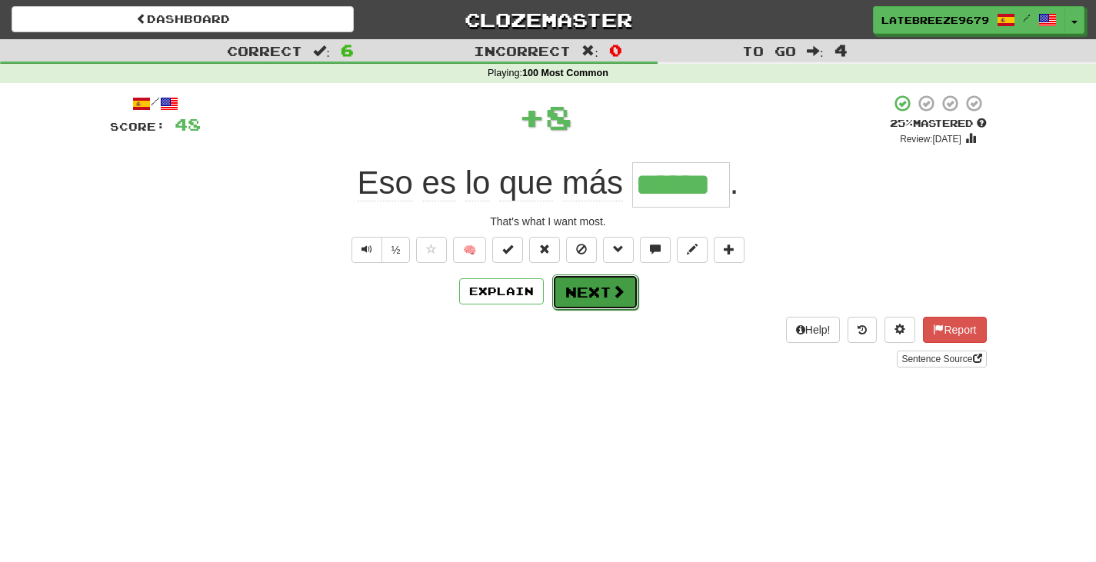
click at [607, 293] on button "Next" at bounding box center [595, 292] width 86 height 35
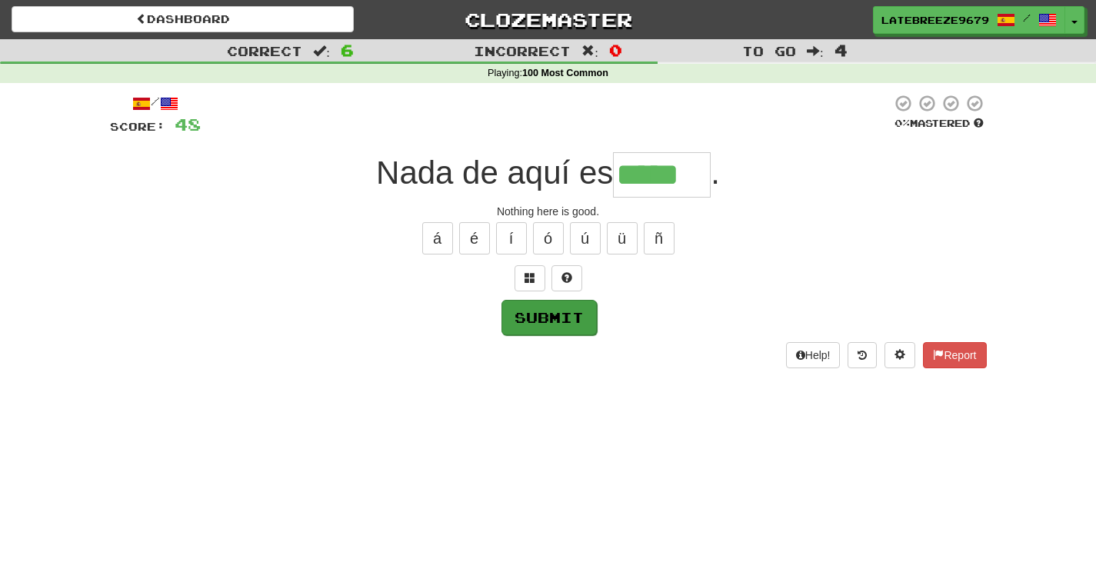
type input "*****"
click at [548, 323] on button "Submit" at bounding box center [549, 317] width 95 height 35
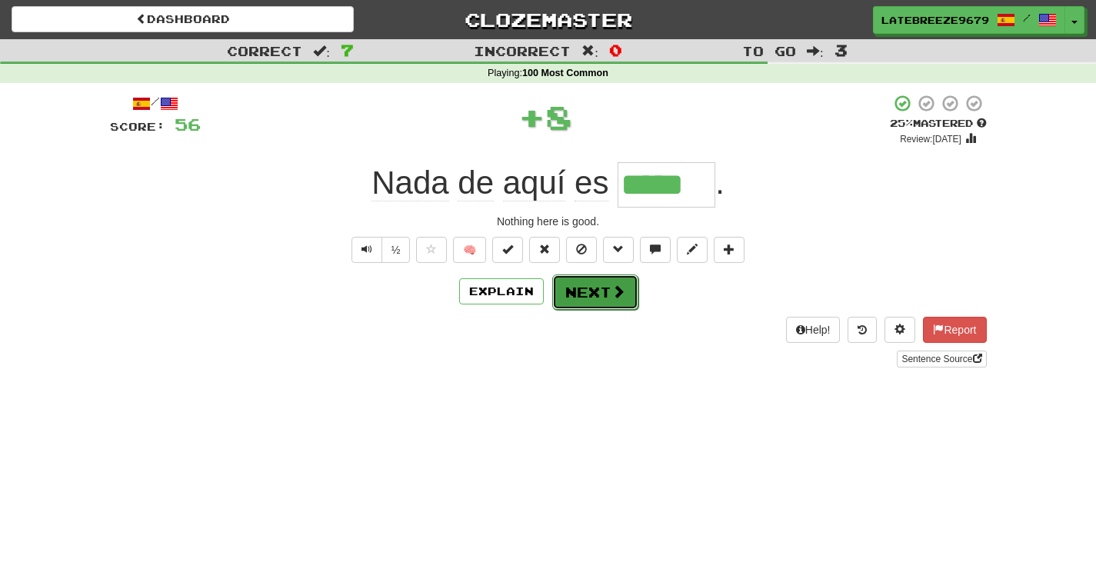
click at [629, 300] on button "Next" at bounding box center [595, 292] width 86 height 35
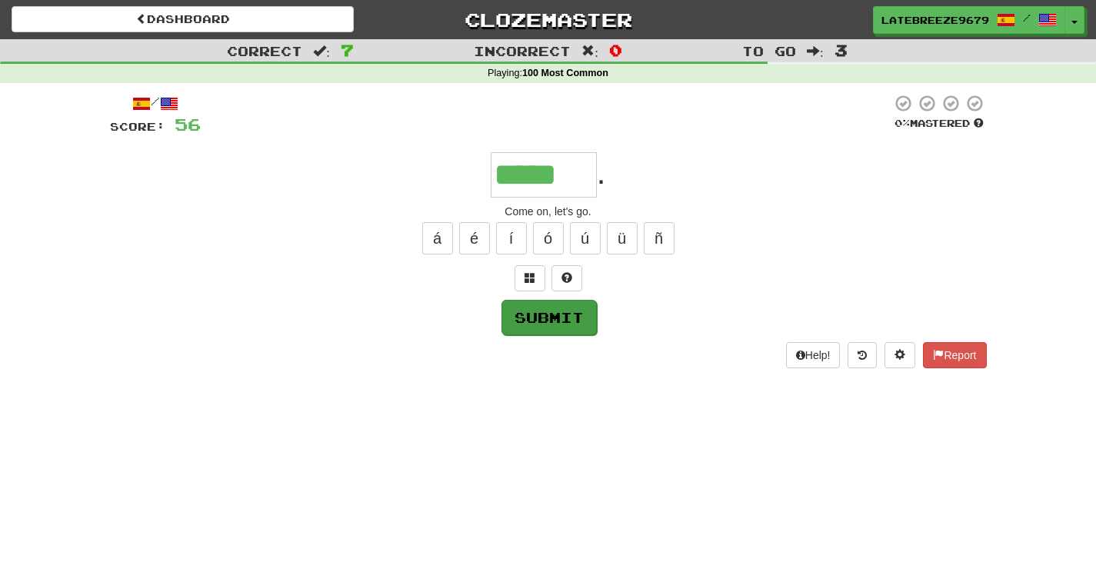
type input "*****"
click at [547, 325] on button "Submit" at bounding box center [549, 317] width 95 height 35
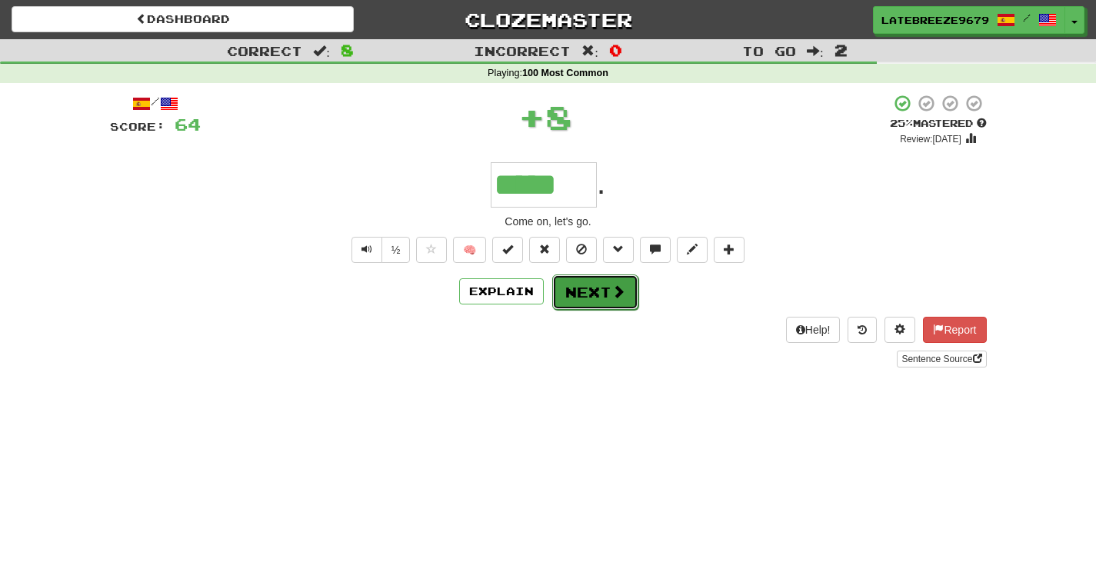
click at [624, 297] on button "Next" at bounding box center [595, 292] width 86 height 35
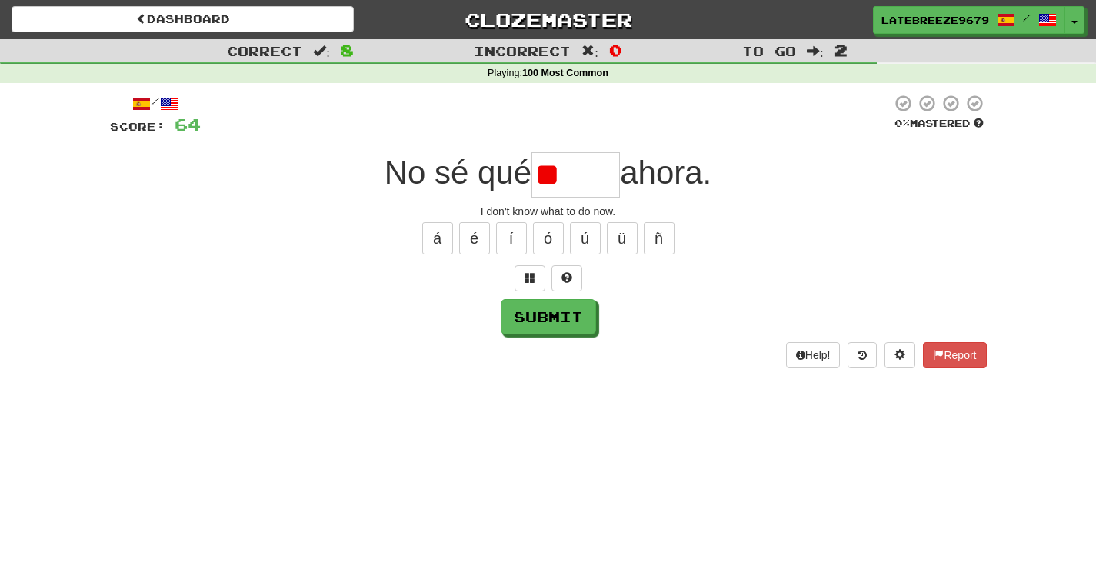
type input "*"
type input "*****"
click at [574, 329] on button "Submit" at bounding box center [549, 317] width 95 height 35
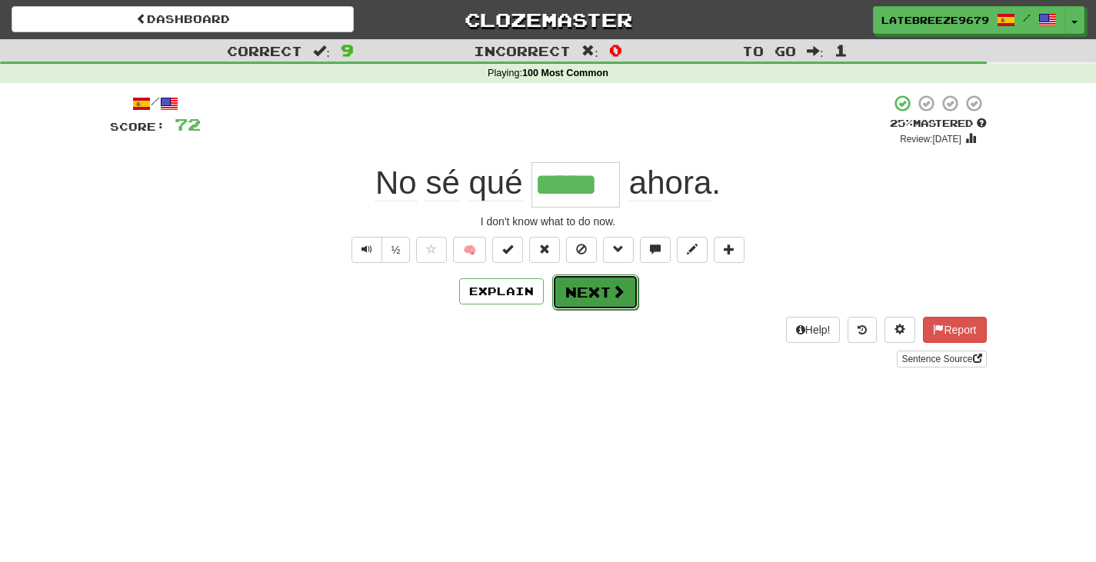
click at [592, 295] on button "Next" at bounding box center [595, 292] width 86 height 35
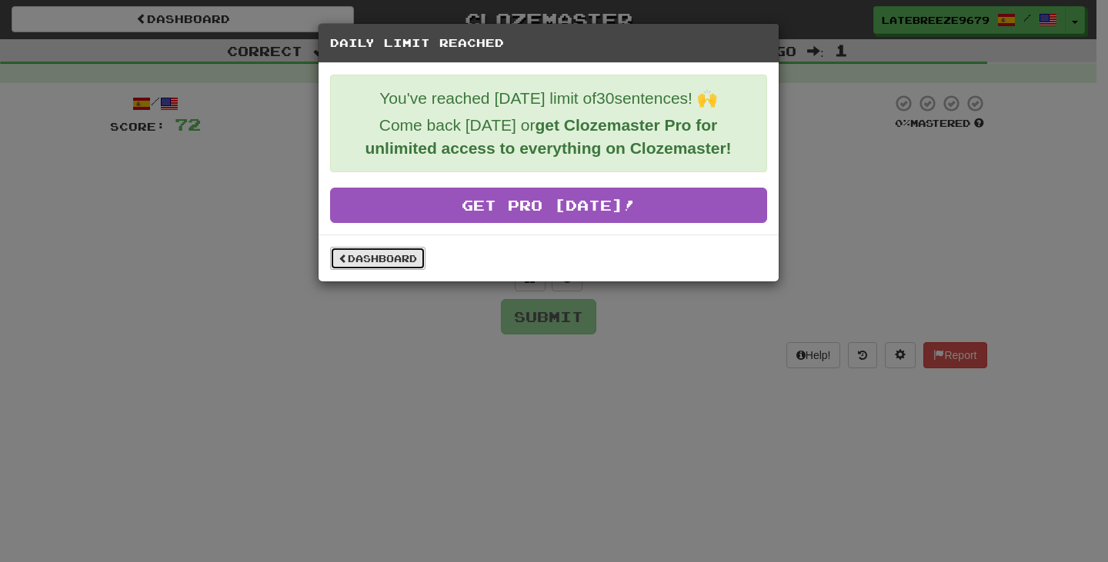
click at [392, 262] on link "Dashboard" at bounding box center [377, 258] width 95 height 23
